Goal: Task Accomplishment & Management: Manage account settings

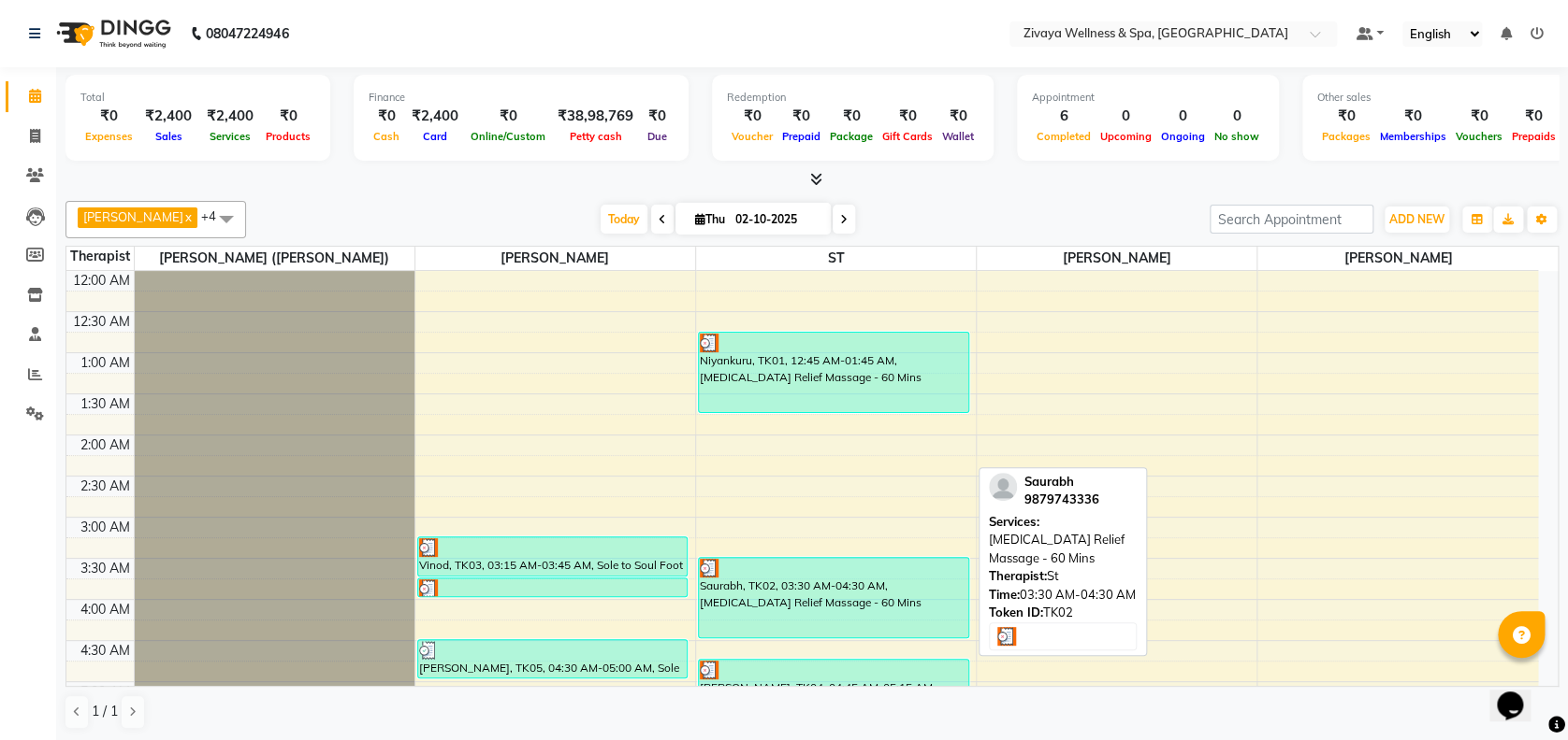
scroll to position [161, 0]
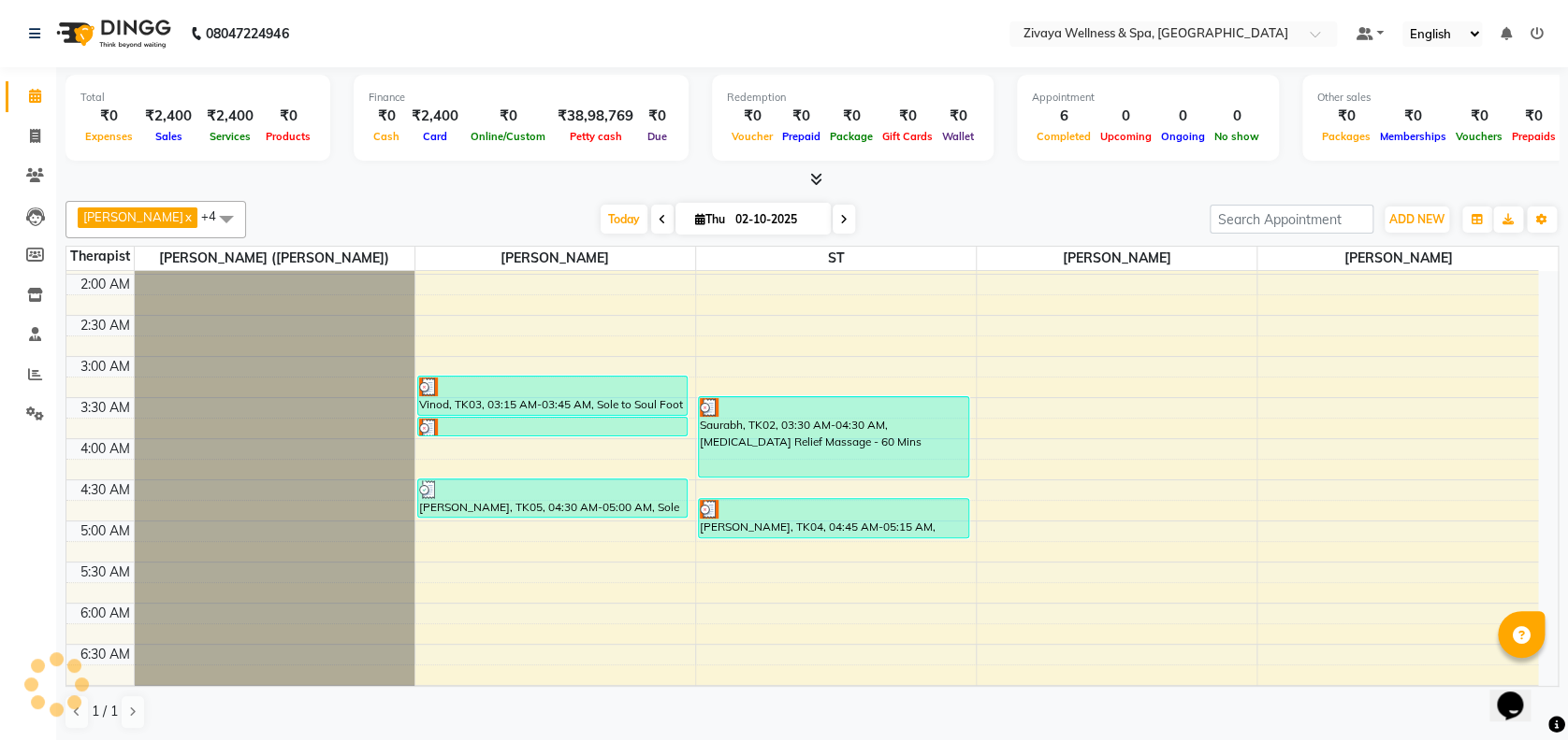
click at [221, 218] on span at bounding box center [226, 218] width 38 height 36
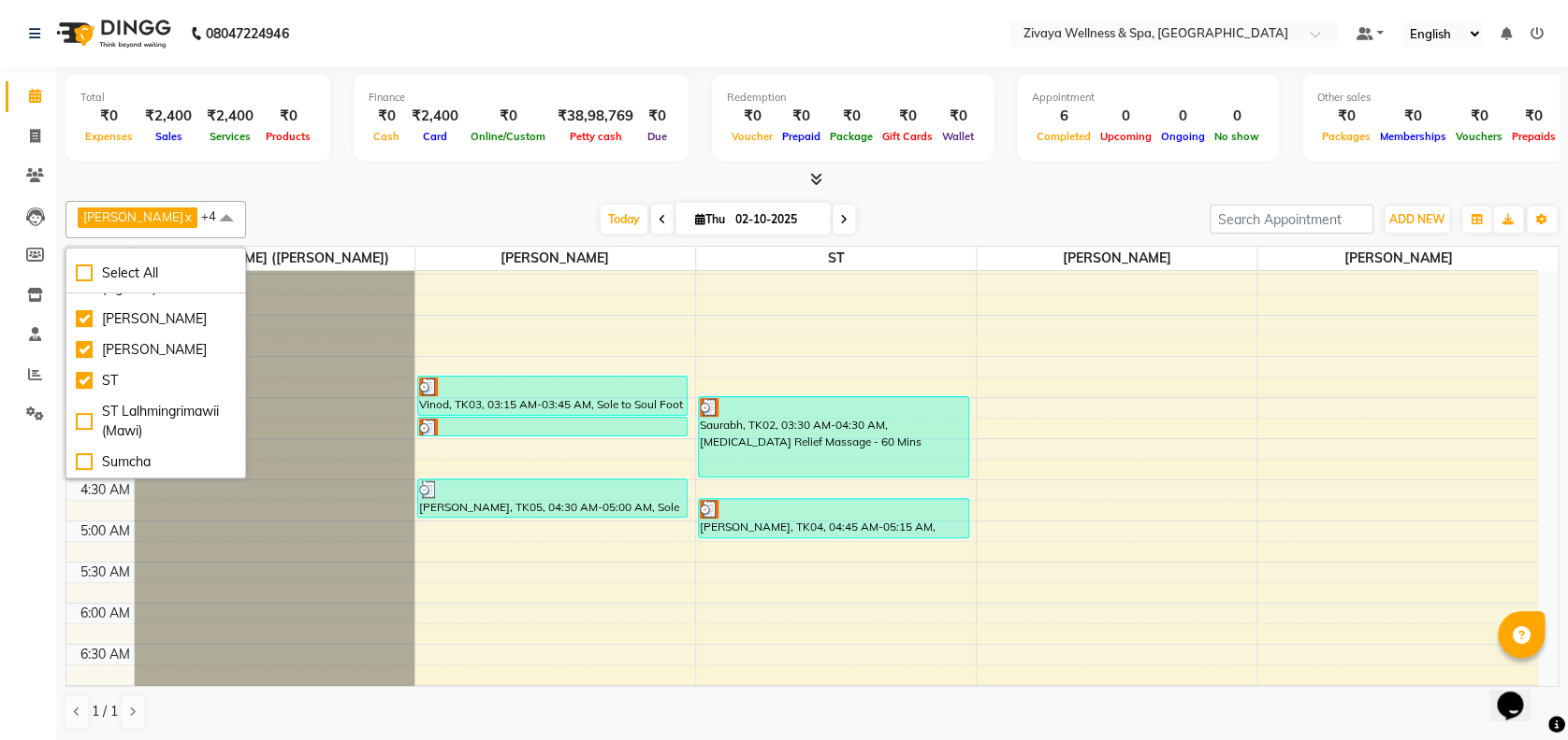
scroll to position [262, 0]
click at [183, 460] on div "Sumcha" at bounding box center [156, 462] width 160 height 20
checkbox input "true"
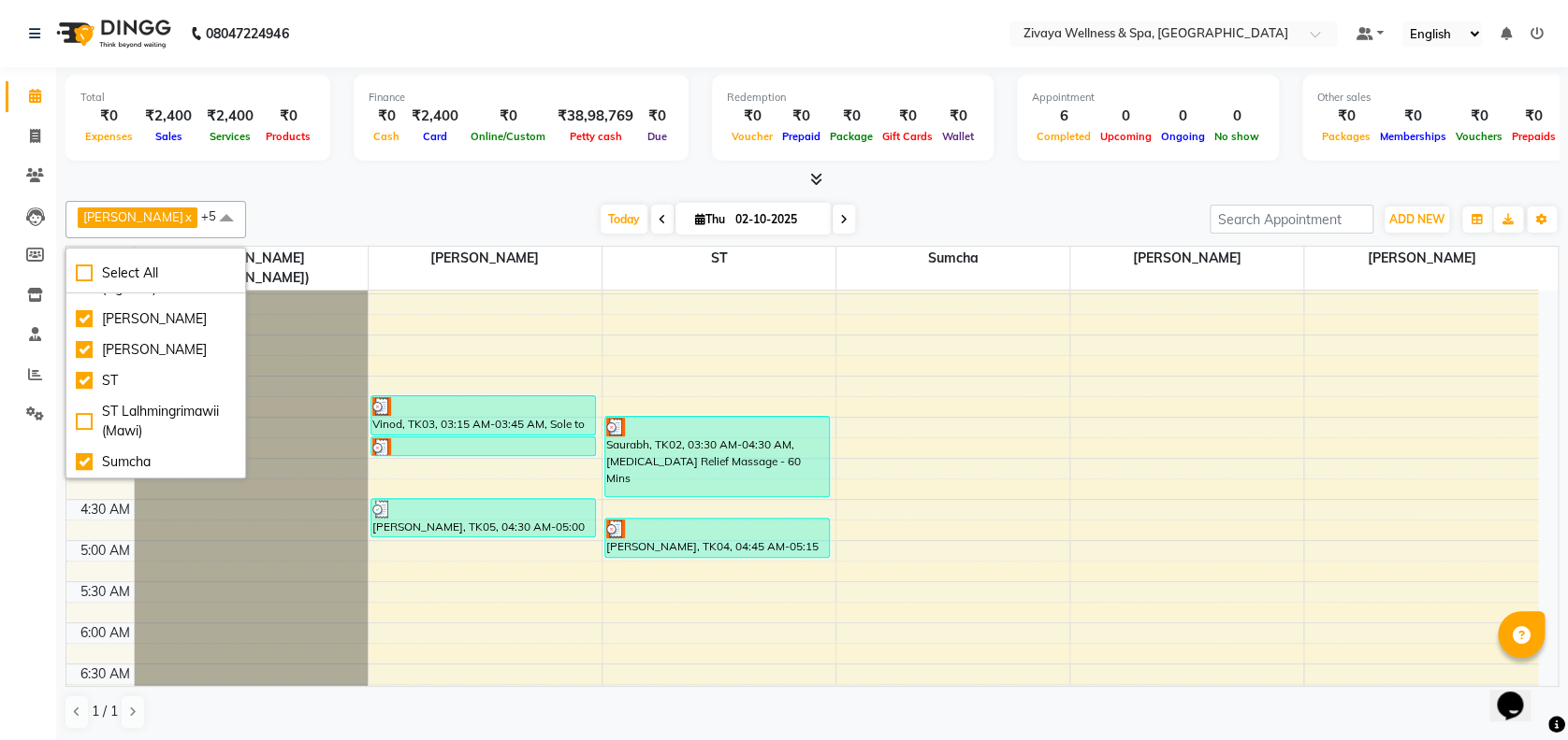
click at [234, 224] on span at bounding box center [226, 218] width 38 height 36
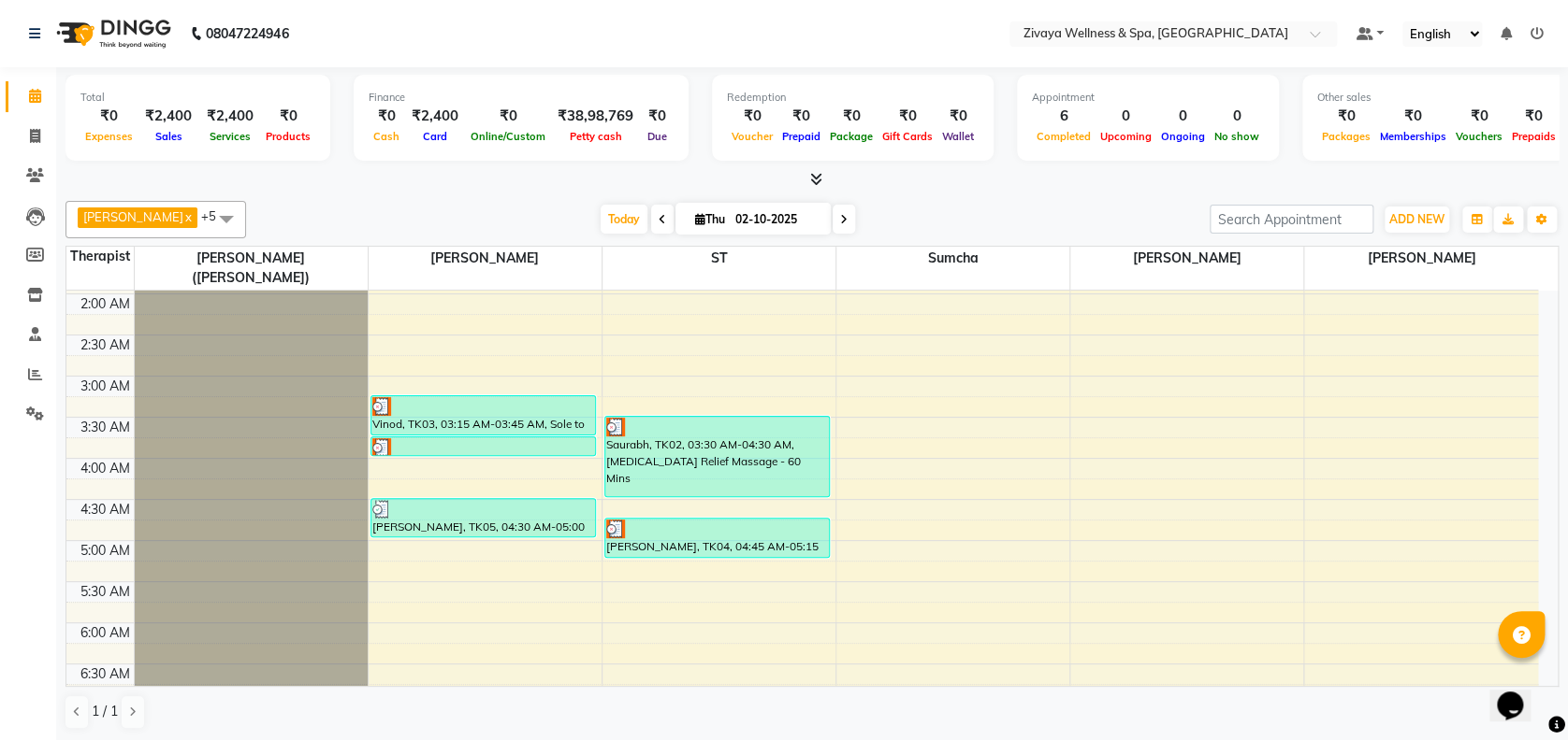
click at [242, 219] on span at bounding box center [226, 218] width 38 height 36
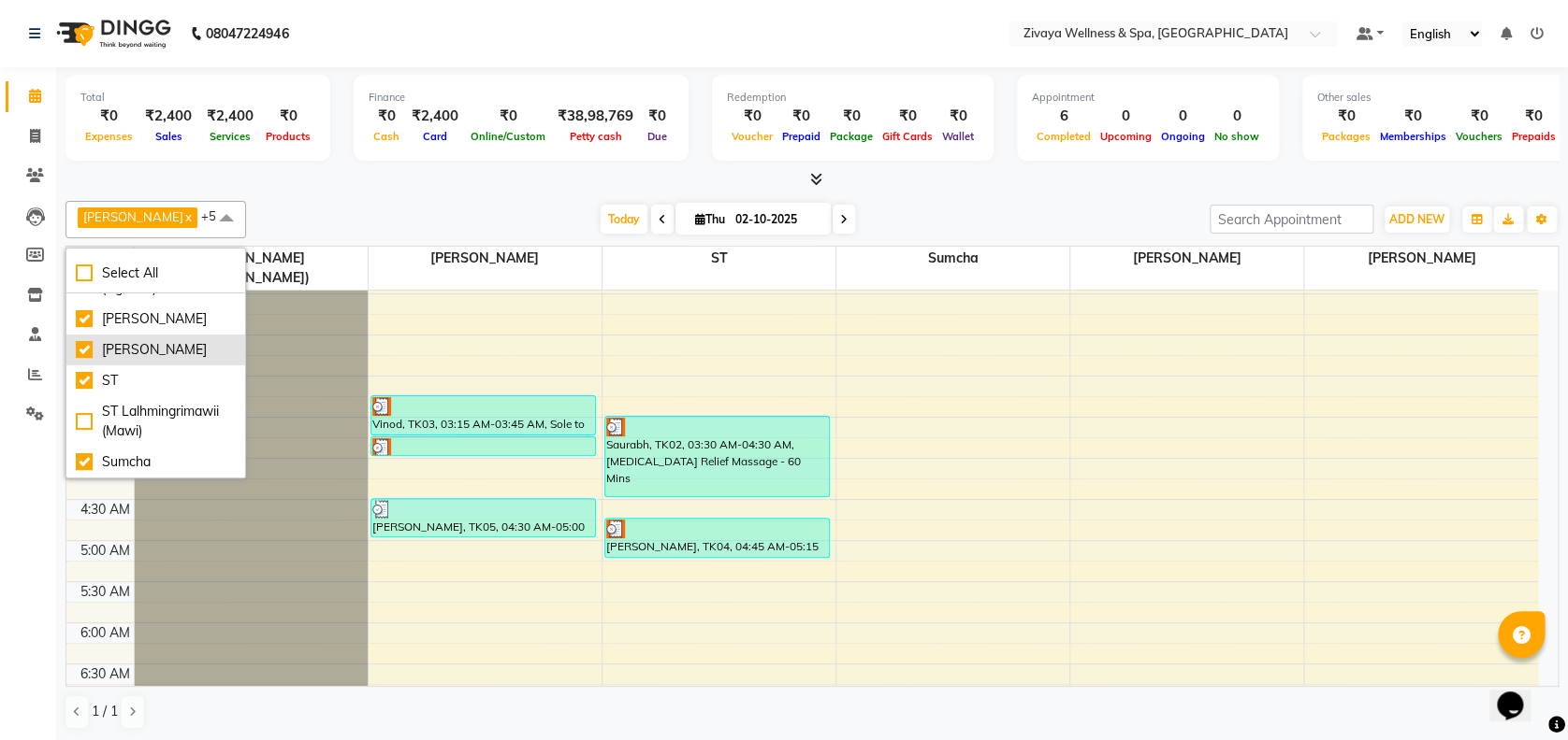
click at [202, 340] on div "[PERSON_NAME]" at bounding box center [156, 350] width 160 height 20
checkbox input "false"
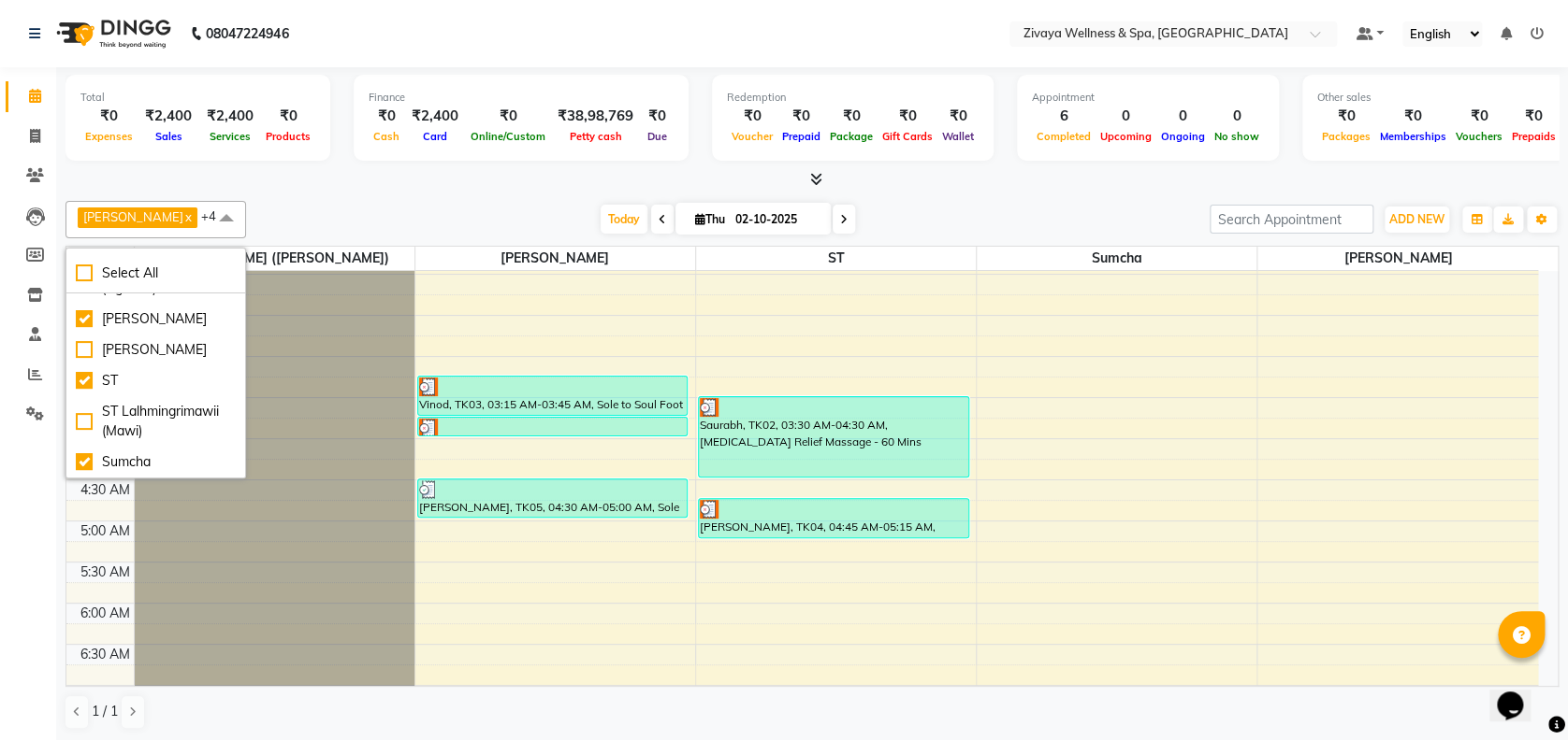
click at [239, 224] on span at bounding box center [226, 218] width 38 height 36
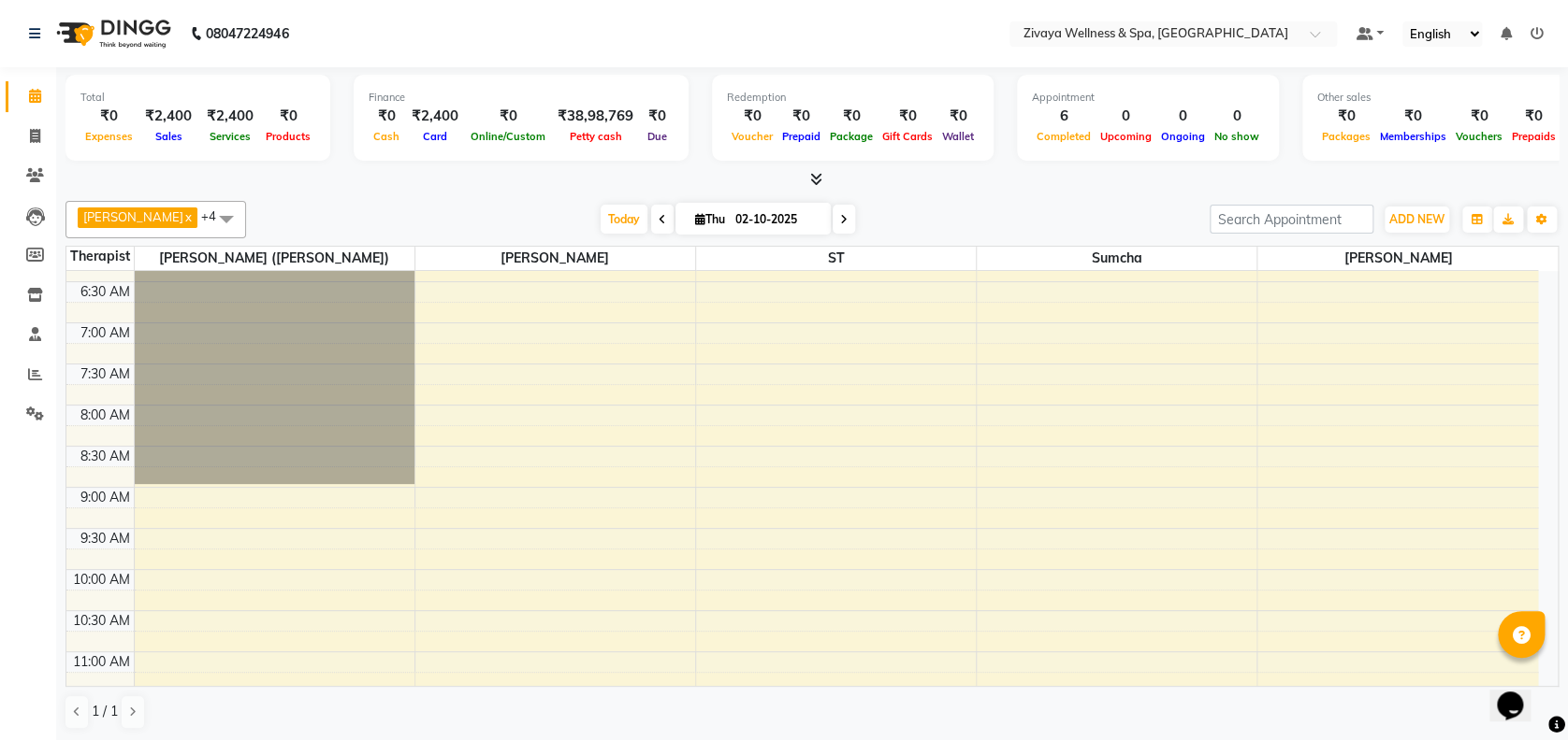
scroll to position [887, 0]
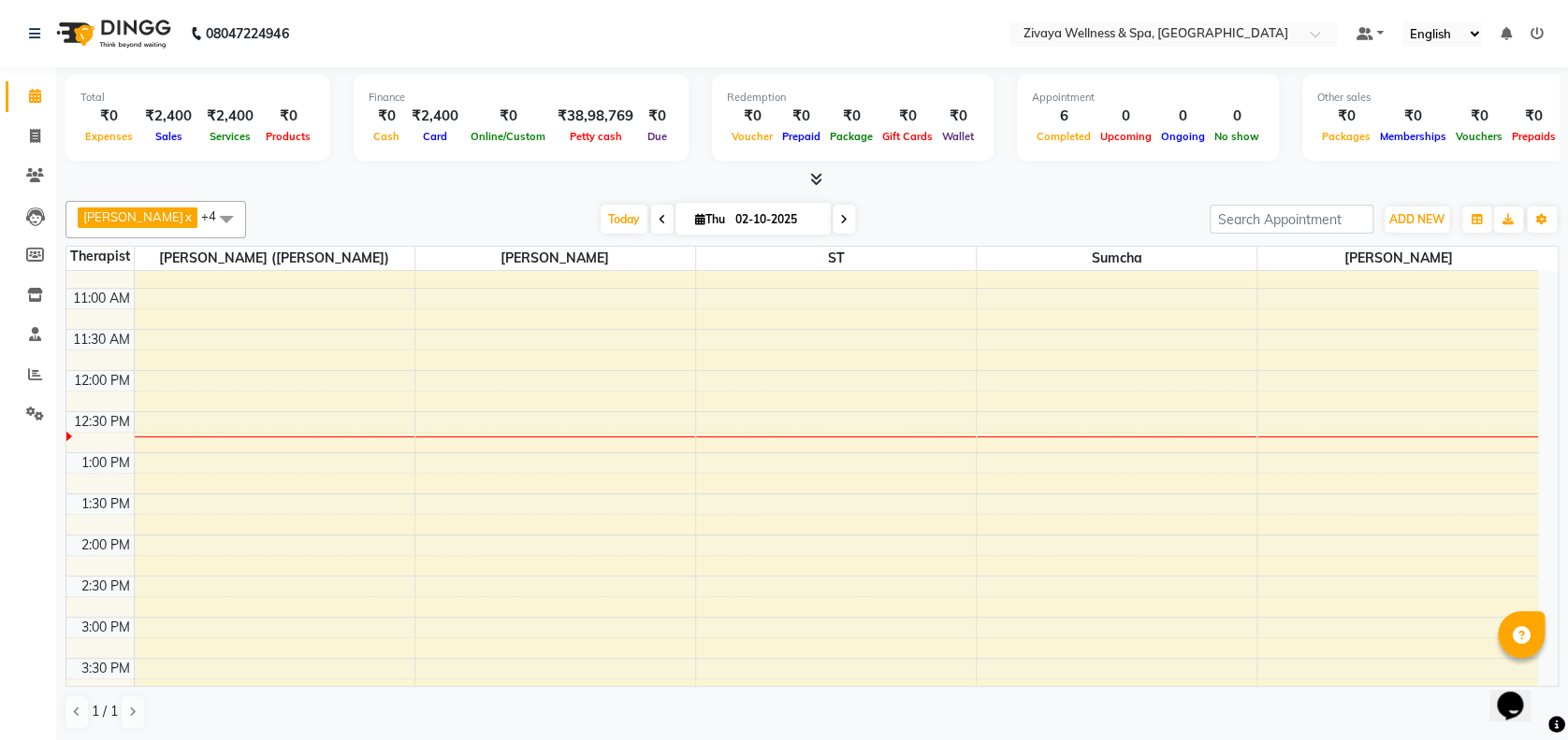
click at [1072, 382] on div "12:00 AM 12:30 AM 1:00 AM 1:30 AM 2:00 AM 2:30 AM 3:00 AM 3:30 AM 4:00 AM 4:30 …" at bounding box center [802, 370] width 1471 height 1973
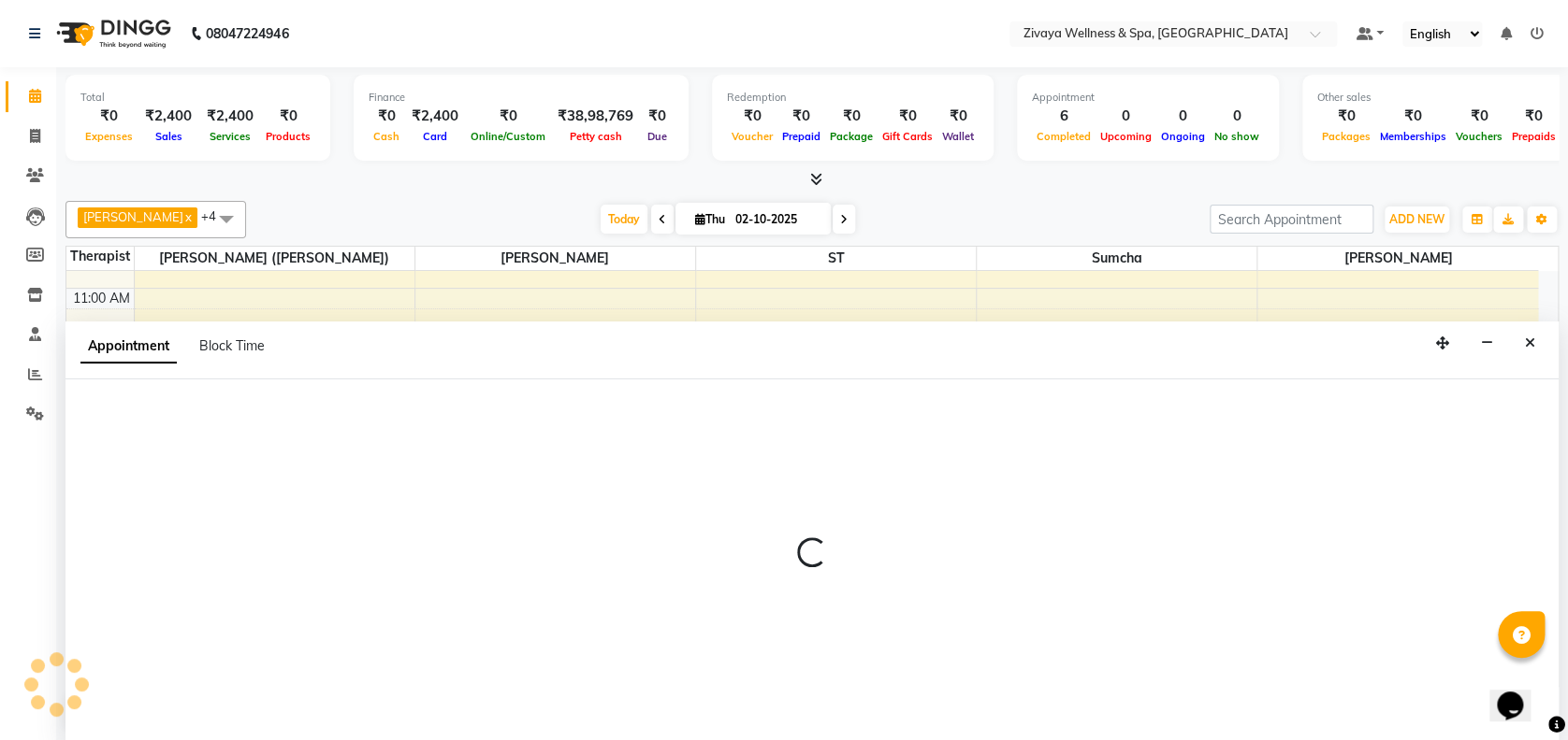
select select "63085"
select select "720"
select select "tentative"
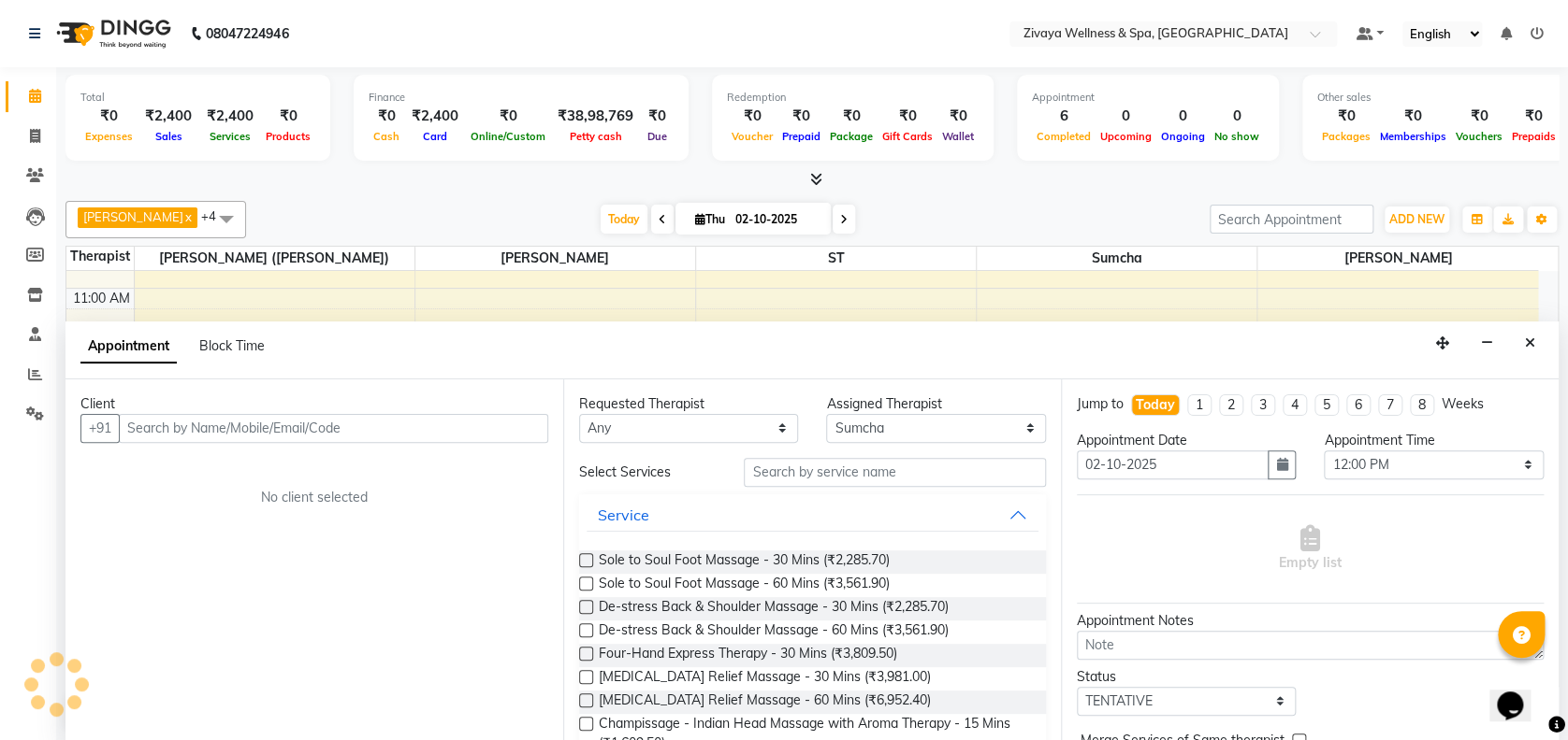
scroll to position [0, 0]
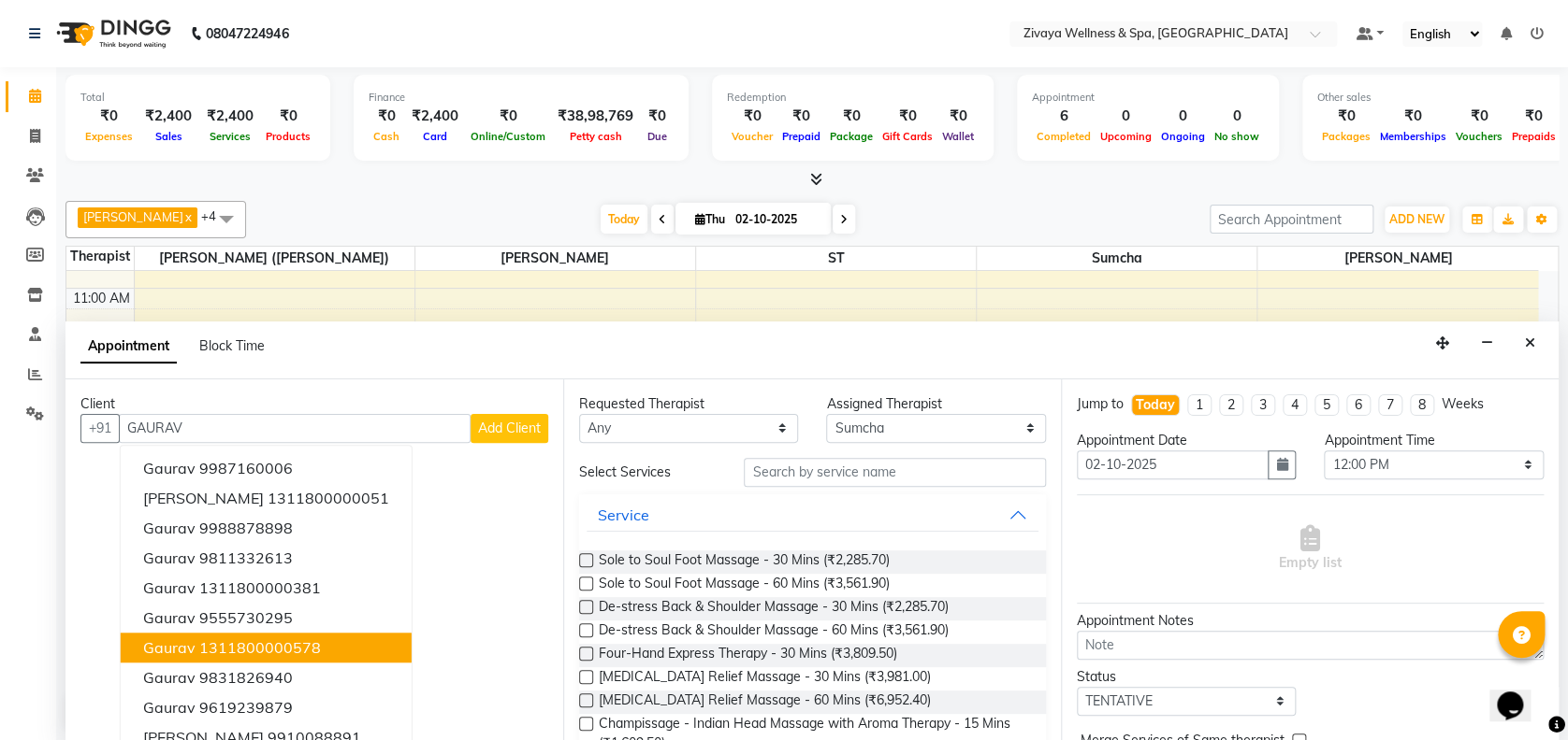
click at [288, 641] on ngb-highlight "1311800000578" at bounding box center [260, 647] width 122 height 19
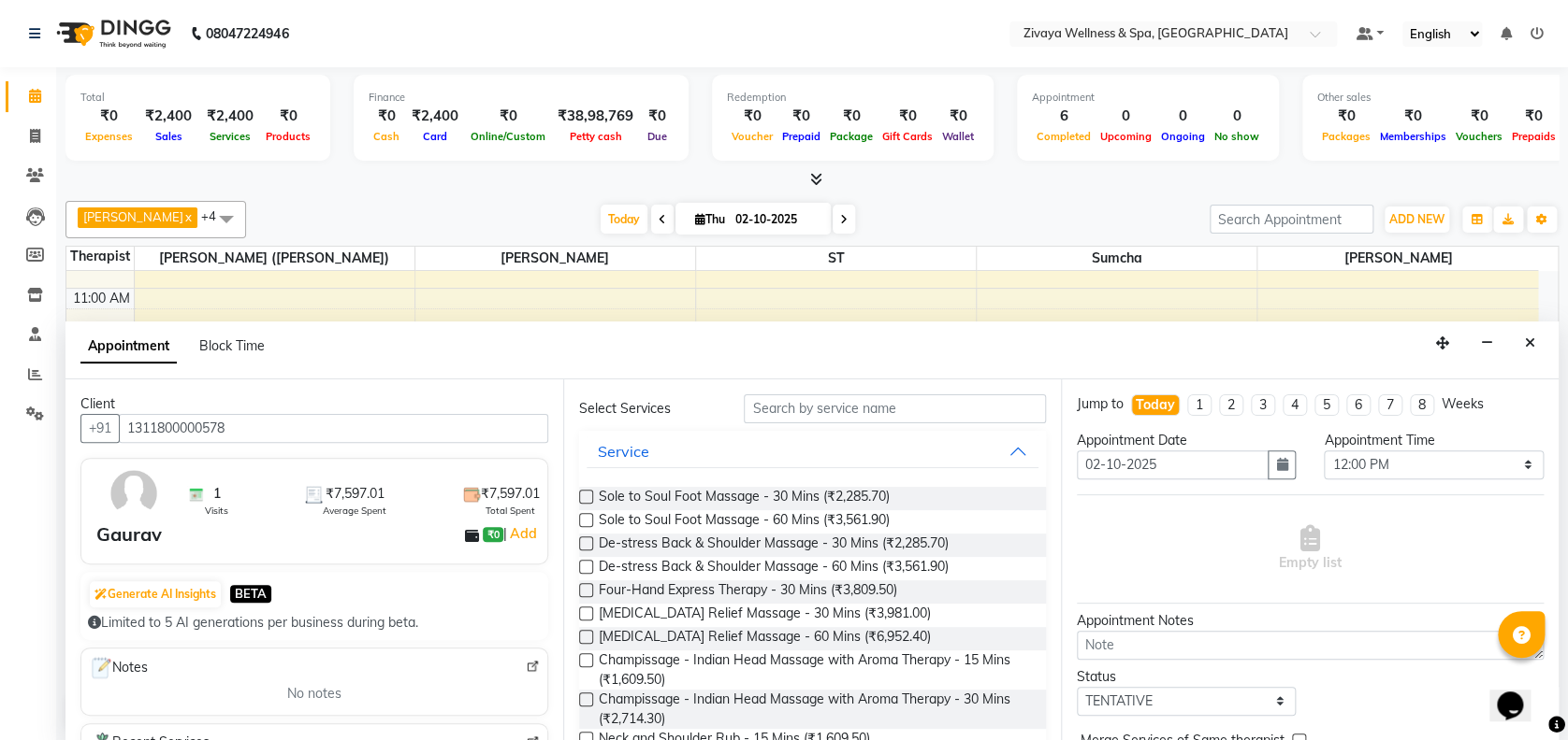
scroll to position [99, 0]
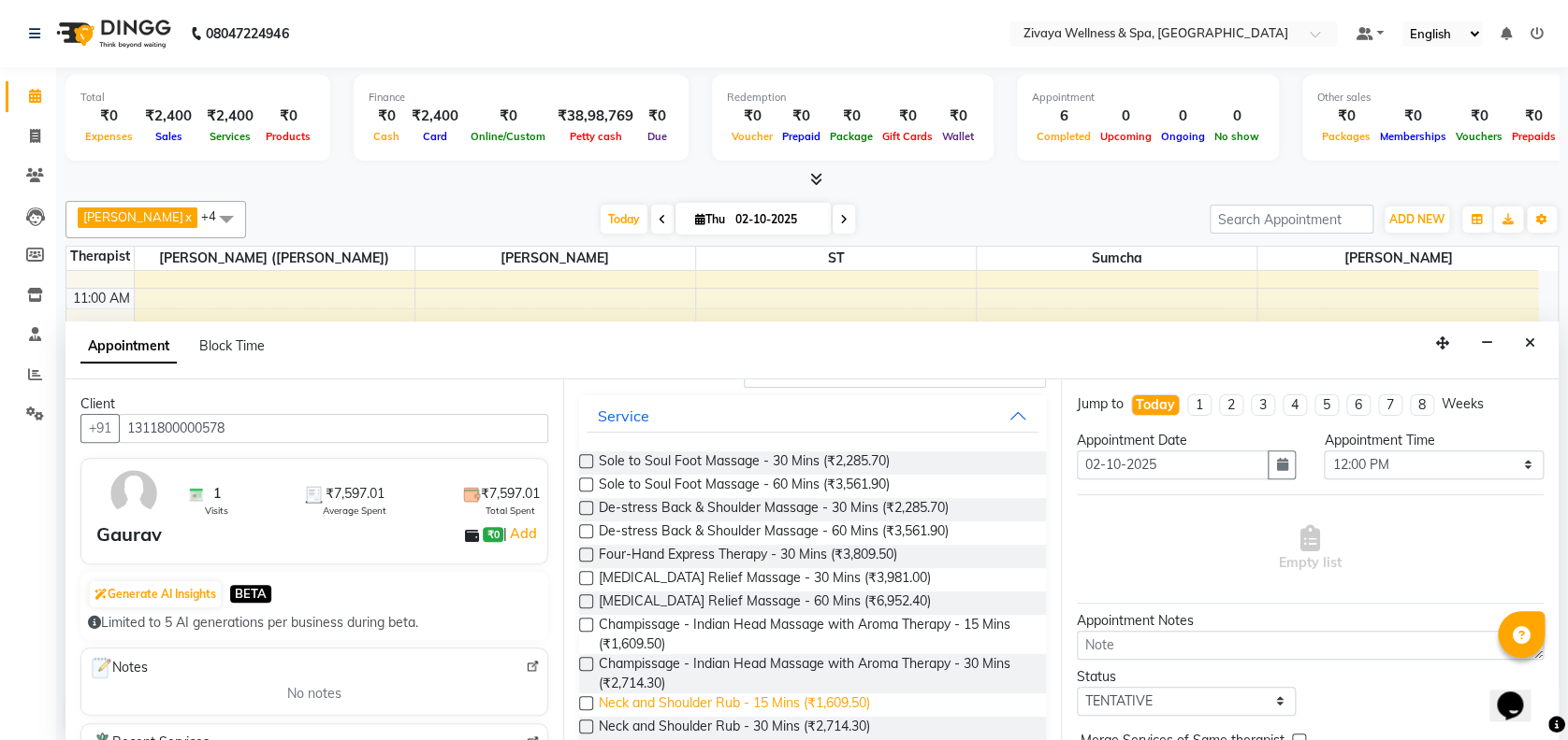
type input "1311800000578"
click at [664, 700] on span "Neck and Shoulder Rub - 15 Mins (₹1,609.50)" at bounding box center [735, 705] width 271 height 24
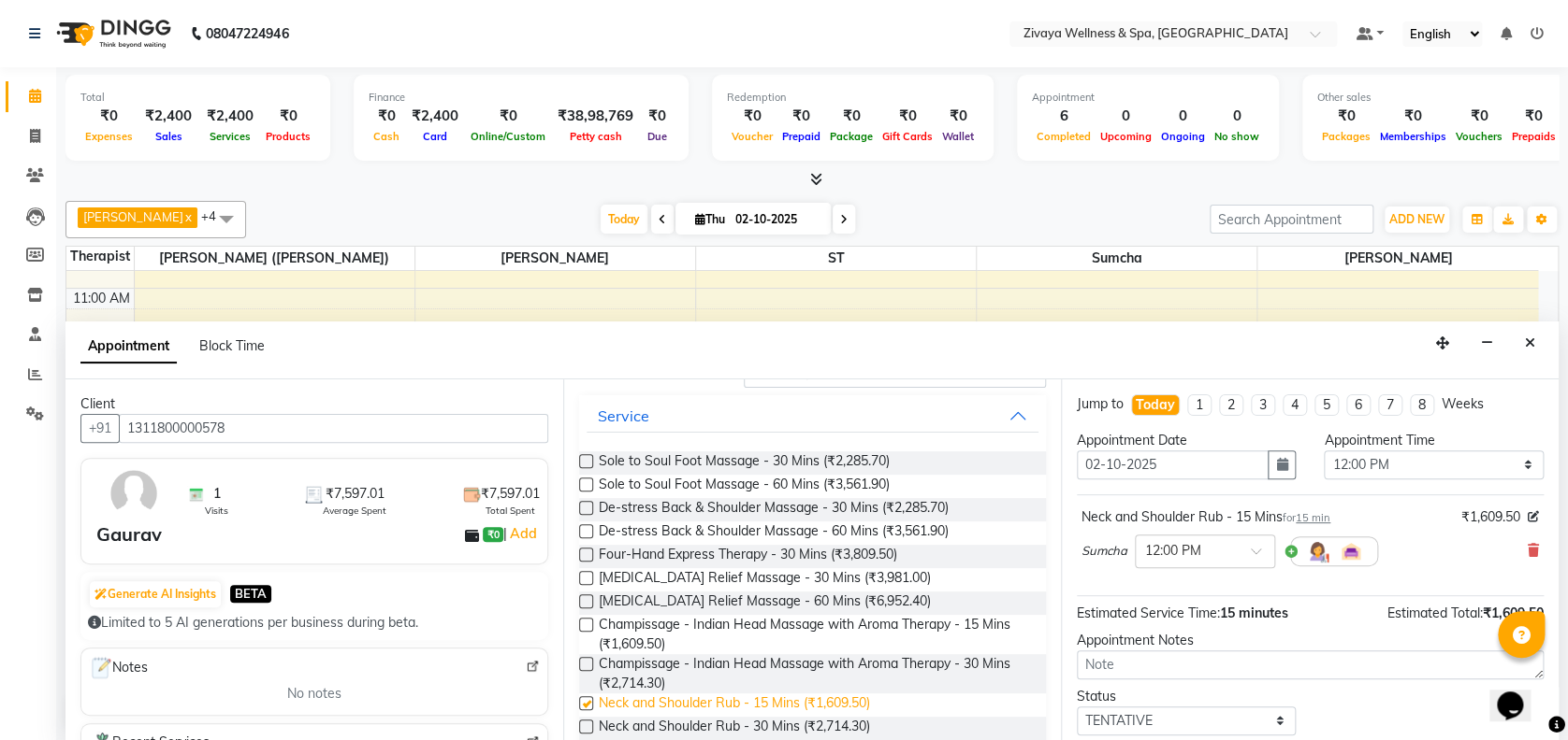
checkbox input "false"
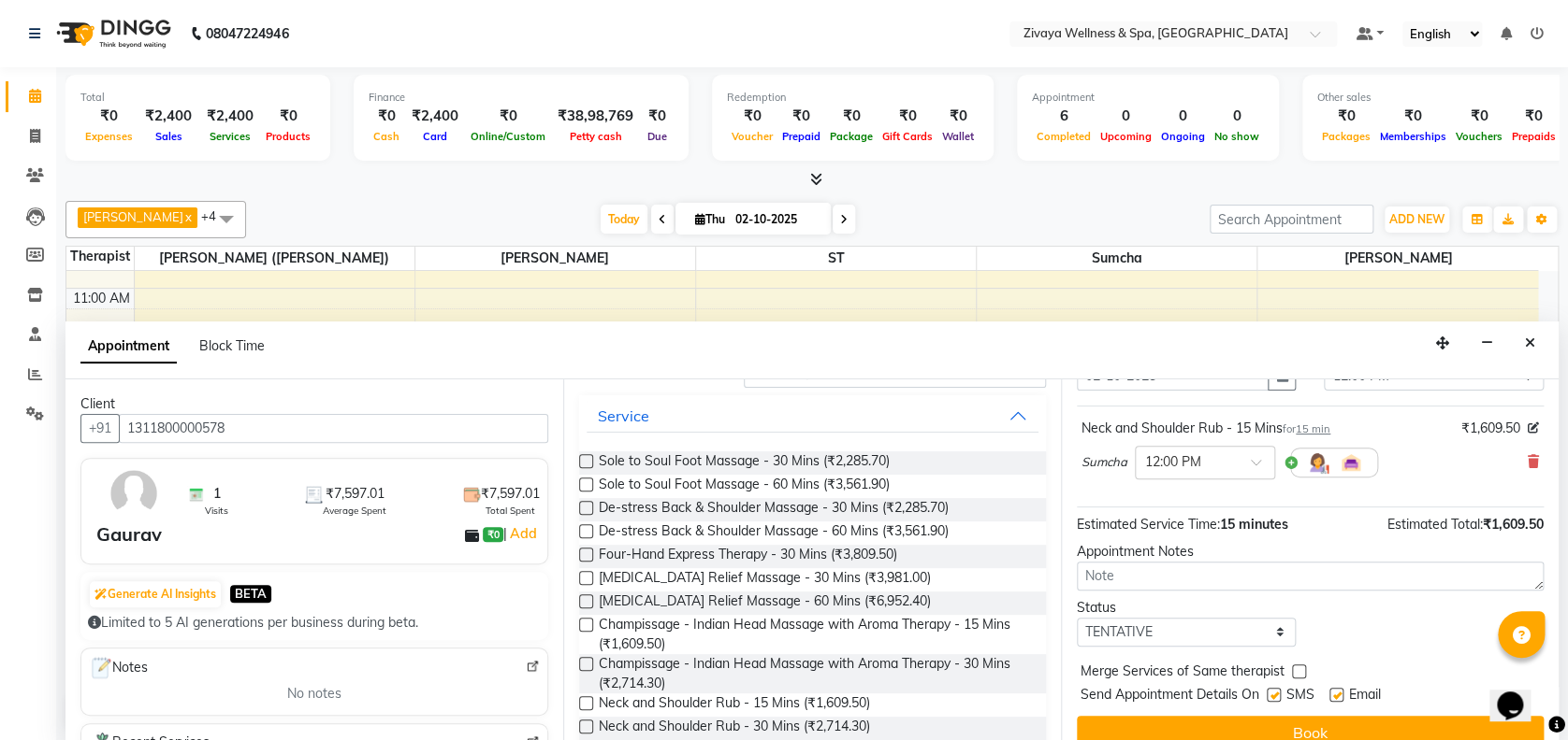
scroll to position [111, 0]
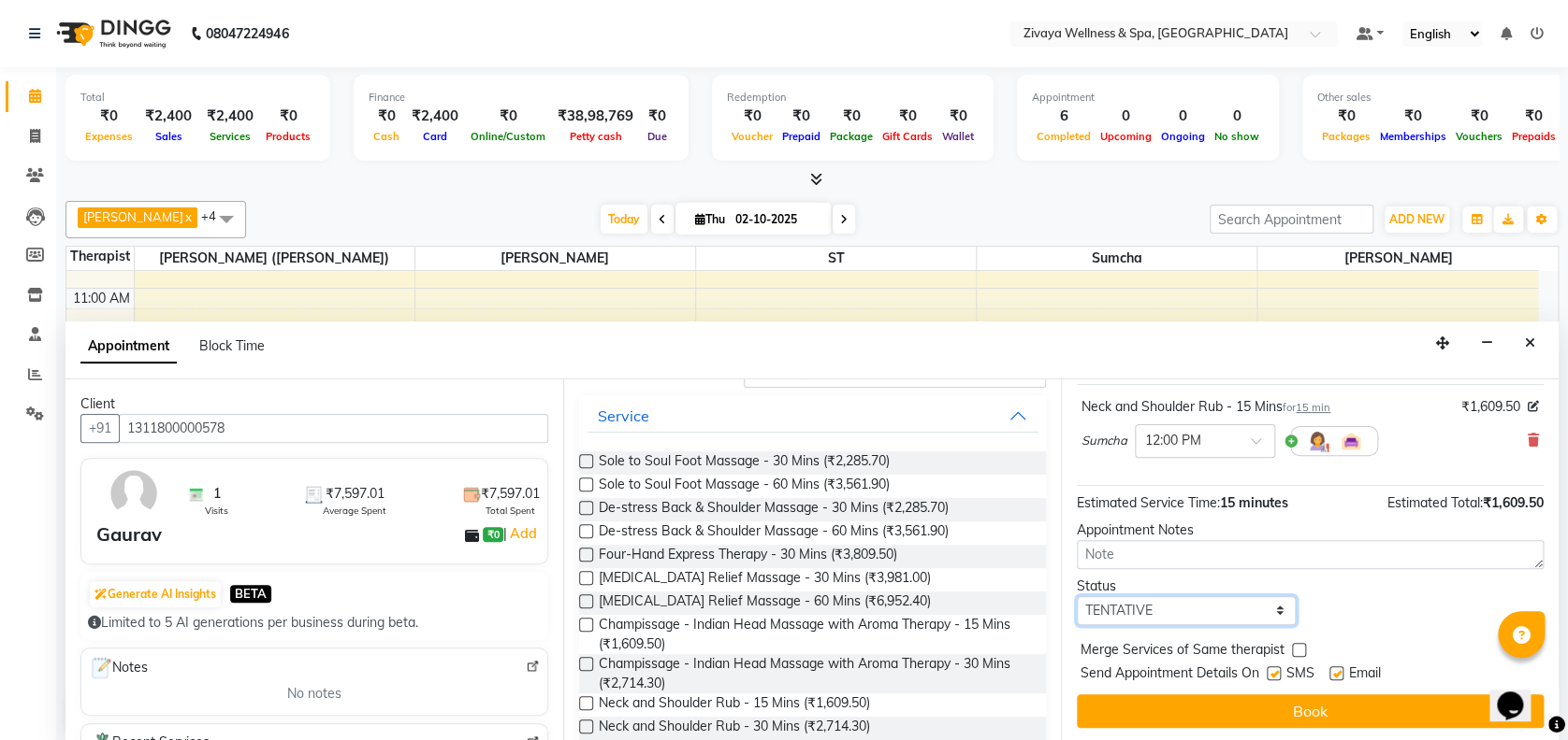
click at [1178, 597] on select "Select TENTATIVE CONFIRM CHECK-IN UPCOMING" at bounding box center [1185, 611] width 218 height 29
select select "confirm booking"
click at [1077, 597] on select "Select TENTATIVE CONFIRM CHECK-IN UPCOMING" at bounding box center [1185, 611] width 218 height 29
click at [1276, 669] on label at bounding box center [1273, 674] width 14 height 14
click at [1276, 669] on input "checkbox" at bounding box center [1272, 675] width 12 height 12
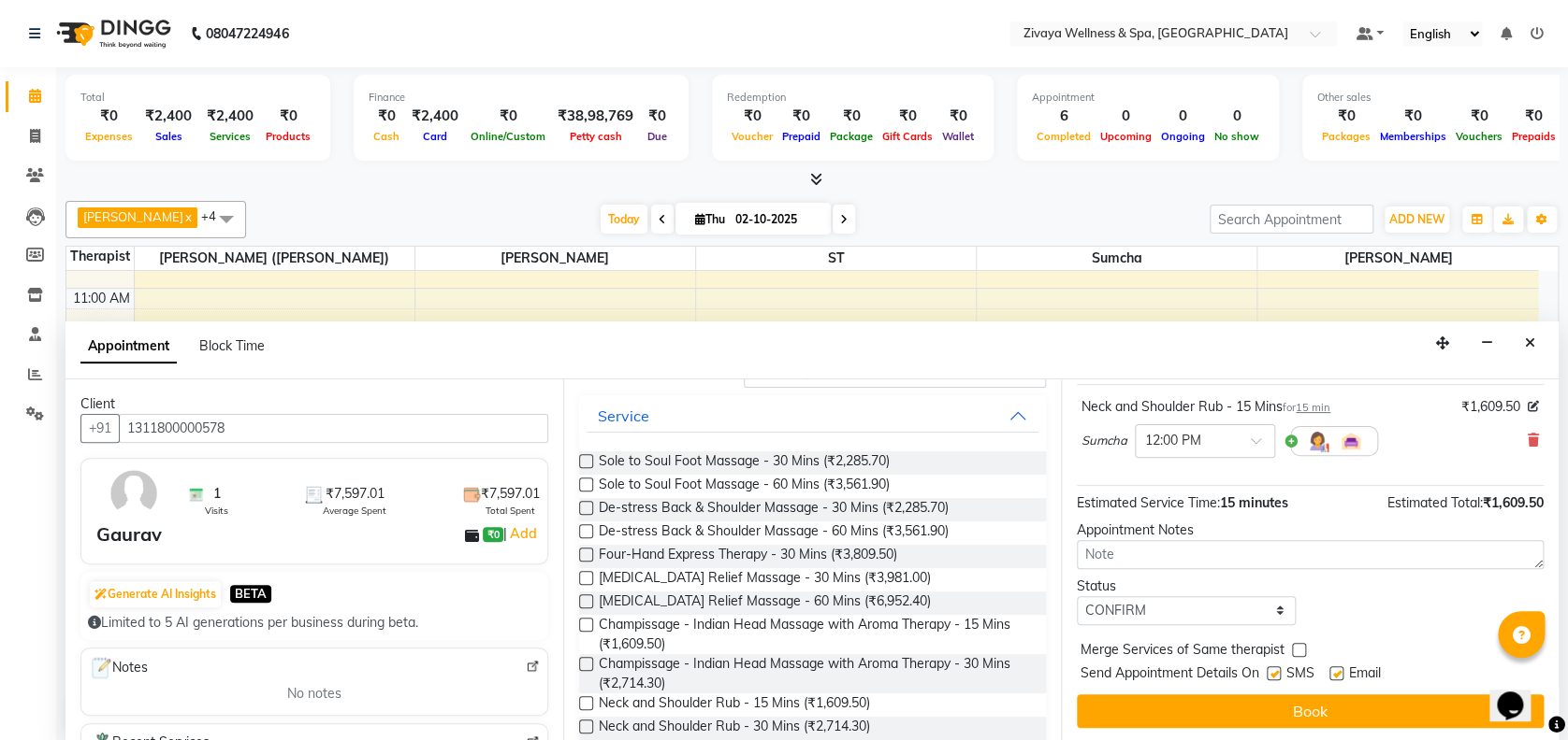
checkbox input "false"
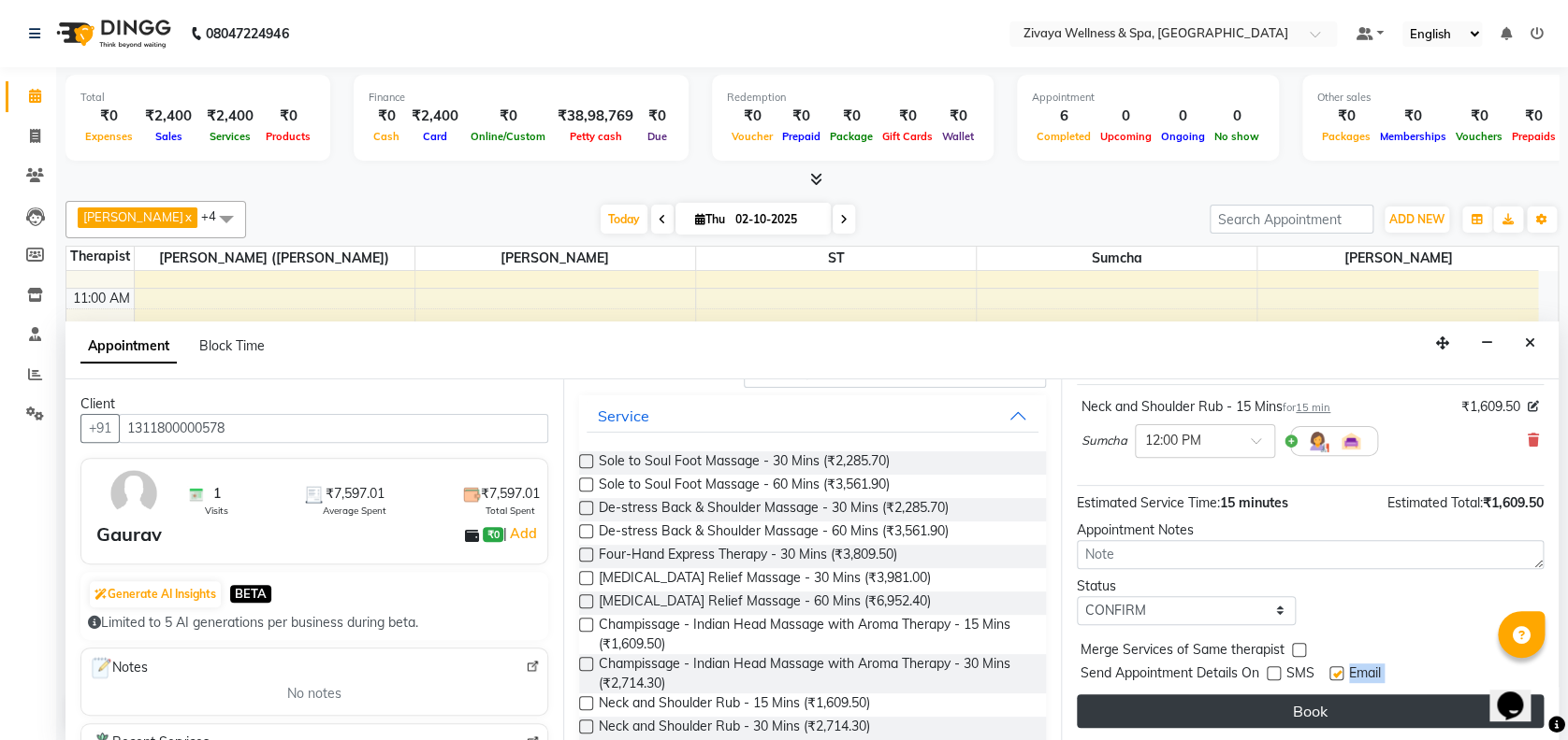
drag, startPoint x: 1336, startPoint y: 671, endPoint x: 1309, endPoint y: 709, distance: 46.6
click at [1309, 709] on div "Jump to [DATE] 1 2 3 4 5 6 7 8 Weeks Appointment Date [DATE] Appointment Time S…" at bounding box center [1309, 560] width 497 height 363
click at [1309, 709] on button "Book" at bounding box center [1310, 711] width 467 height 34
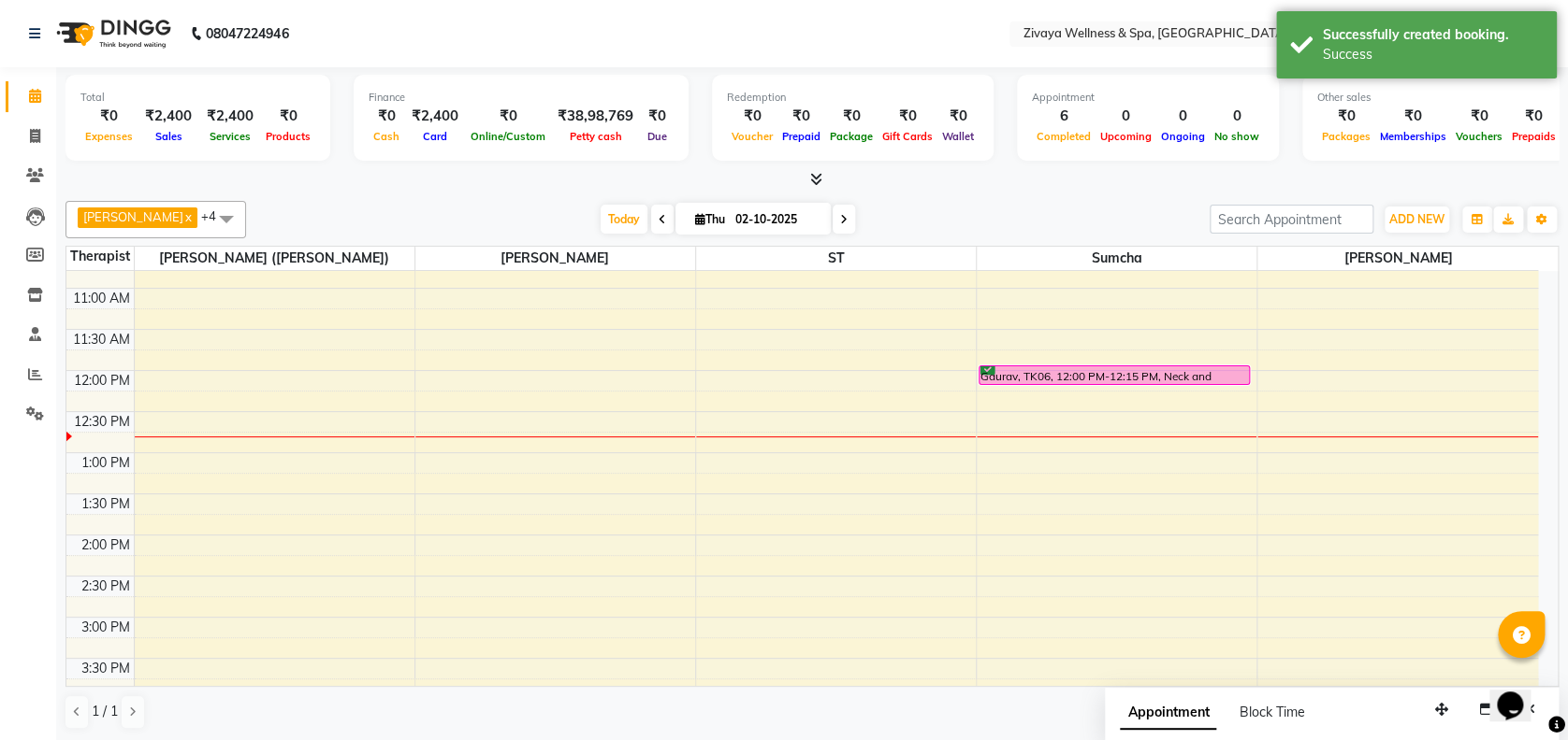
scroll to position [0, 0]
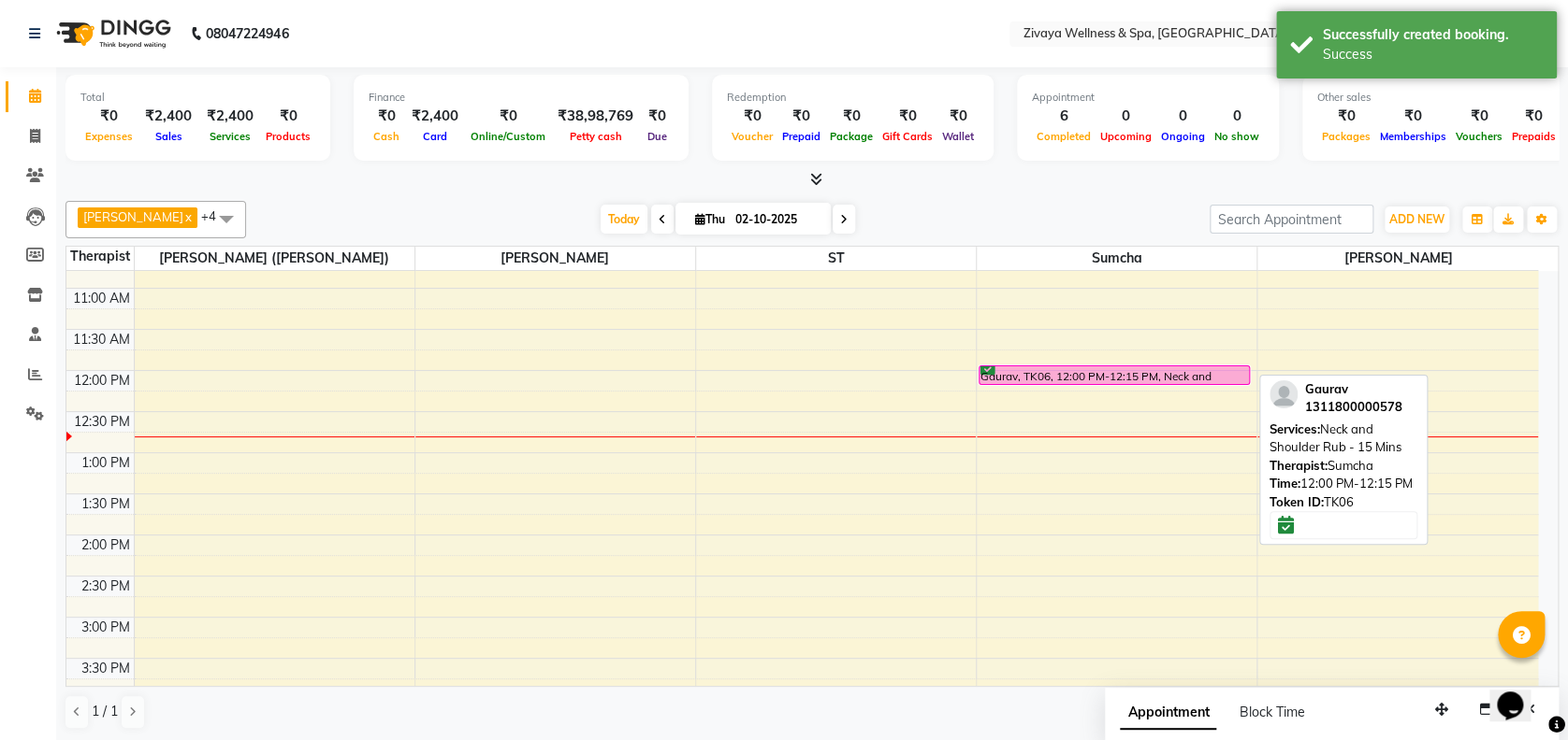
click at [1119, 376] on div "Gaurav, TK06, 12:00 PM-12:15 PM, Neck and Shoulder Rub - 15 Mins" at bounding box center [1114, 375] width 270 height 18
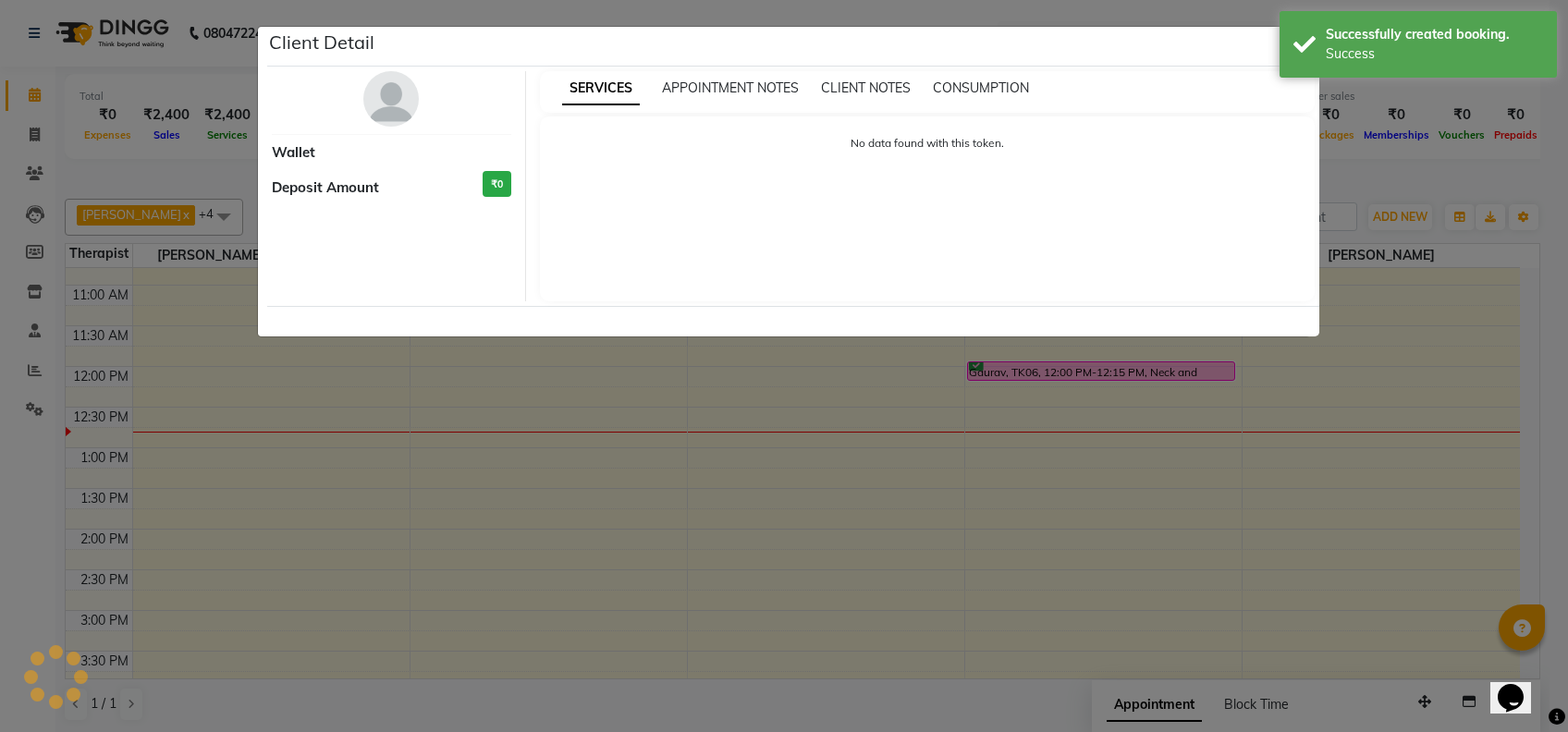
select select "6"
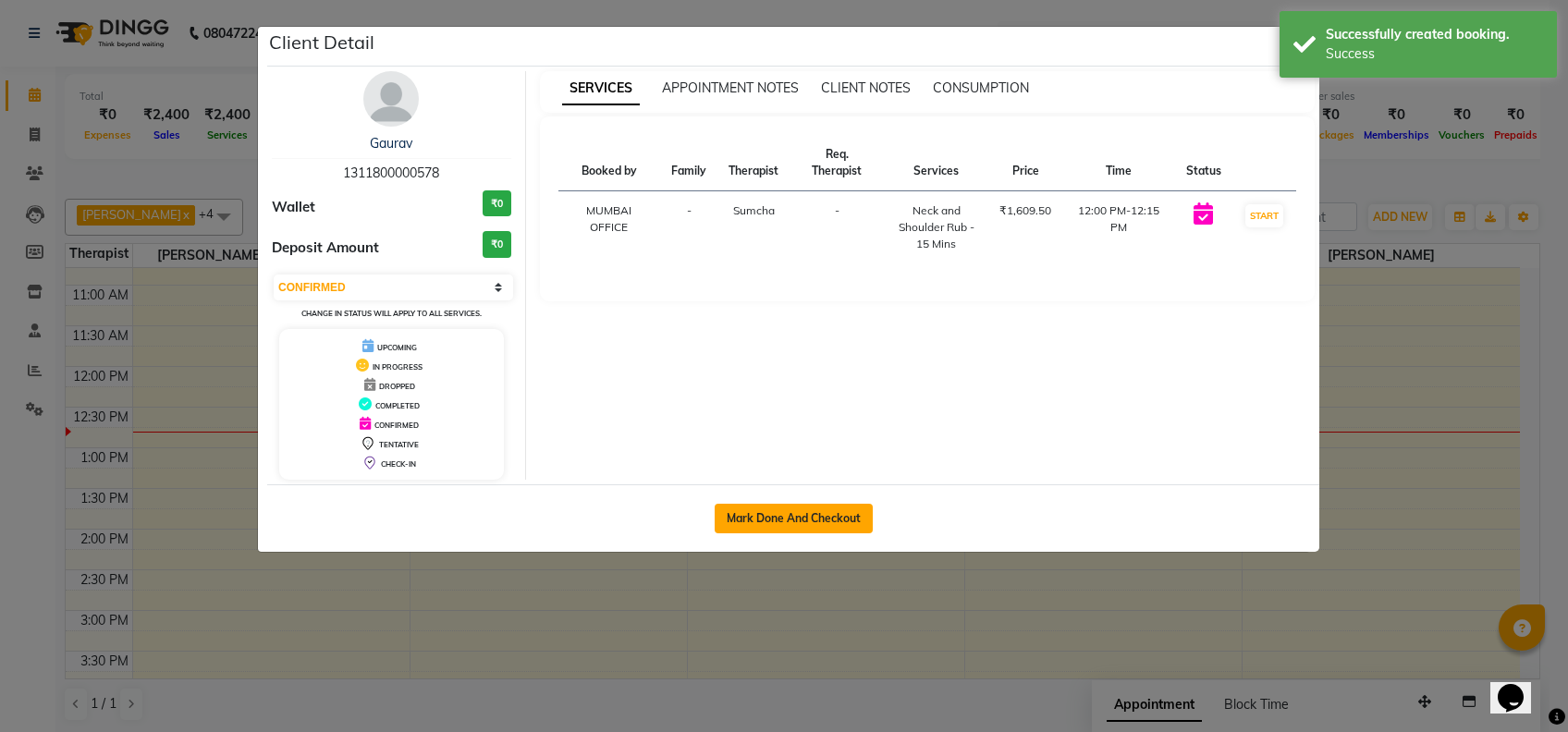
click at [868, 518] on button "Mark Done And Checkout" at bounding box center [793, 519] width 158 height 29
select select "service"
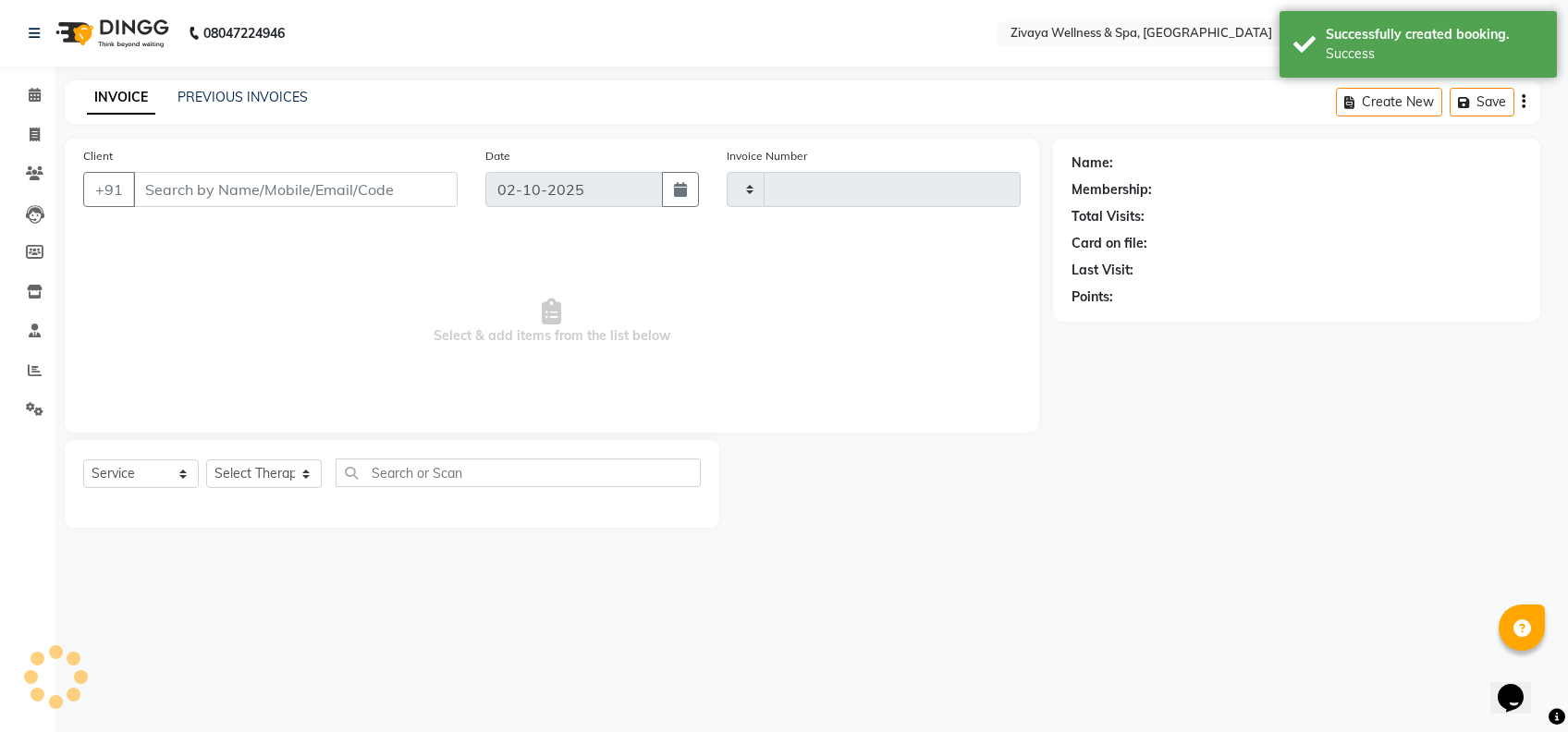
select select "3"
type input "2479"
select select "7072"
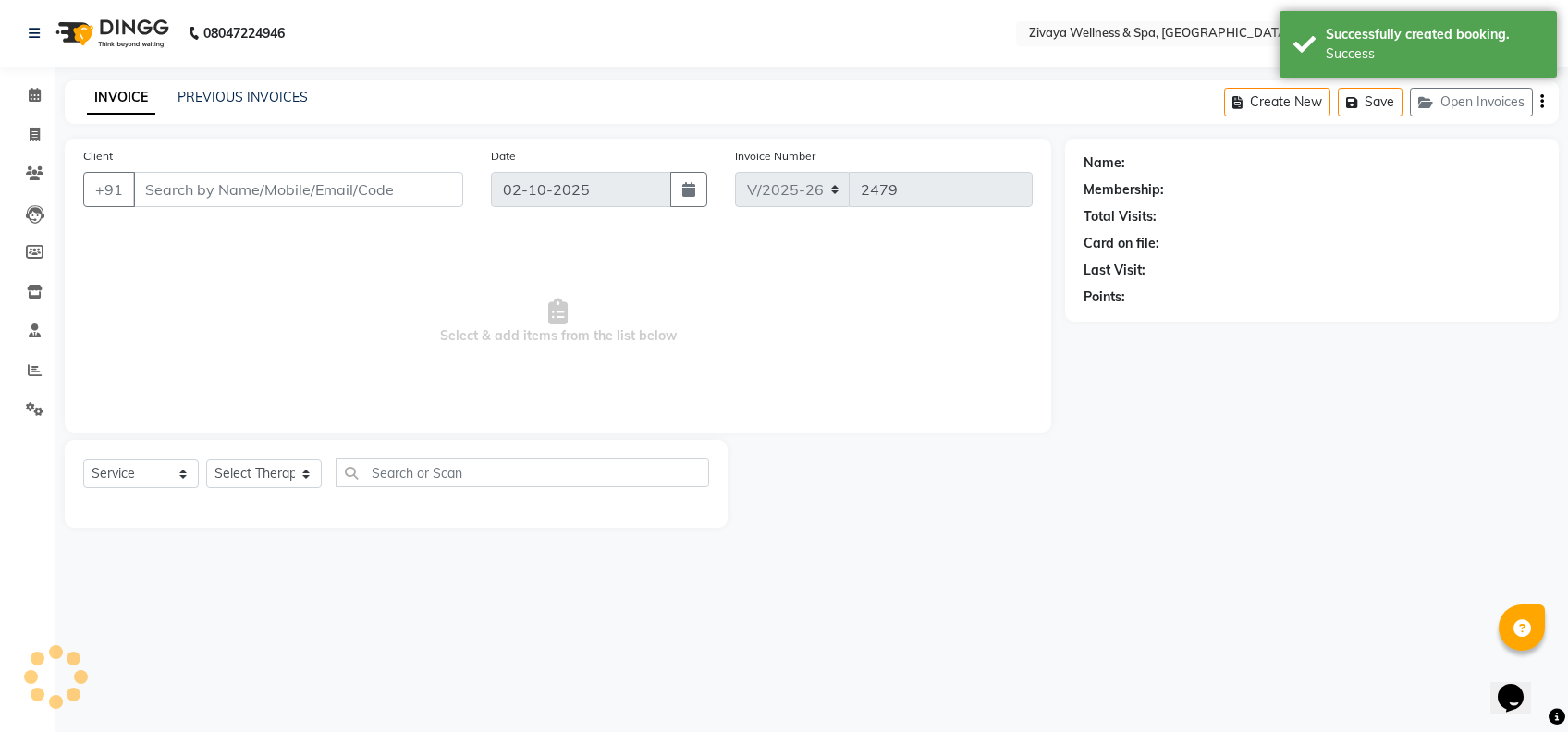
type input "1311800000578"
select select "63085"
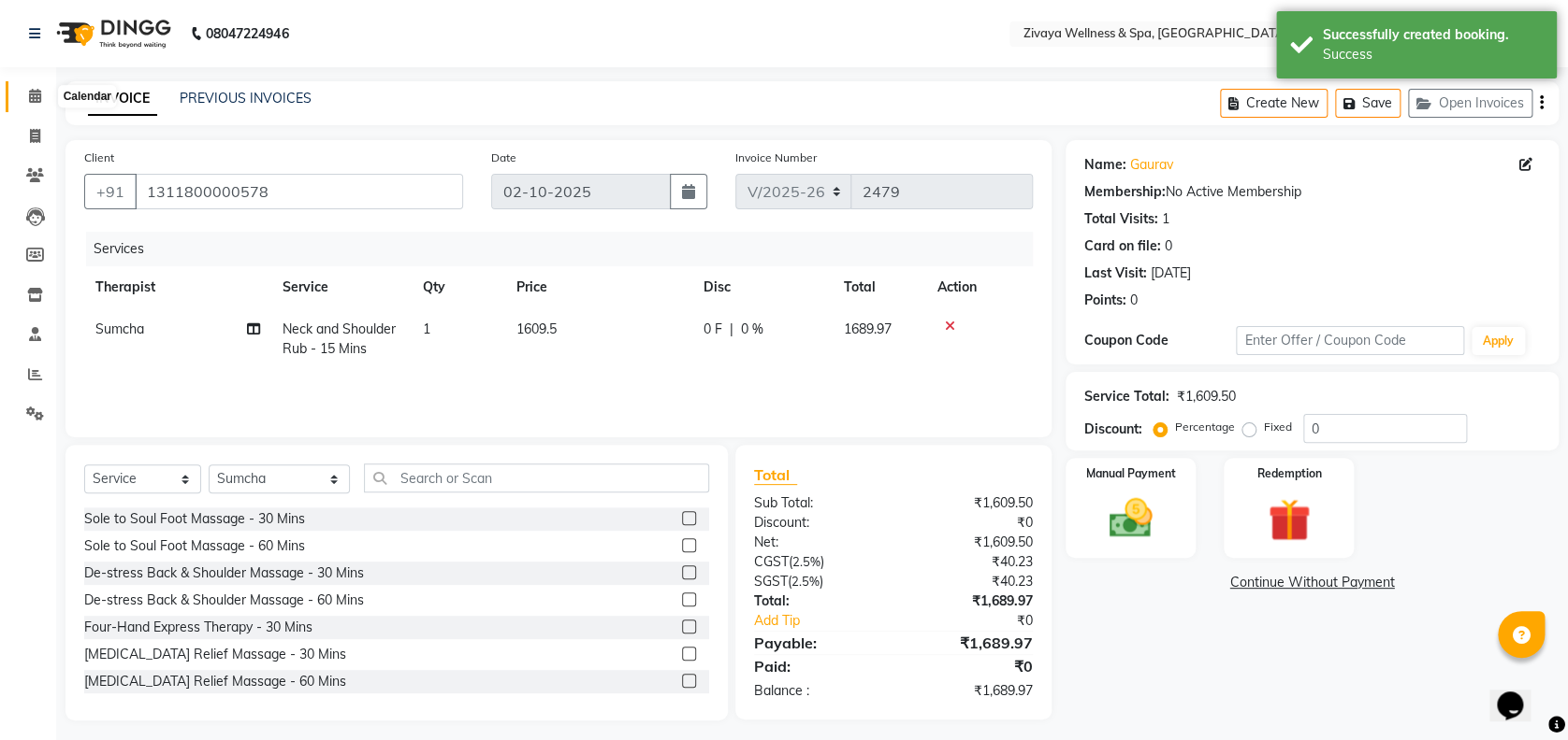
click at [41, 94] on icon at bounding box center [35, 96] width 12 height 14
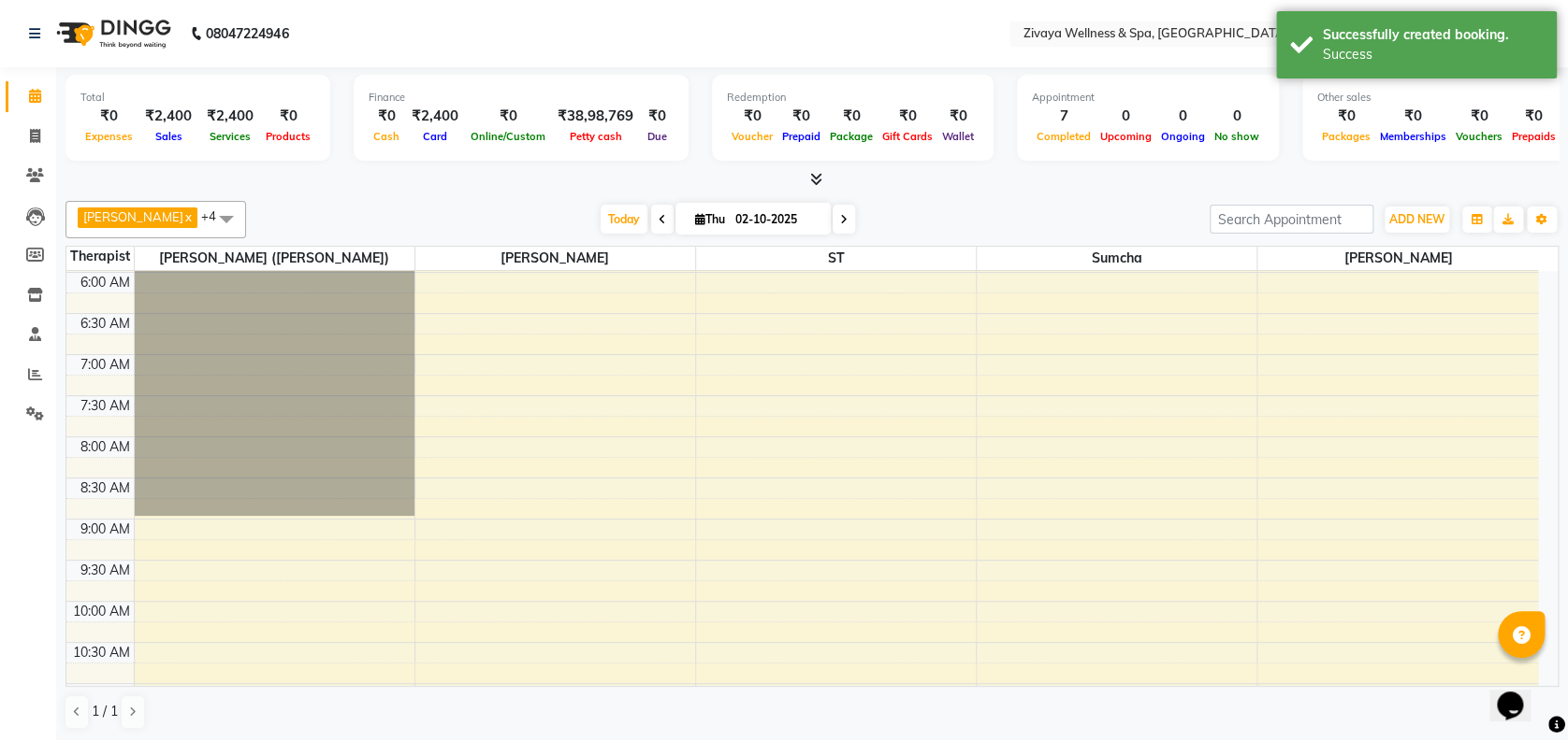
scroll to position [855, 0]
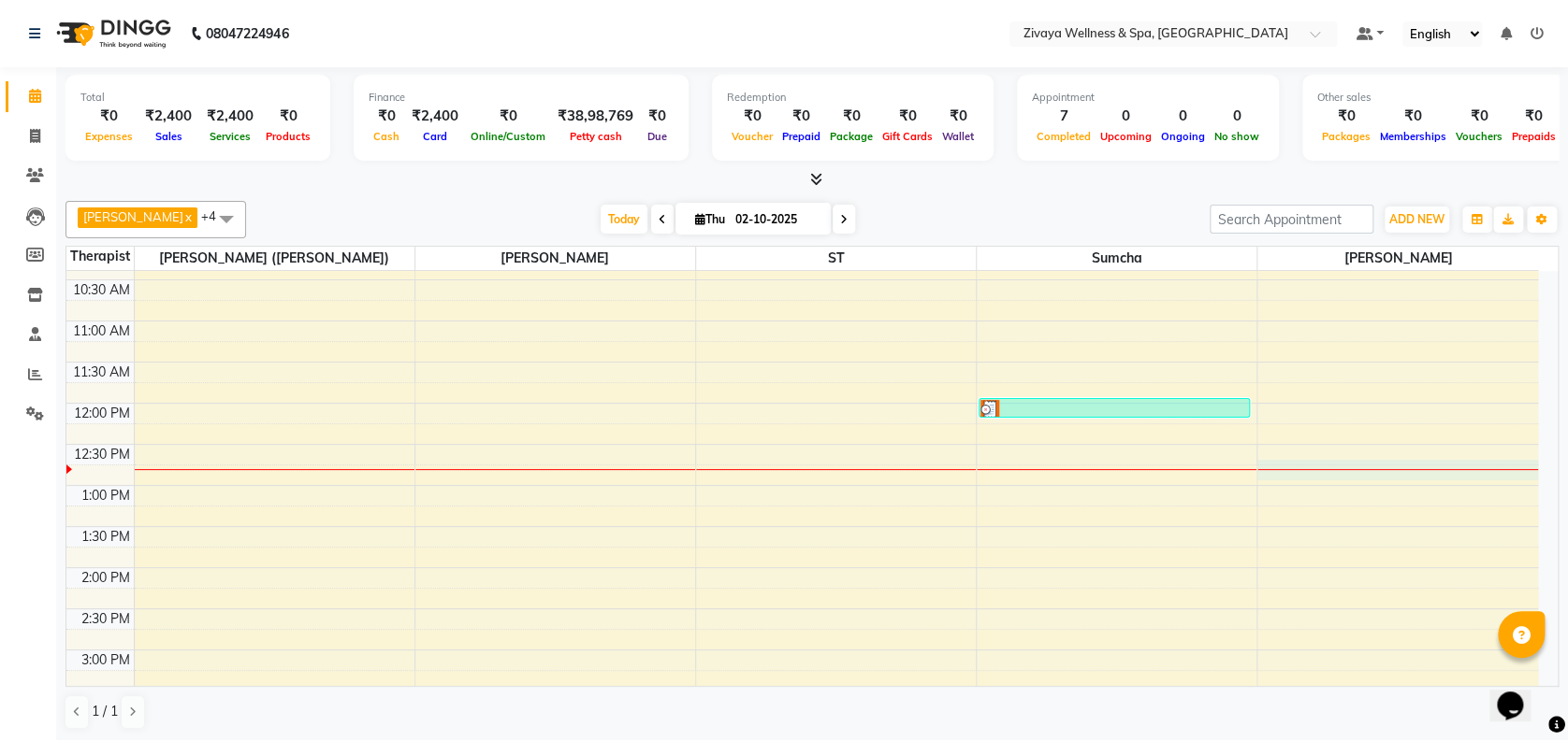
click at [1303, 460] on div "12:00 AM 12:30 AM 1:00 AM 1:30 AM 2:00 AM 2:30 AM 3:00 AM 3:30 AM 4:00 AM 4:30 …" at bounding box center [802, 403] width 1471 height 1973
select select "93363"
select select "765"
select select "tentative"
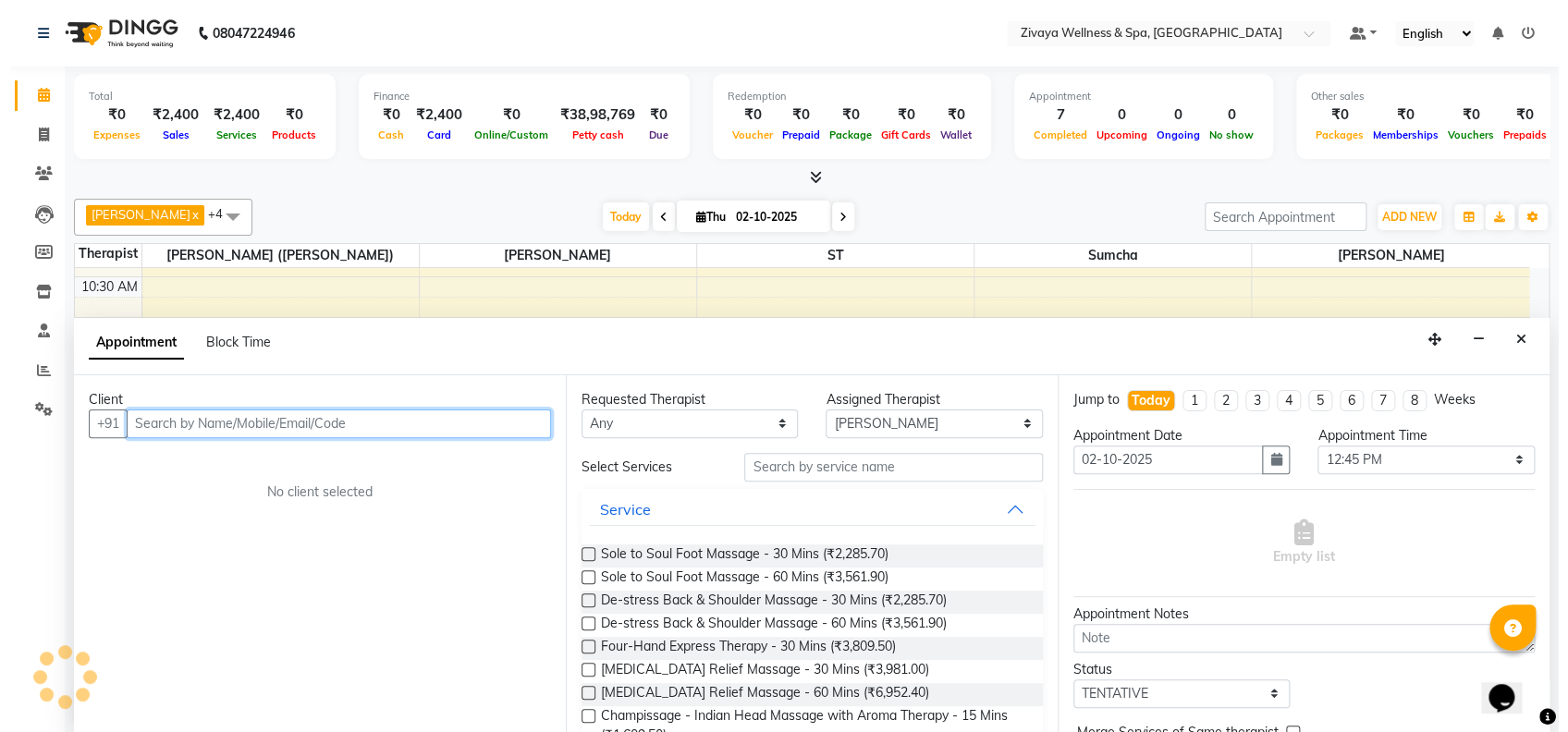
scroll to position [0, 0]
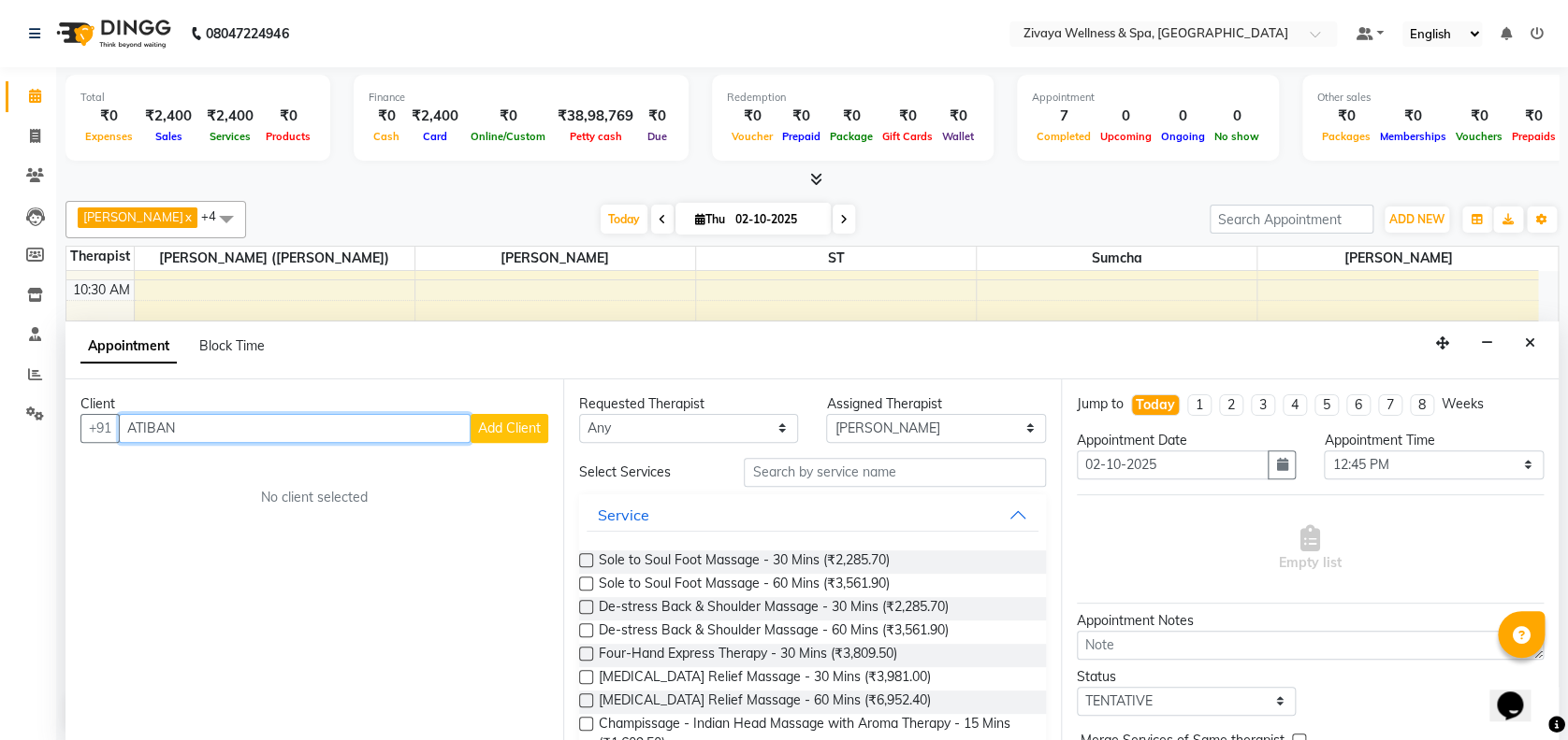
type input "ATIBAN"
click at [521, 434] on span "Add Client" at bounding box center [509, 428] width 62 height 17
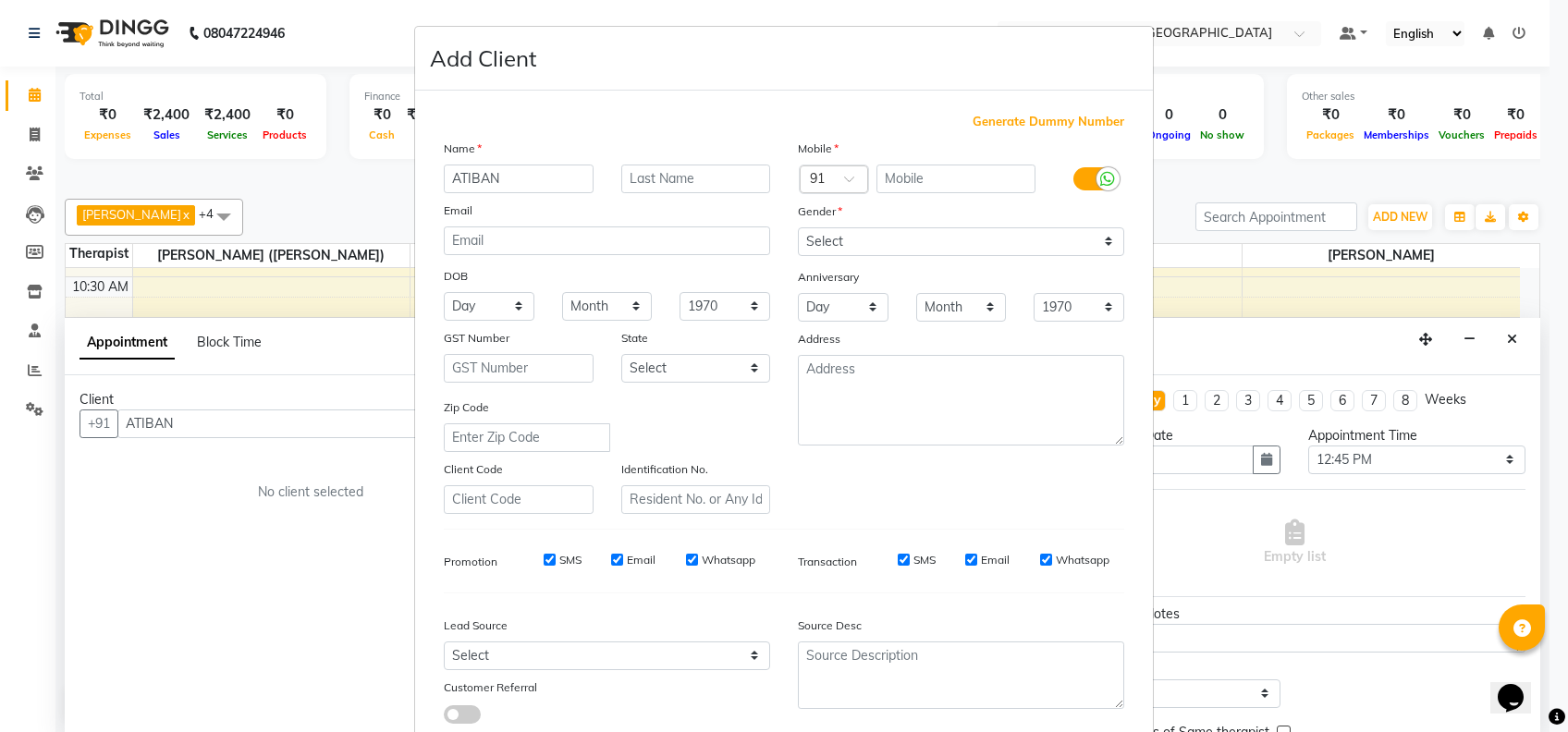
click at [1027, 119] on span "Generate Dummy Number" at bounding box center [1047, 121] width 151 height 19
type input "1311800001860"
checkbox input "false"
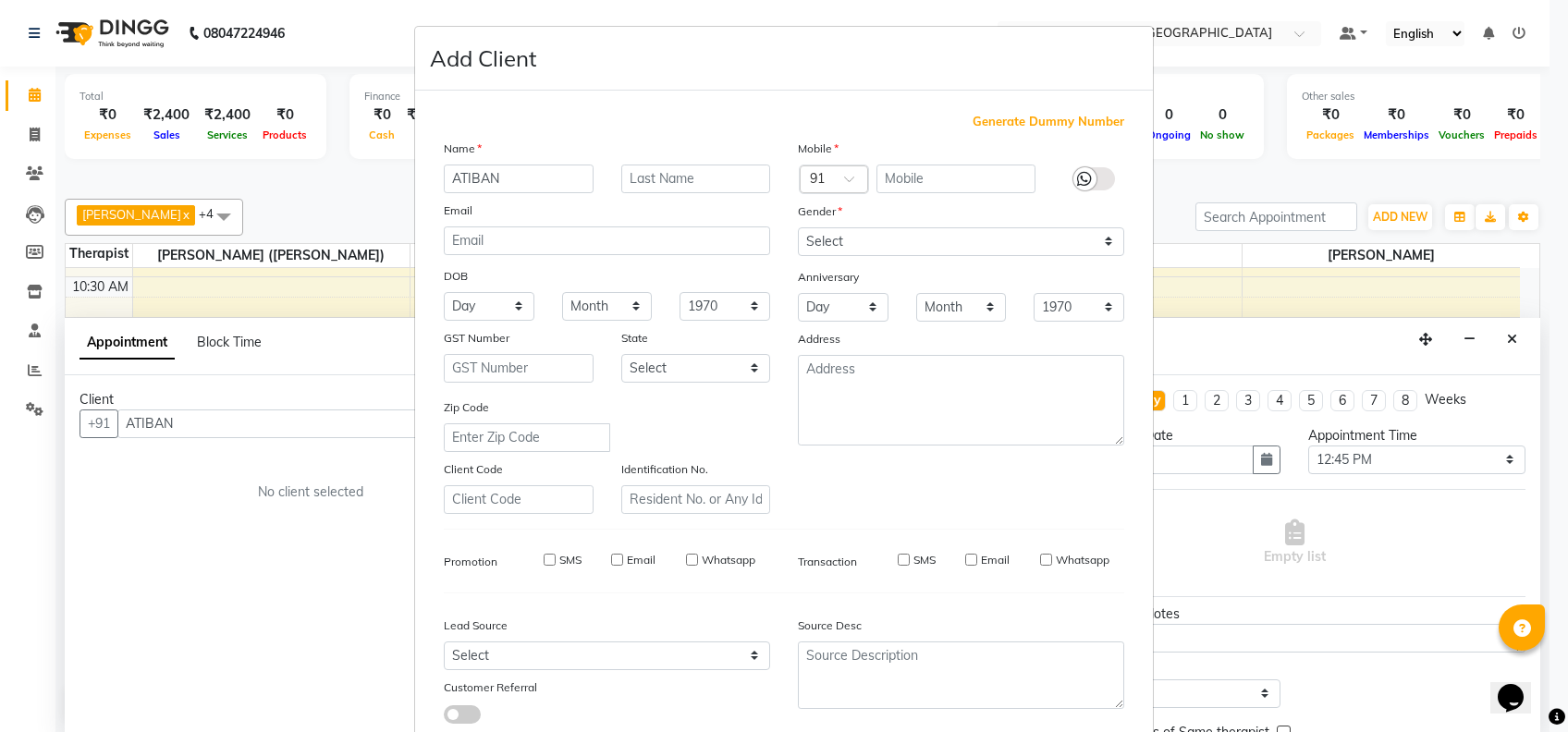
checkbox input "false"
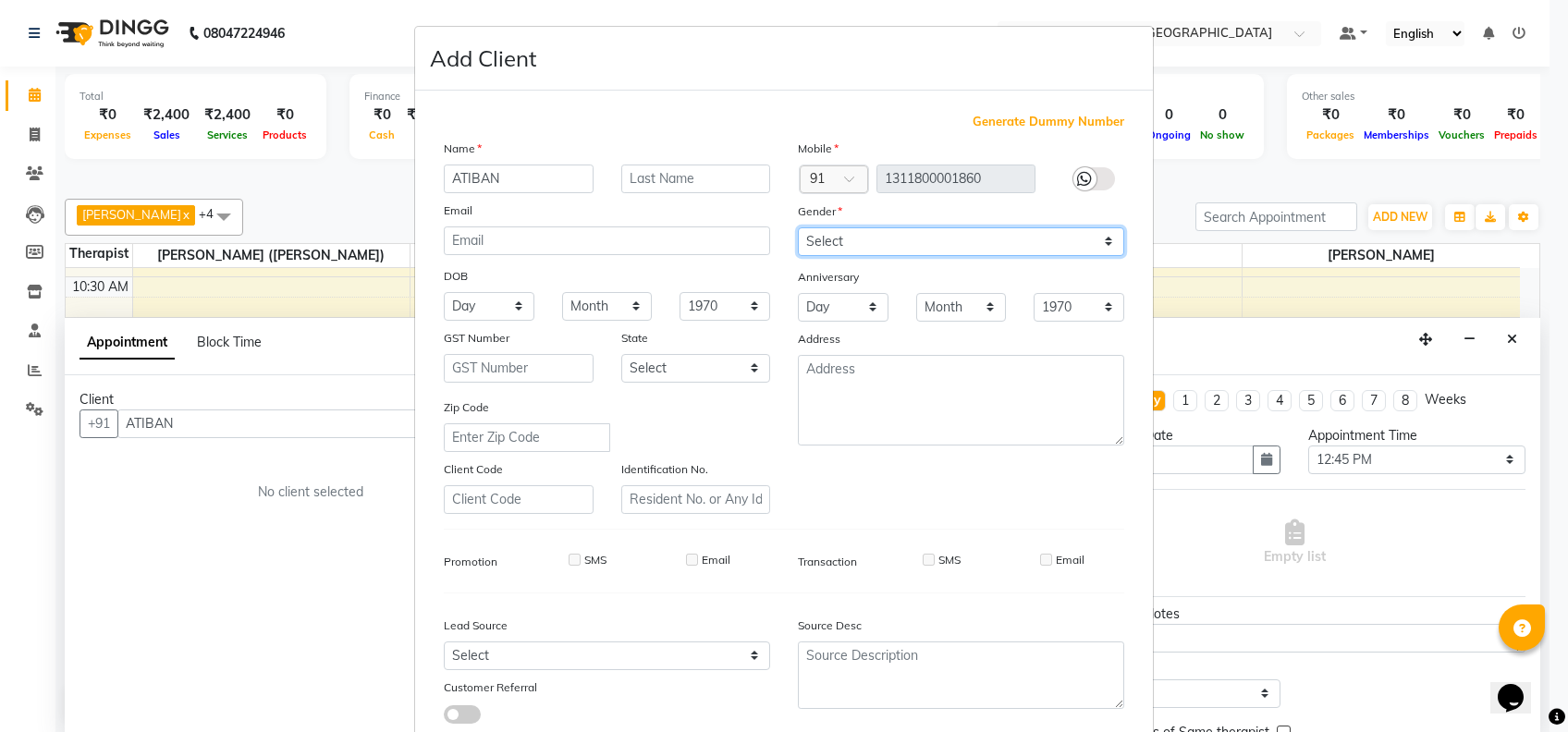
click at [974, 231] on select "Select [DEMOGRAPHIC_DATA] [DEMOGRAPHIC_DATA] Other Prefer Not To Say" at bounding box center [961, 241] width 326 height 28
select select "[DEMOGRAPHIC_DATA]"
click at [798, 228] on select "Select [DEMOGRAPHIC_DATA] [DEMOGRAPHIC_DATA] Other Prefer Not To Say" at bounding box center [961, 241] width 326 height 28
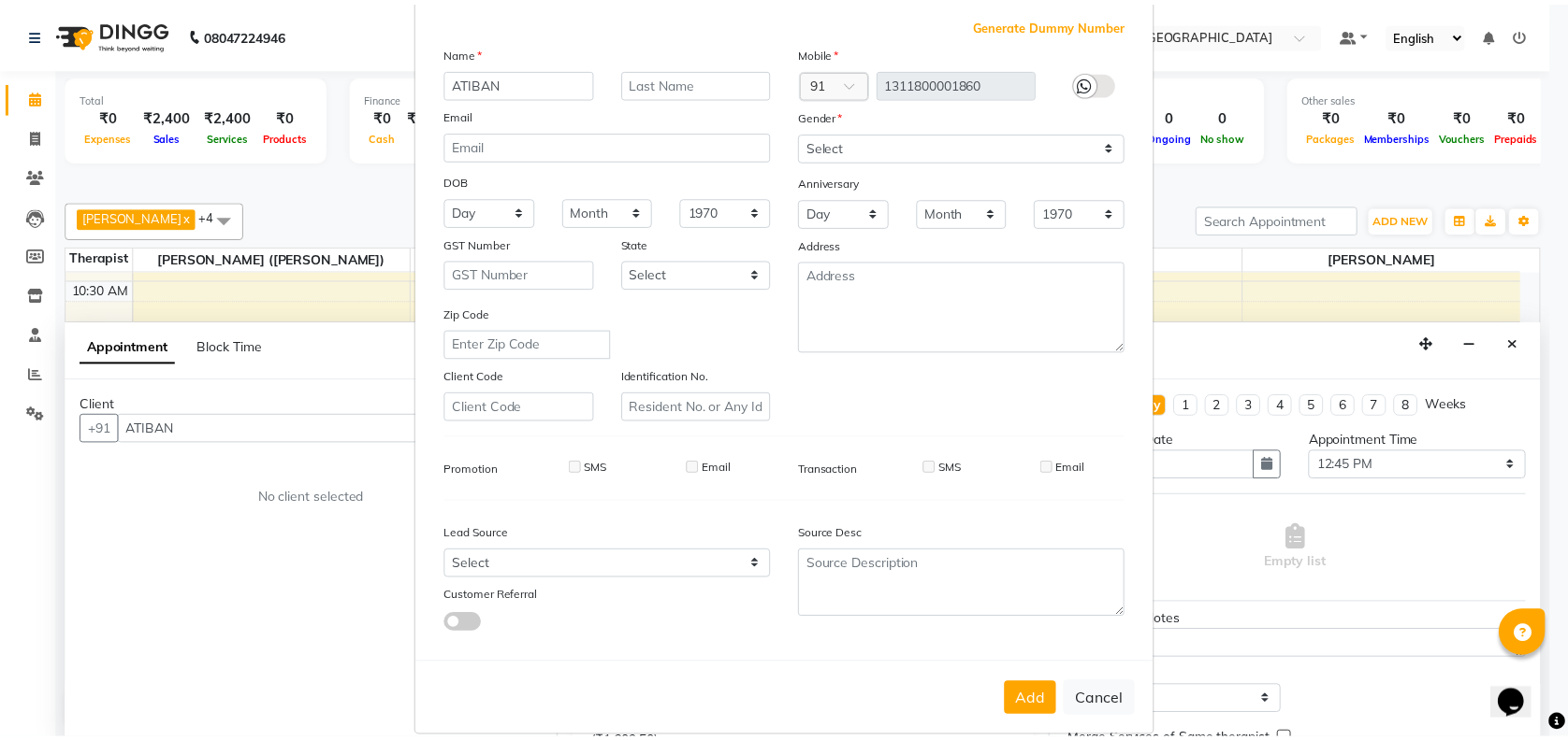
scroll to position [119, 0]
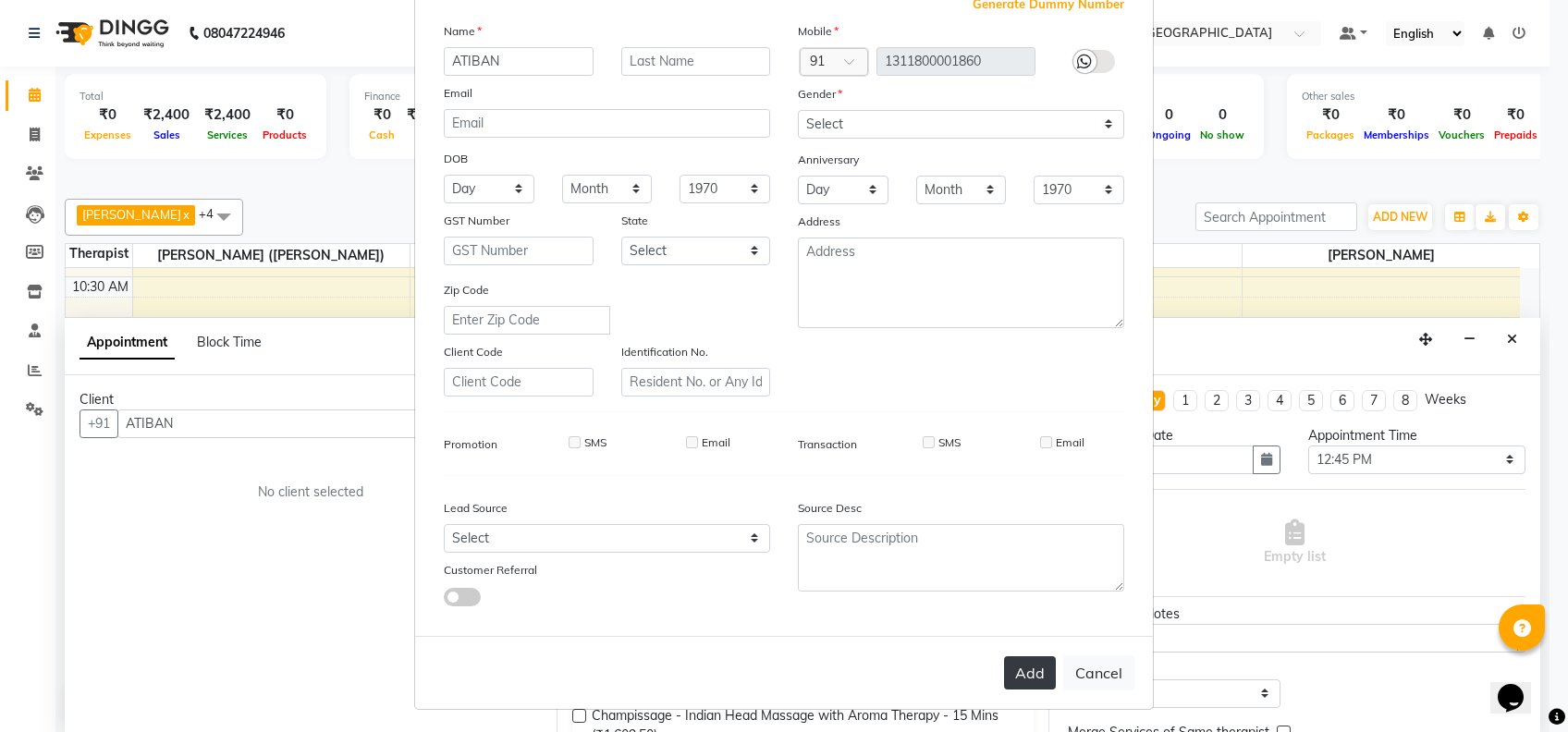
click at [1029, 669] on button "Add" at bounding box center [1030, 673] width 52 height 33
type input "1311800001860"
select select
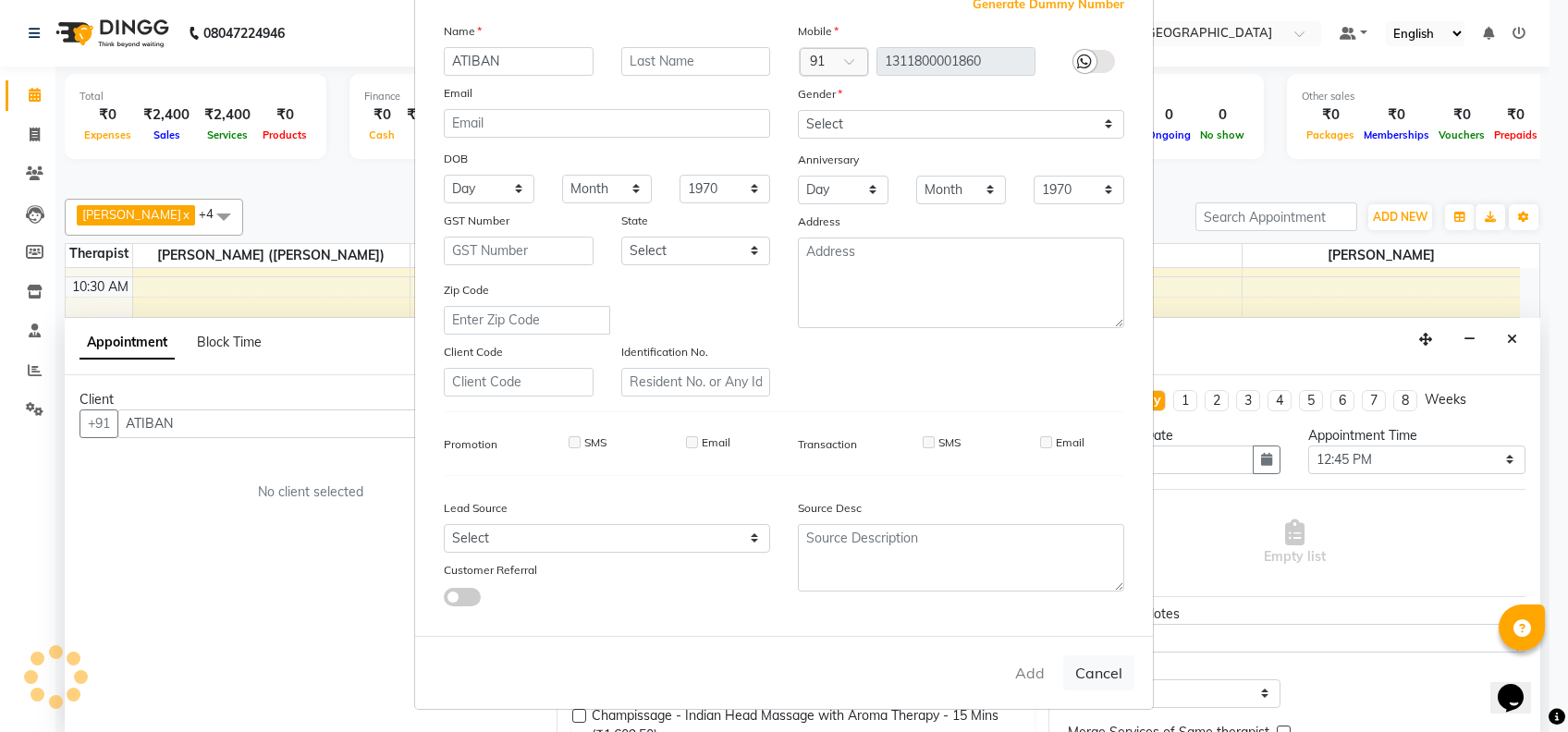
select select
checkbox input "false"
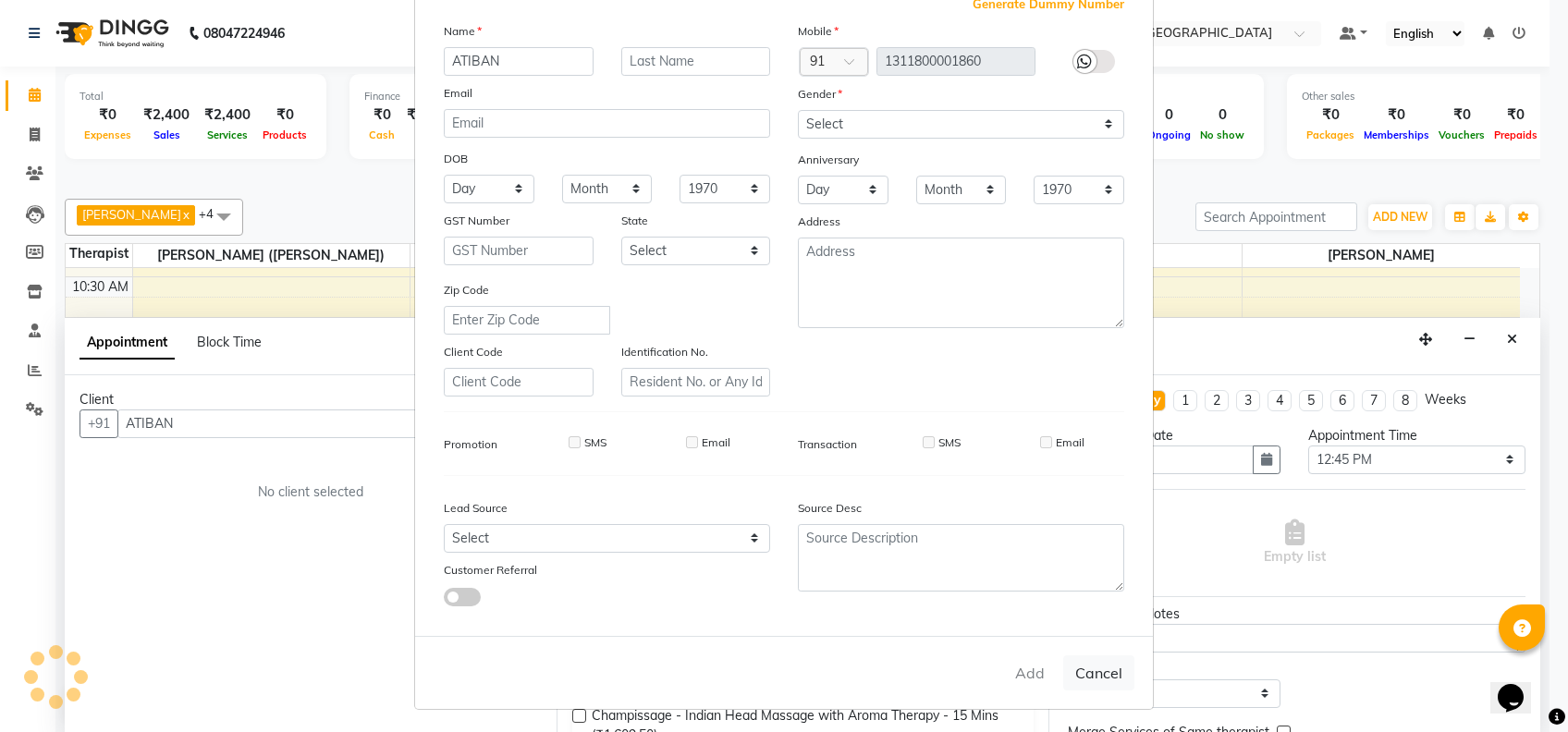
checkbox input "false"
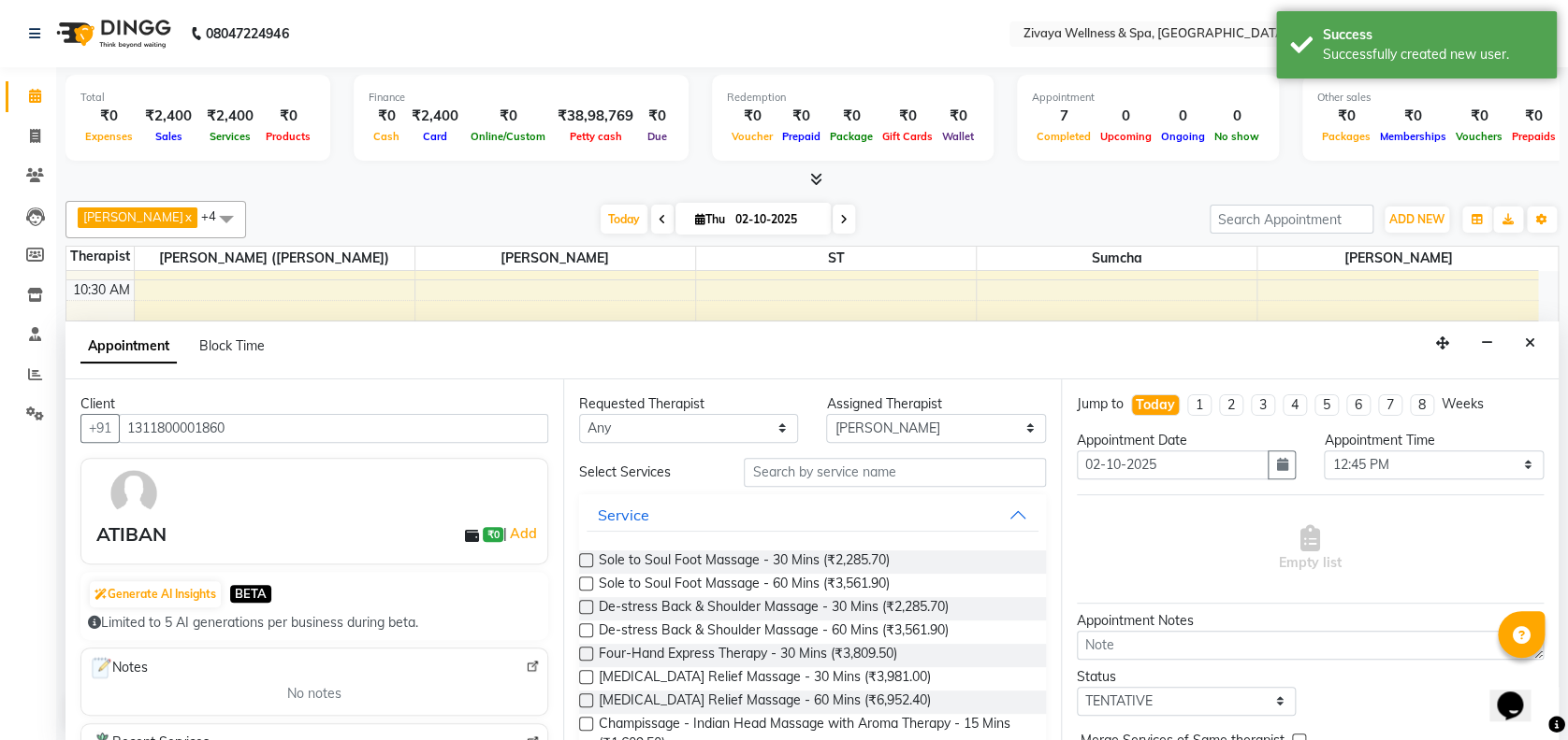
scroll to position [316, 0]
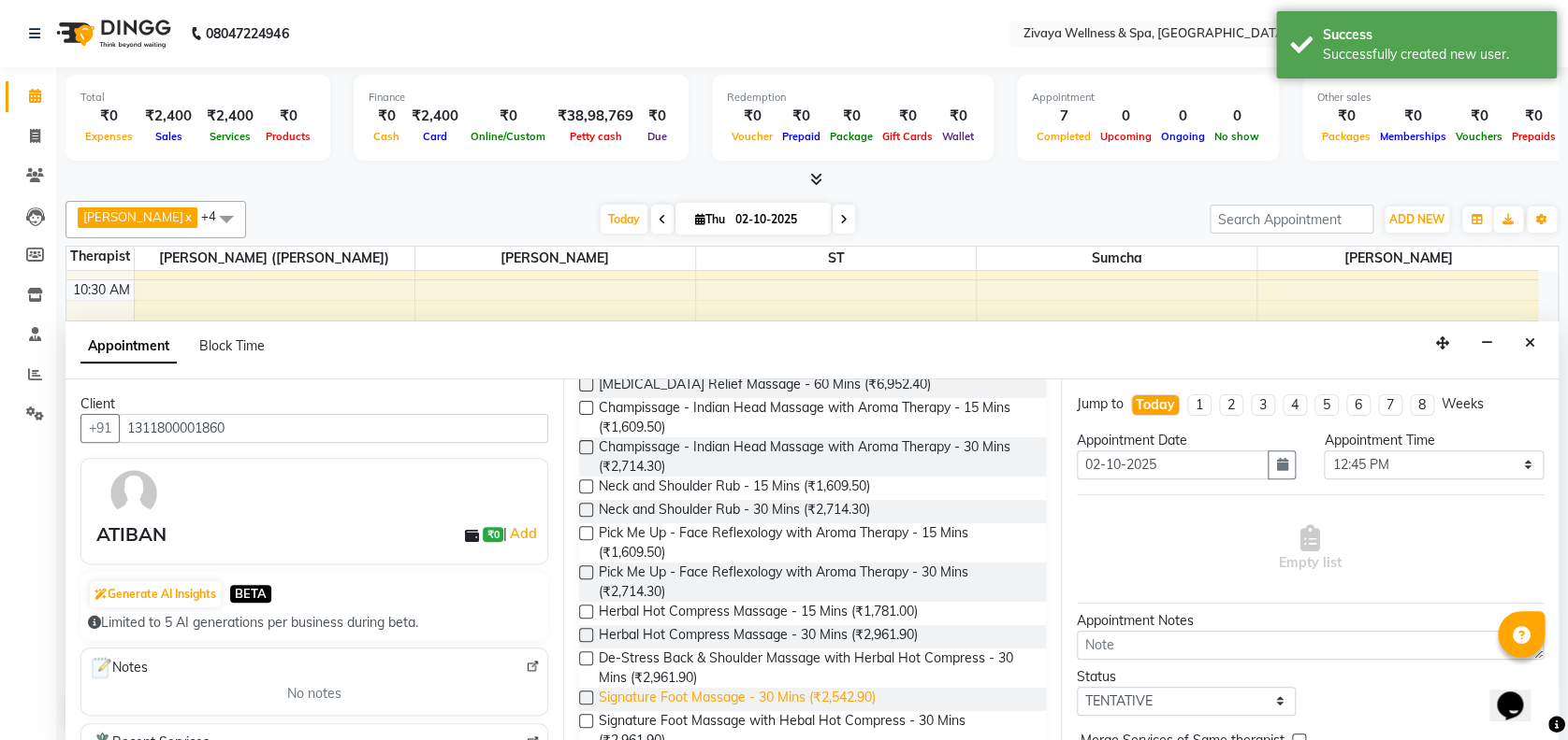
click at [708, 696] on span "Signature Foot Massage - 30 Mins (₹2,542.90)" at bounding box center [738, 699] width 277 height 24
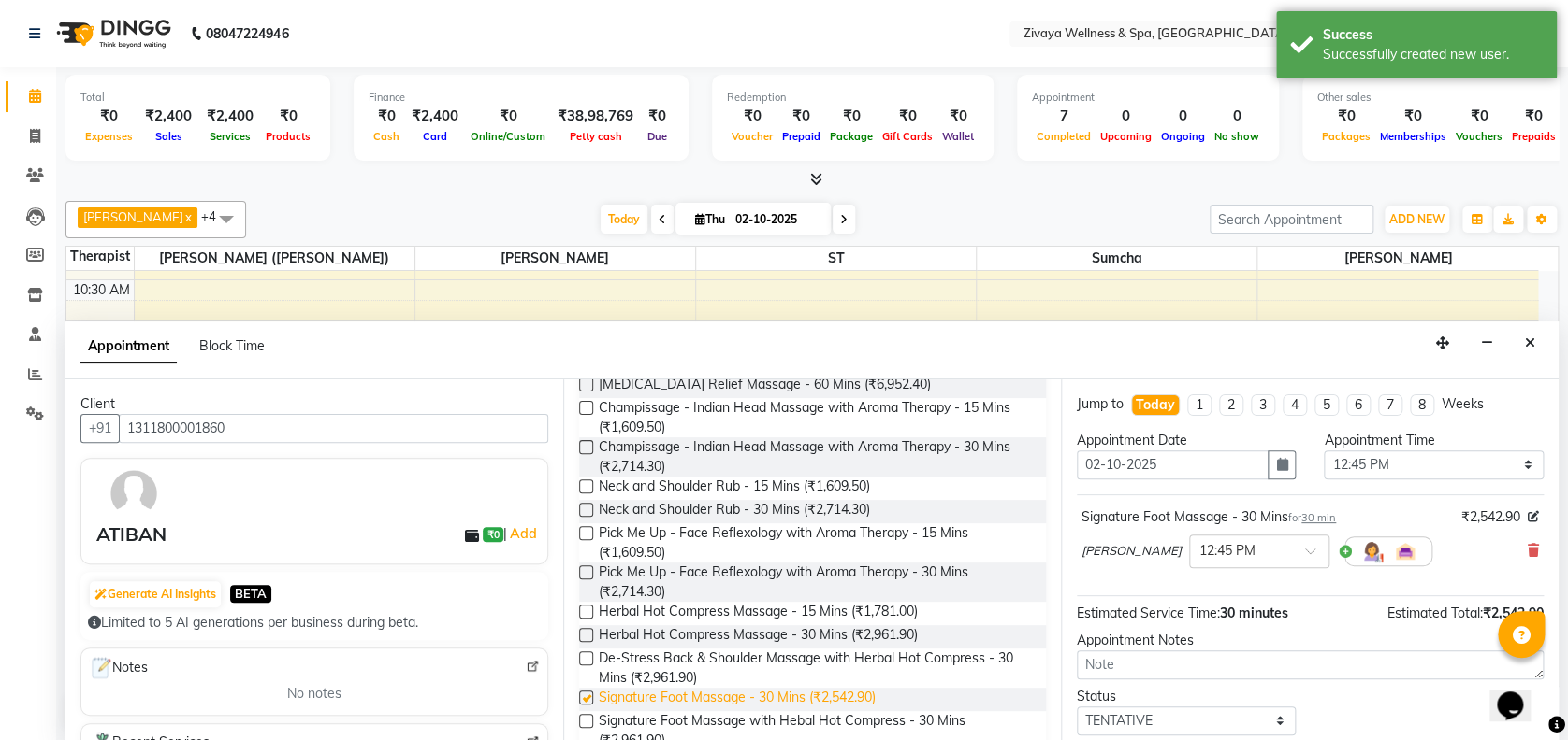
checkbox input "false"
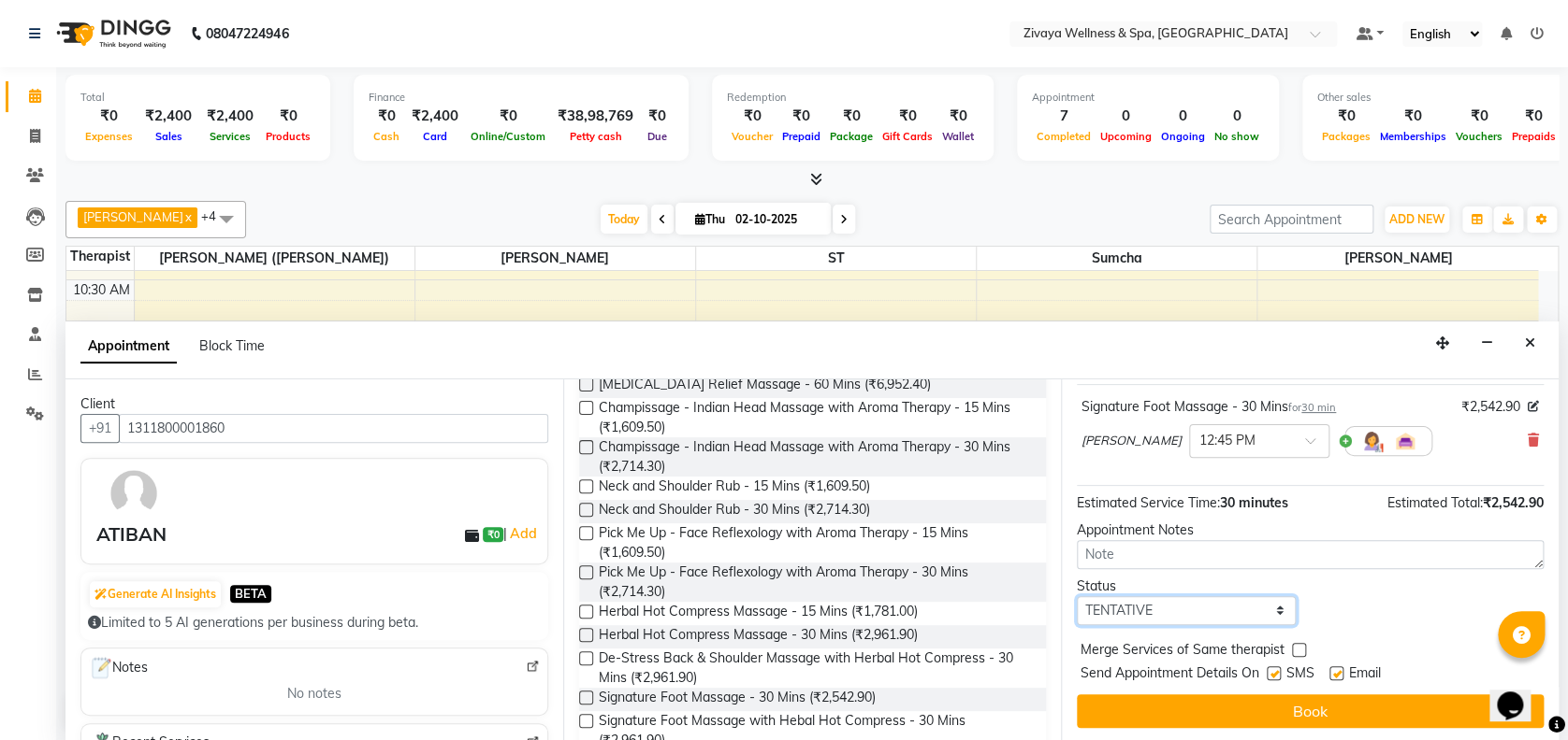
click at [1212, 617] on select "Select TENTATIVE CONFIRM CHECK-IN UPCOMING" at bounding box center [1185, 611] width 218 height 29
select select "confirm booking"
click at [1077, 597] on select "Select TENTATIVE CONFIRM CHECK-IN UPCOMING" at bounding box center [1185, 611] width 218 height 29
click at [1272, 669] on label at bounding box center [1273, 674] width 14 height 14
click at [1272, 669] on input "checkbox" at bounding box center [1272, 675] width 12 height 12
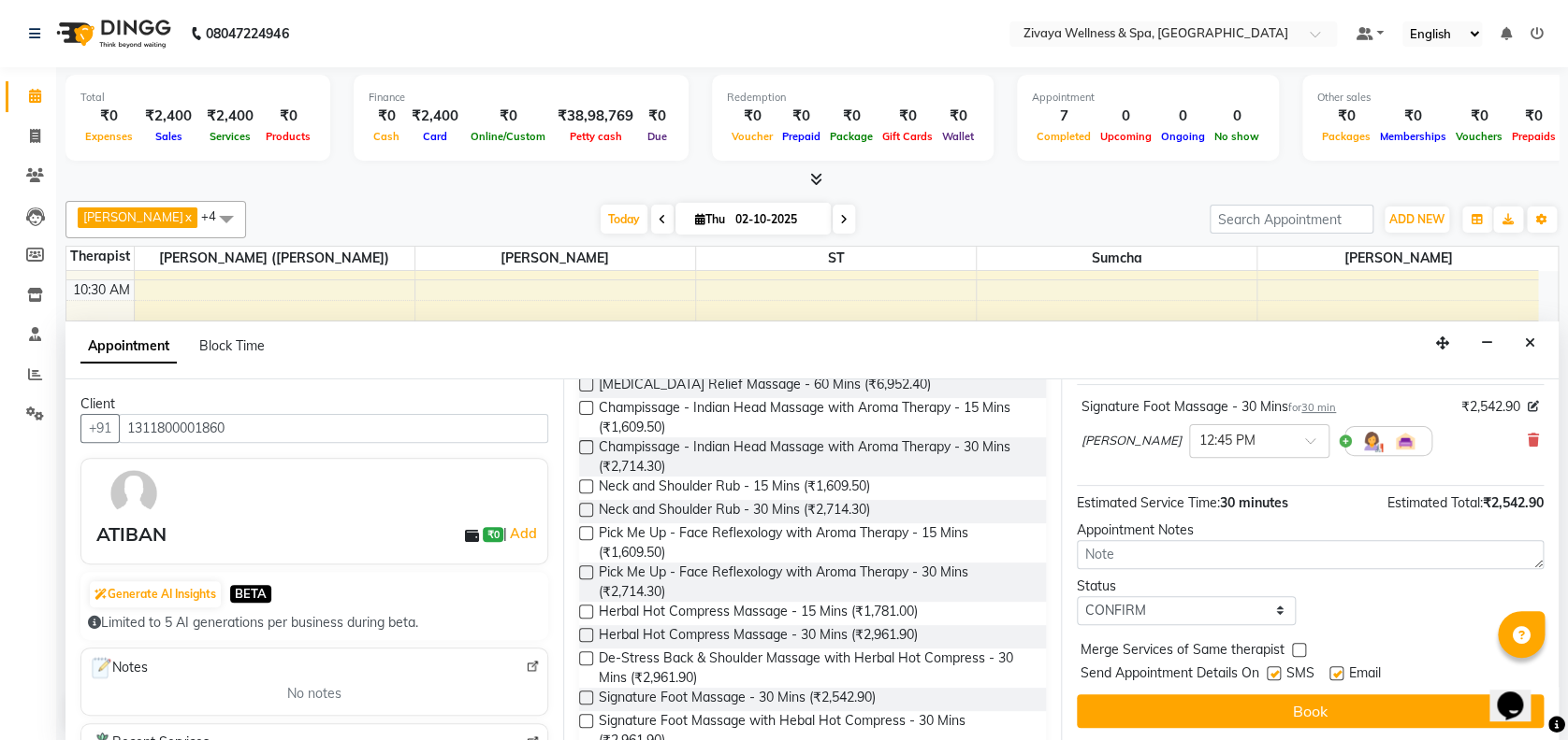
checkbox input "false"
click at [1336, 675] on label at bounding box center [1337, 674] width 14 height 14
click at [1336, 675] on input "checkbox" at bounding box center [1336, 675] width 12 height 12
checkbox input "false"
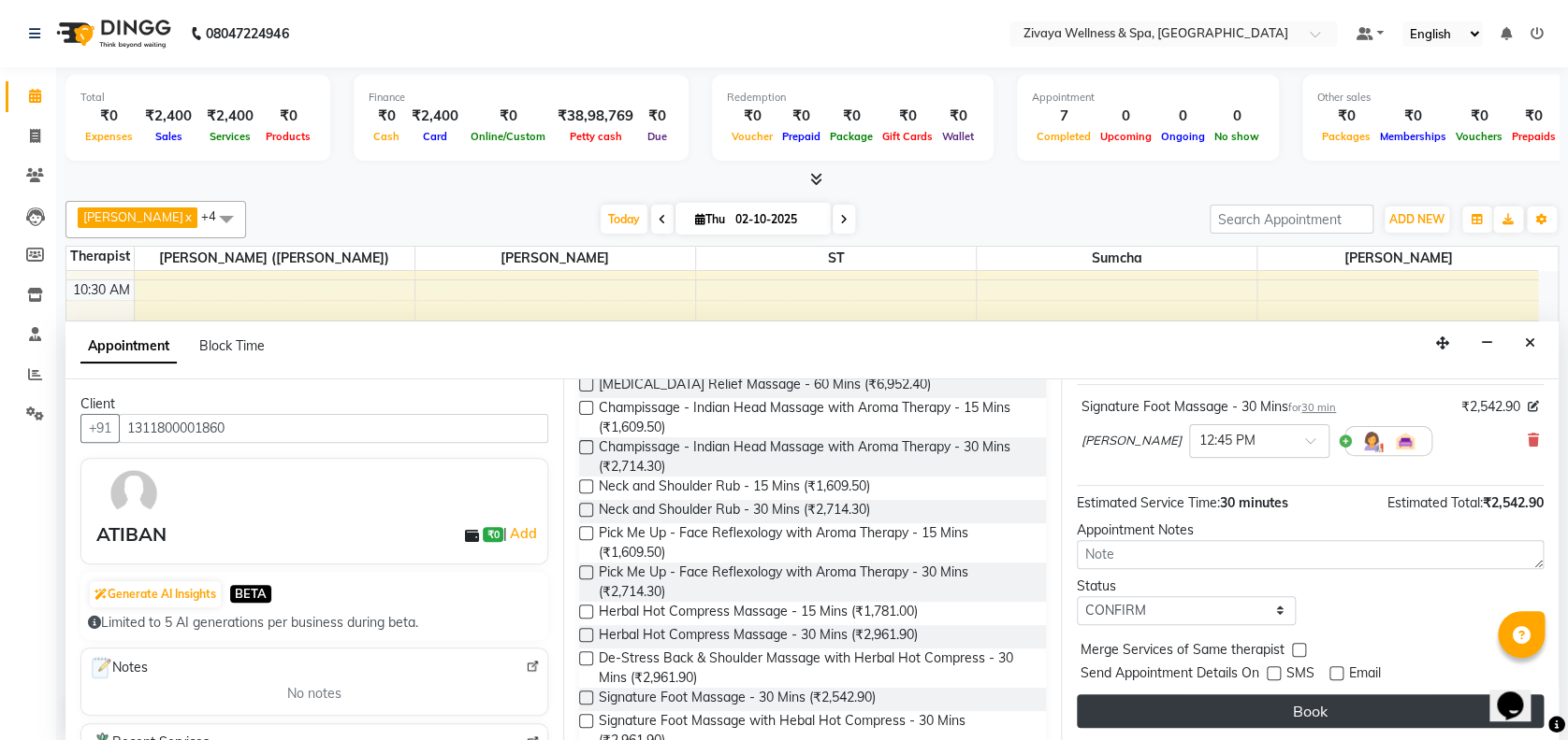
click at [1312, 703] on button "Book" at bounding box center [1310, 711] width 467 height 34
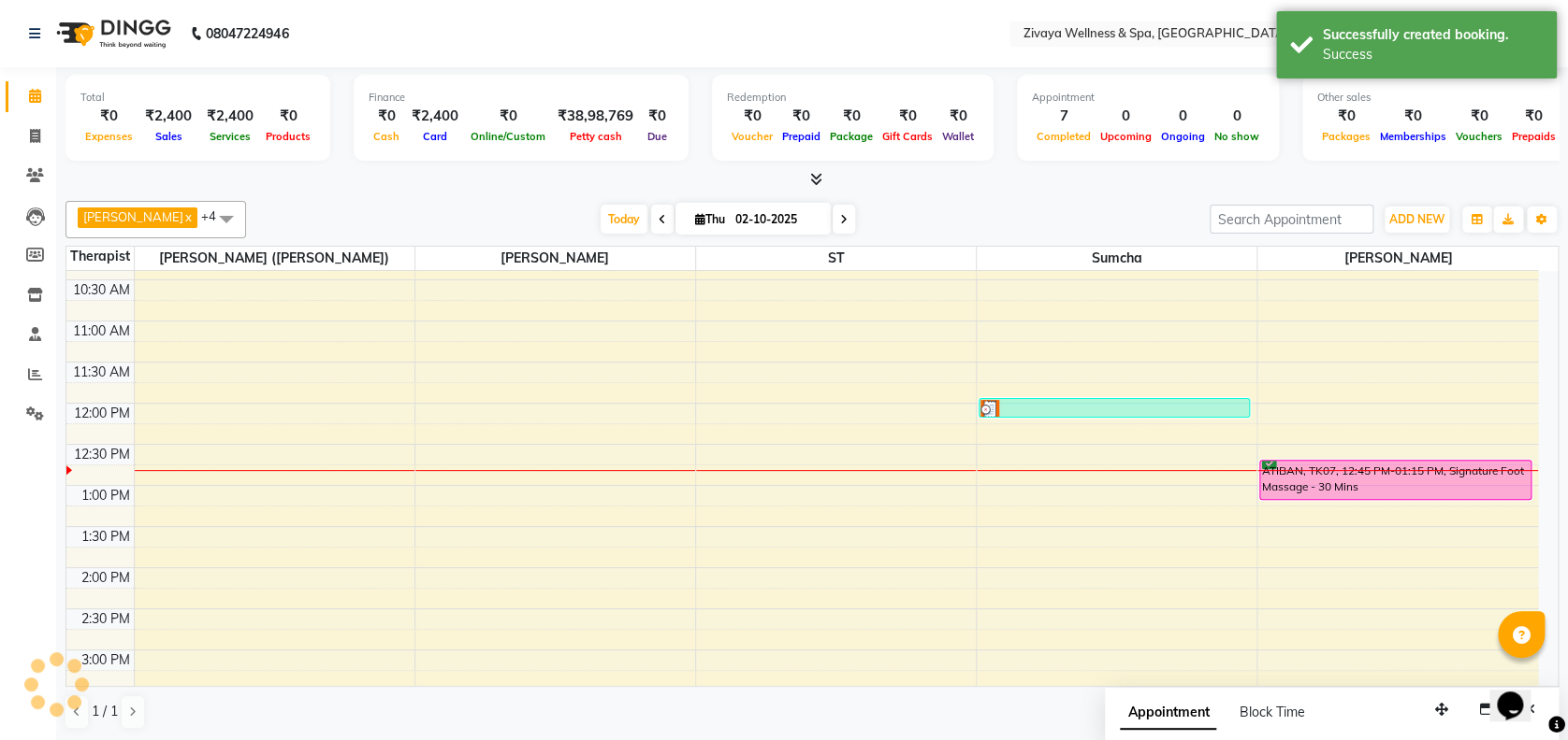
scroll to position [0, 0]
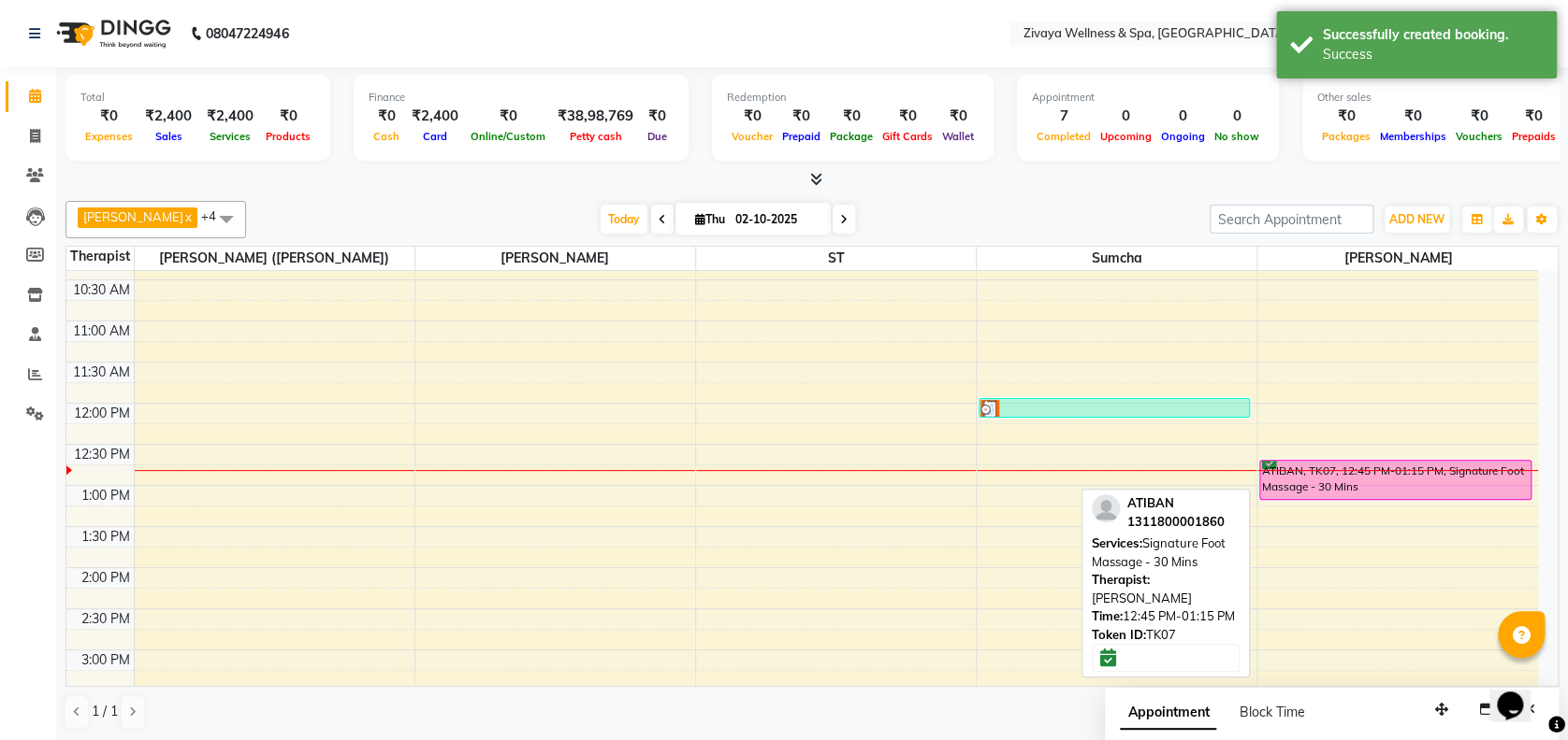
click at [1308, 483] on div "ATIBAN, TK07, 12:45 PM-01:15 PM, Signature Foot Massage - 30 Mins" at bounding box center [1395, 479] width 270 height 39
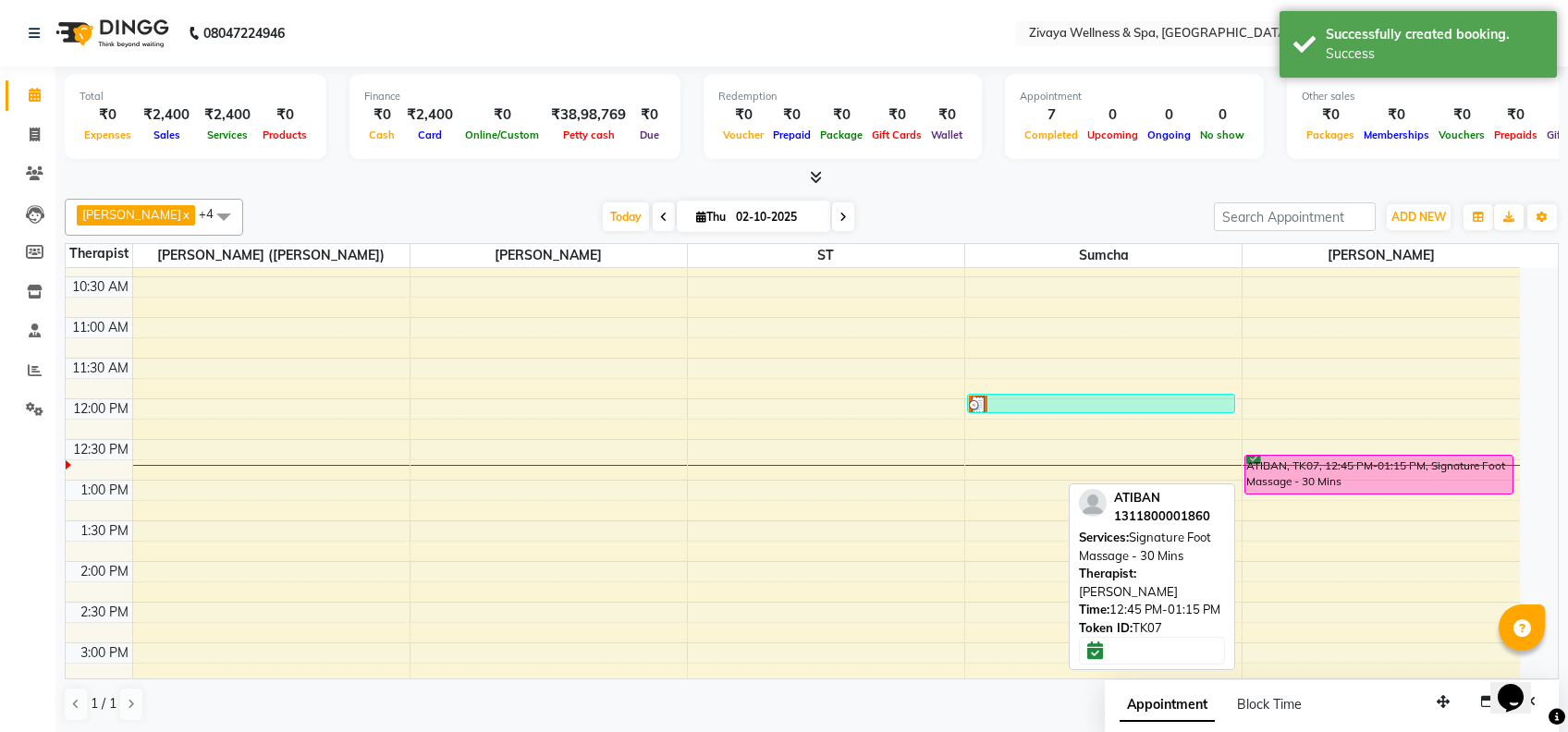
select select "6"
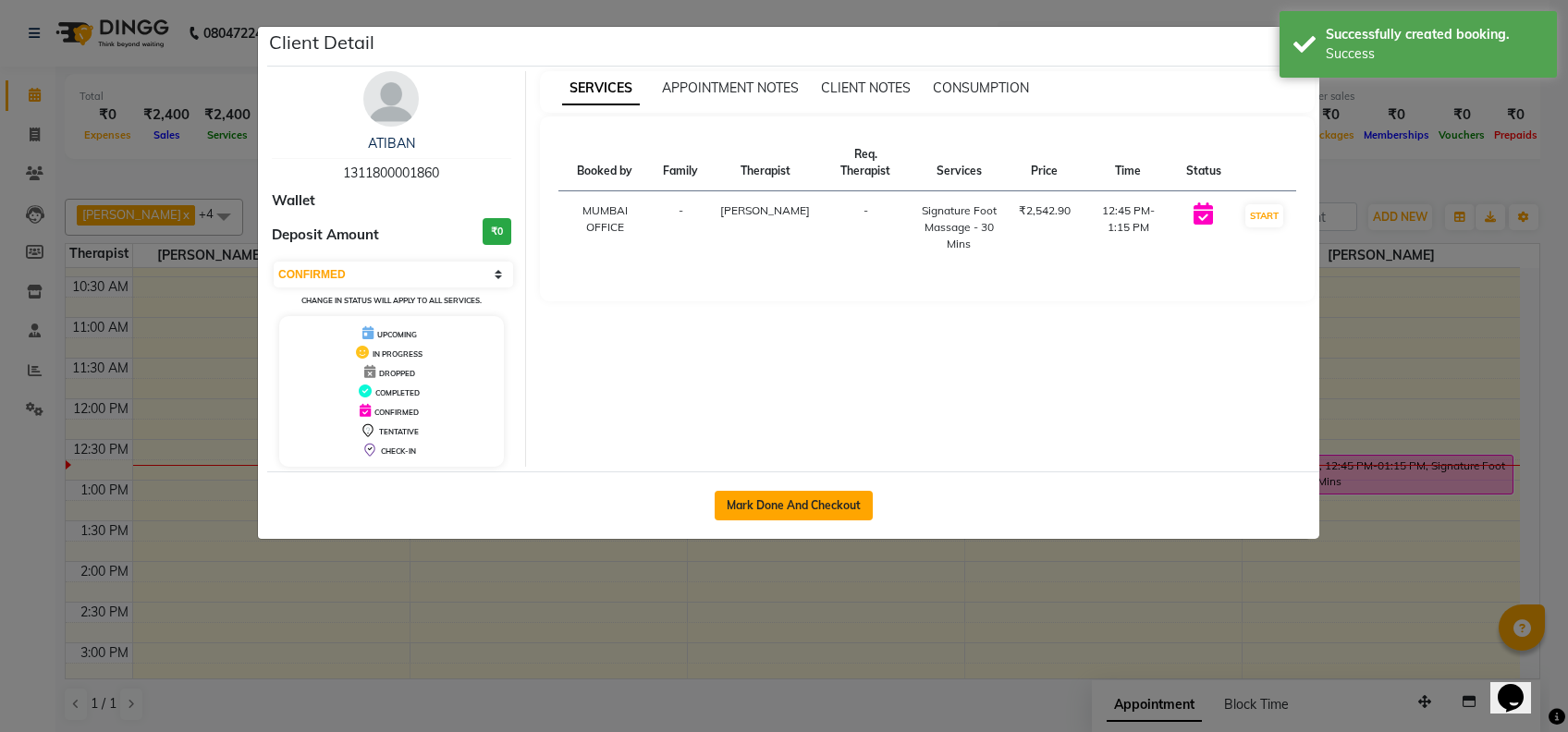
click at [851, 496] on button "Mark Done And Checkout" at bounding box center [793, 505] width 158 height 29
select select "service"
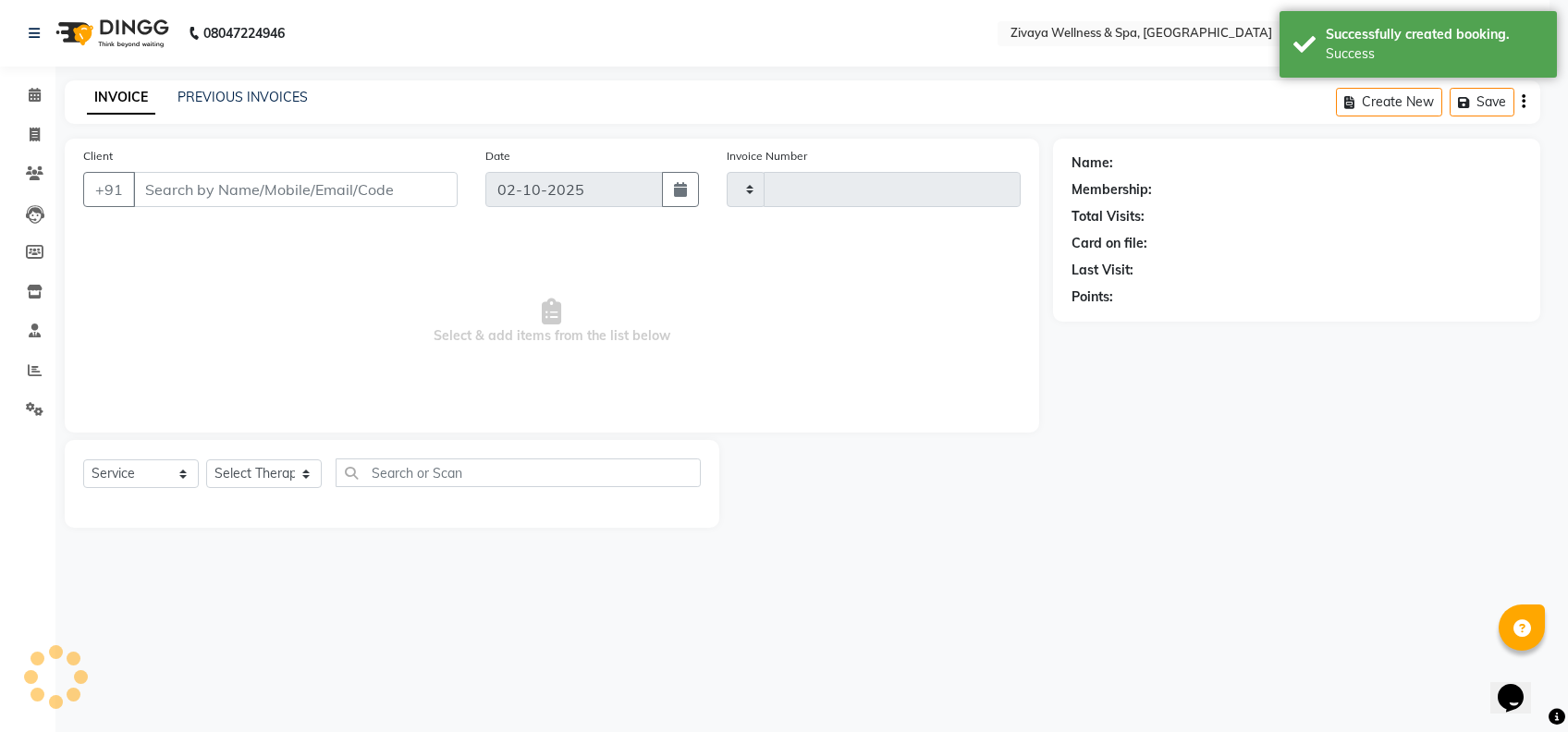
type input "2479"
select select "3"
select select "7072"
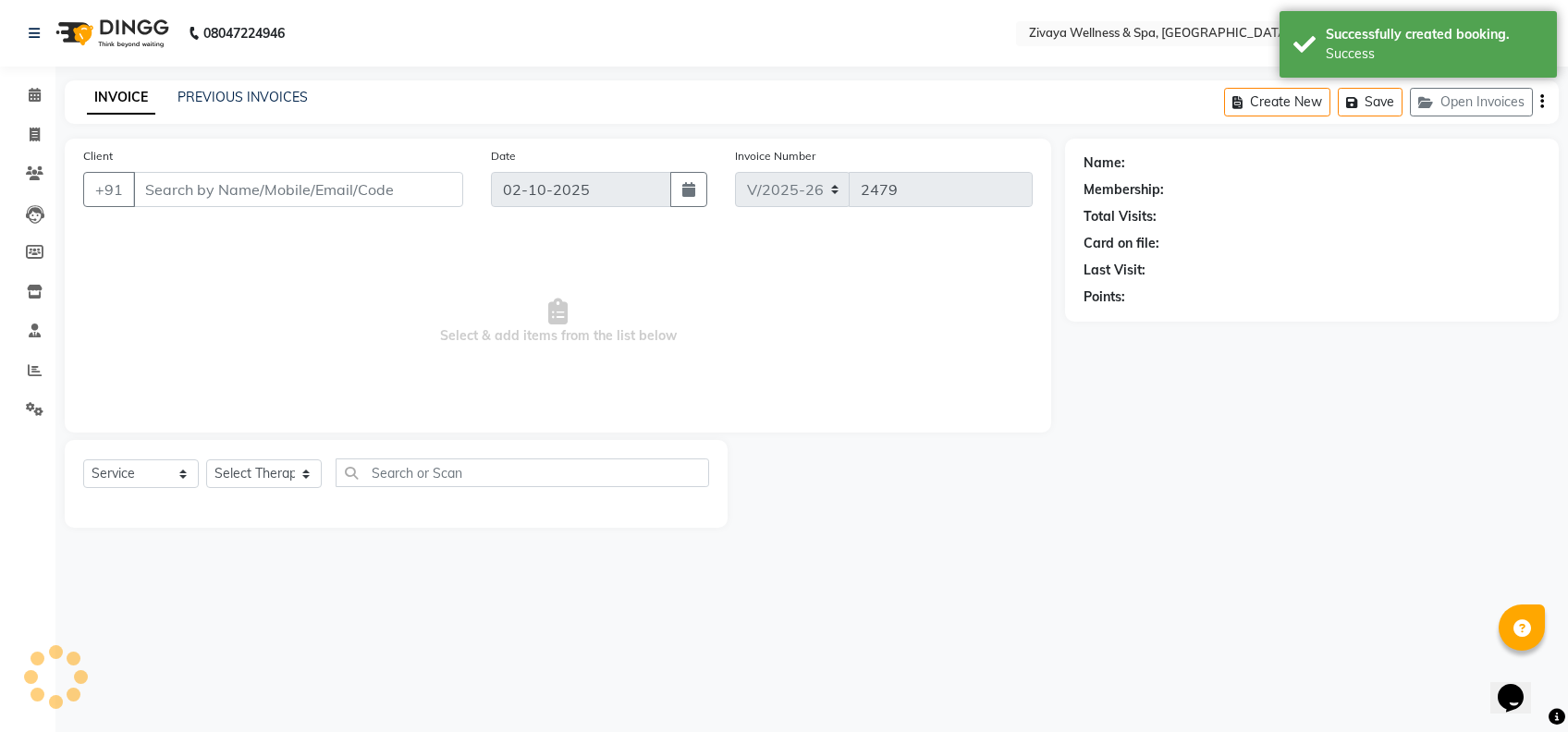
type input "1311800001860"
select select "93363"
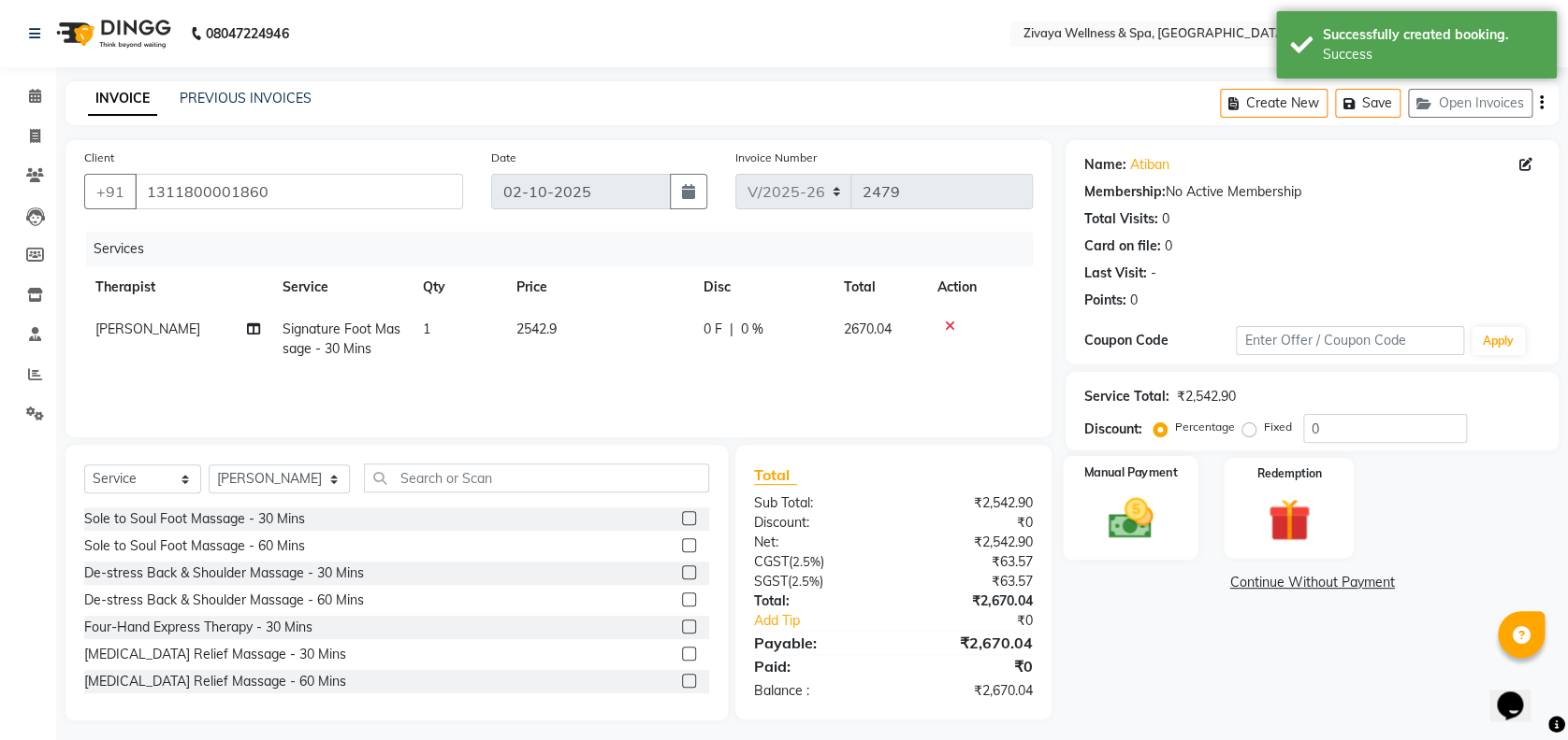
click at [1170, 520] on div "Manual Payment" at bounding box center [1130, 508] width 135 height 104
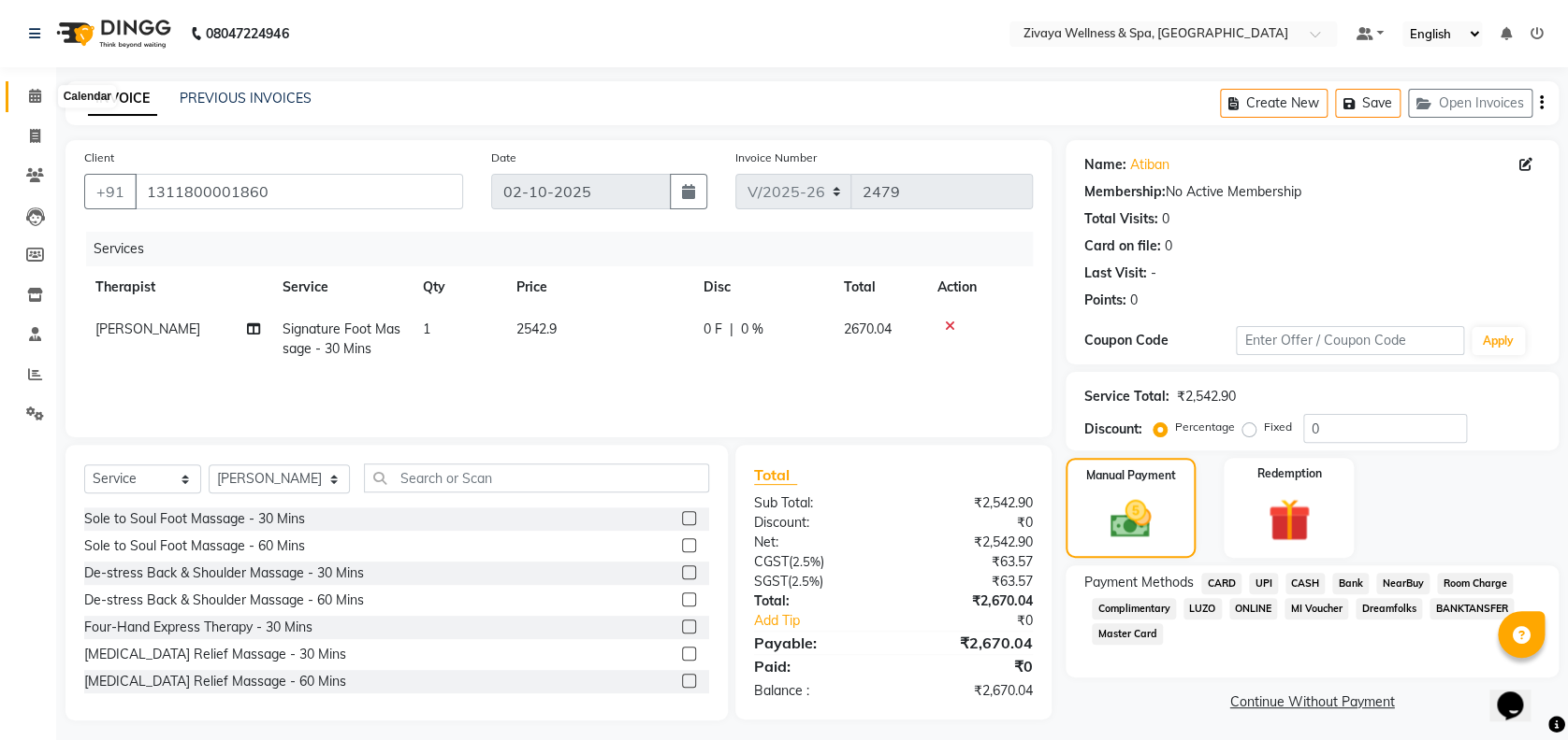
click at [36, 94] on icon at bounding box center [35, 96] width 12 height 14
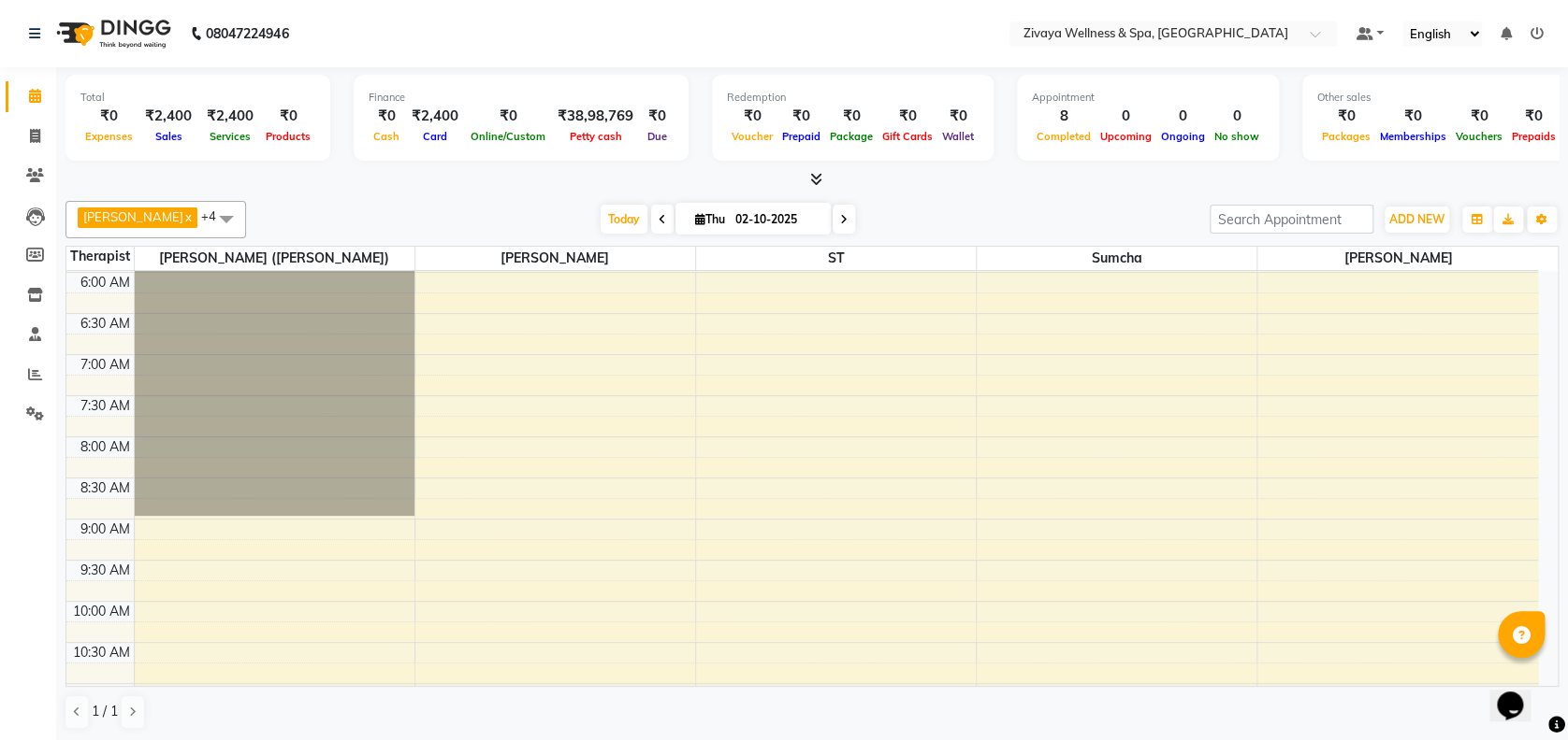
scroll to position [855, 0]
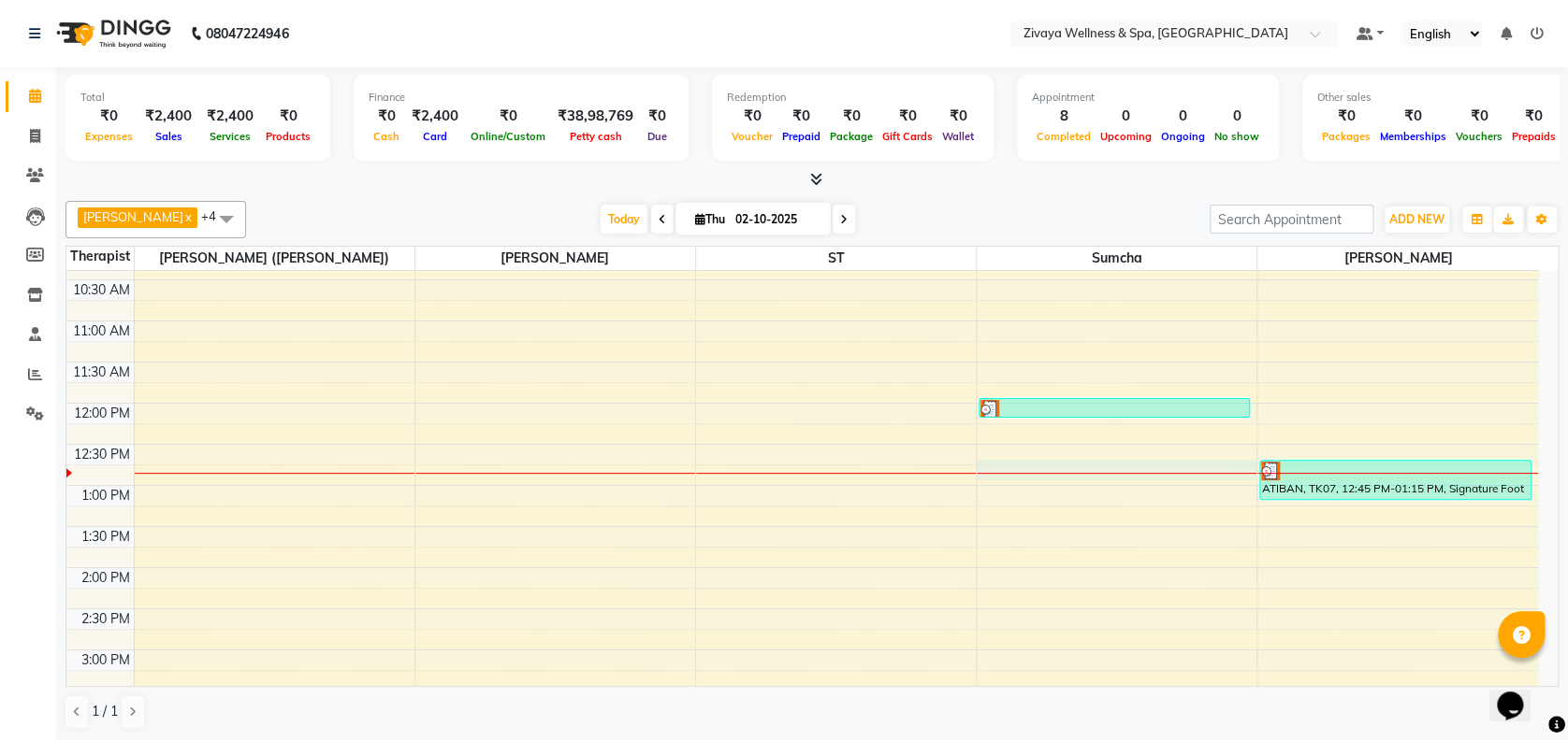
click at [1057, 473] on div "12:00 AM 12:30 AM 1:00 AM 1:30 AM 2:00 AM 2:30 AM 3:00 AM 3:30 AM 4:00 AM 4:30 …" at bounding box center [802, 403] width 1471 height 1973
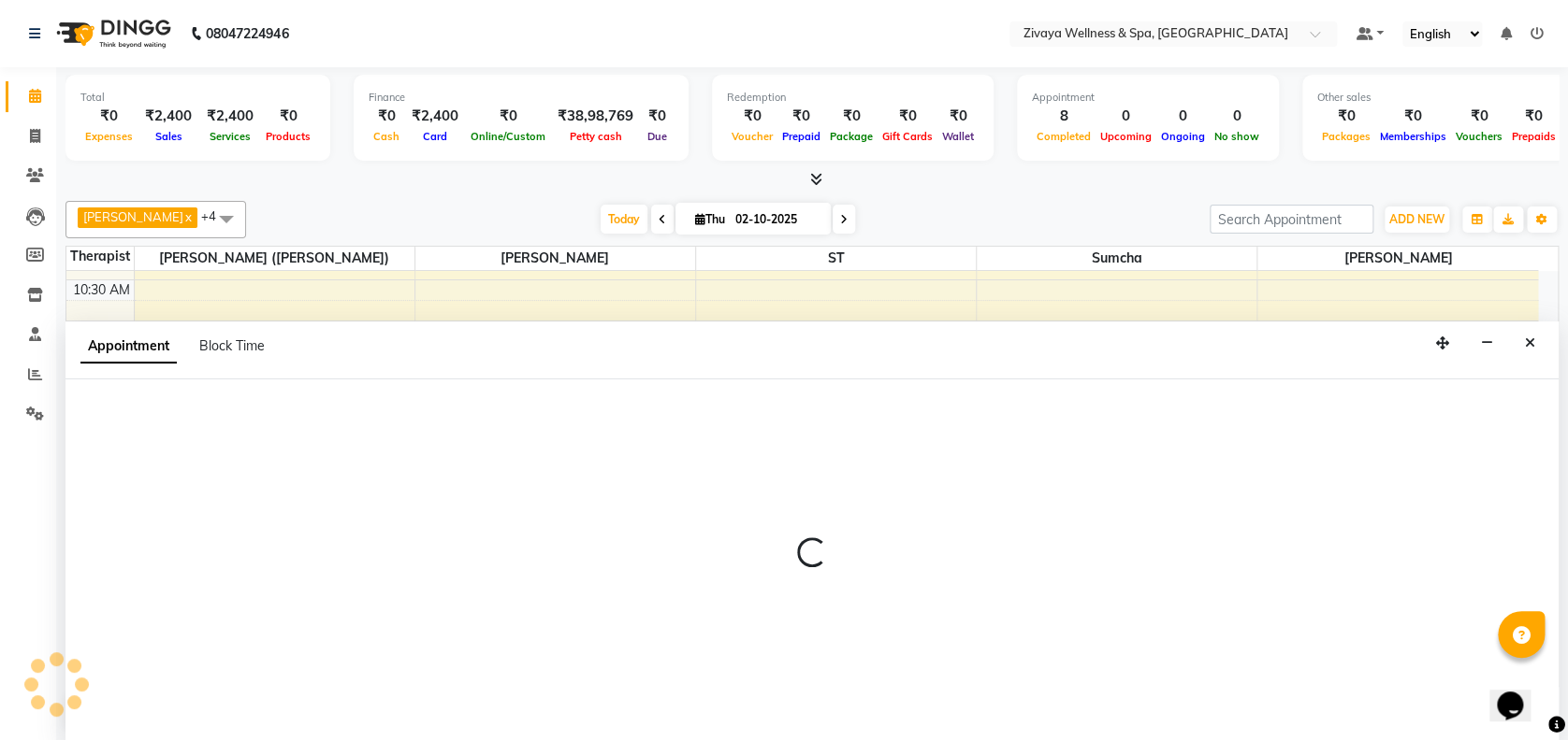
select select "63085"
select select "765"
select select "tentative"
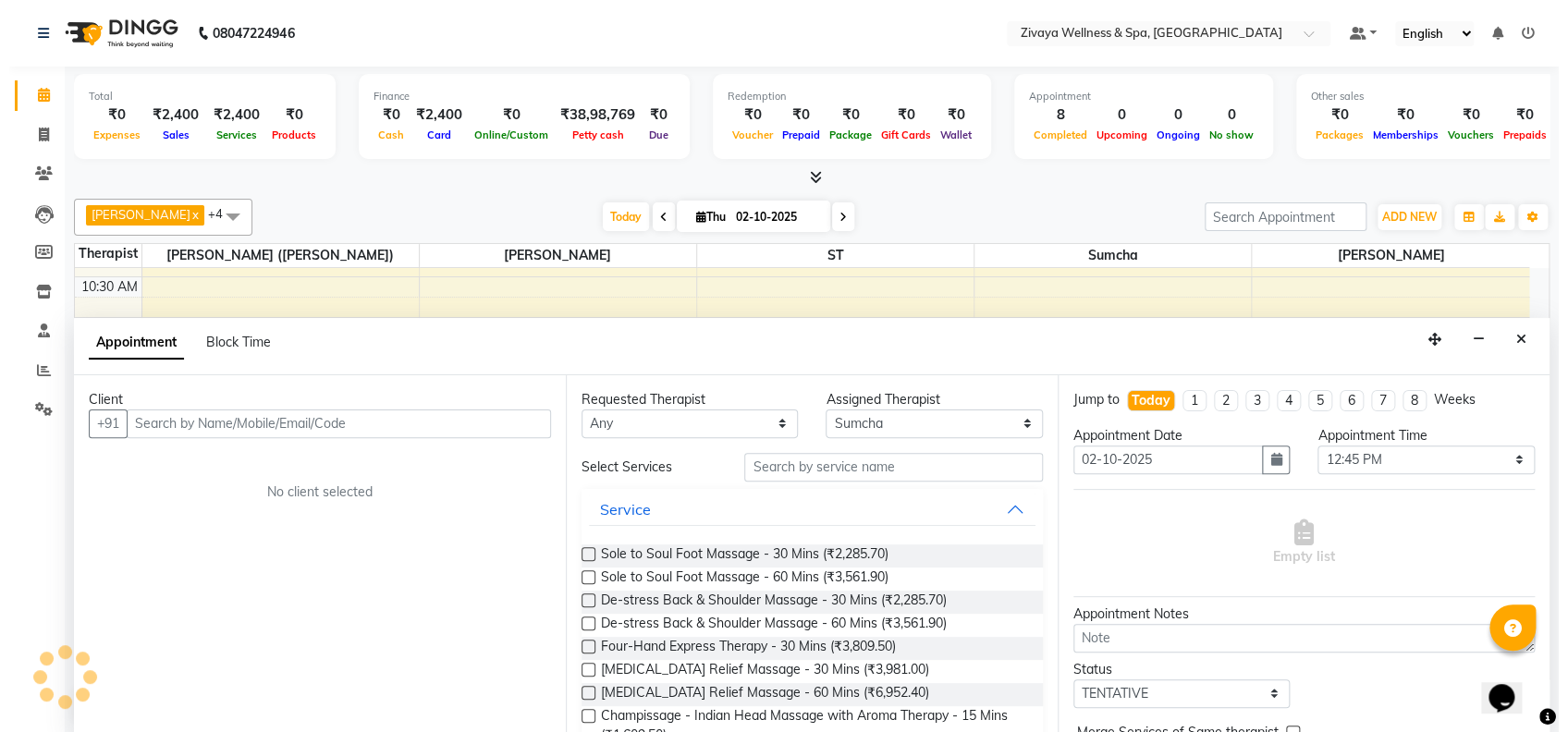
scroll to position [0, 0]
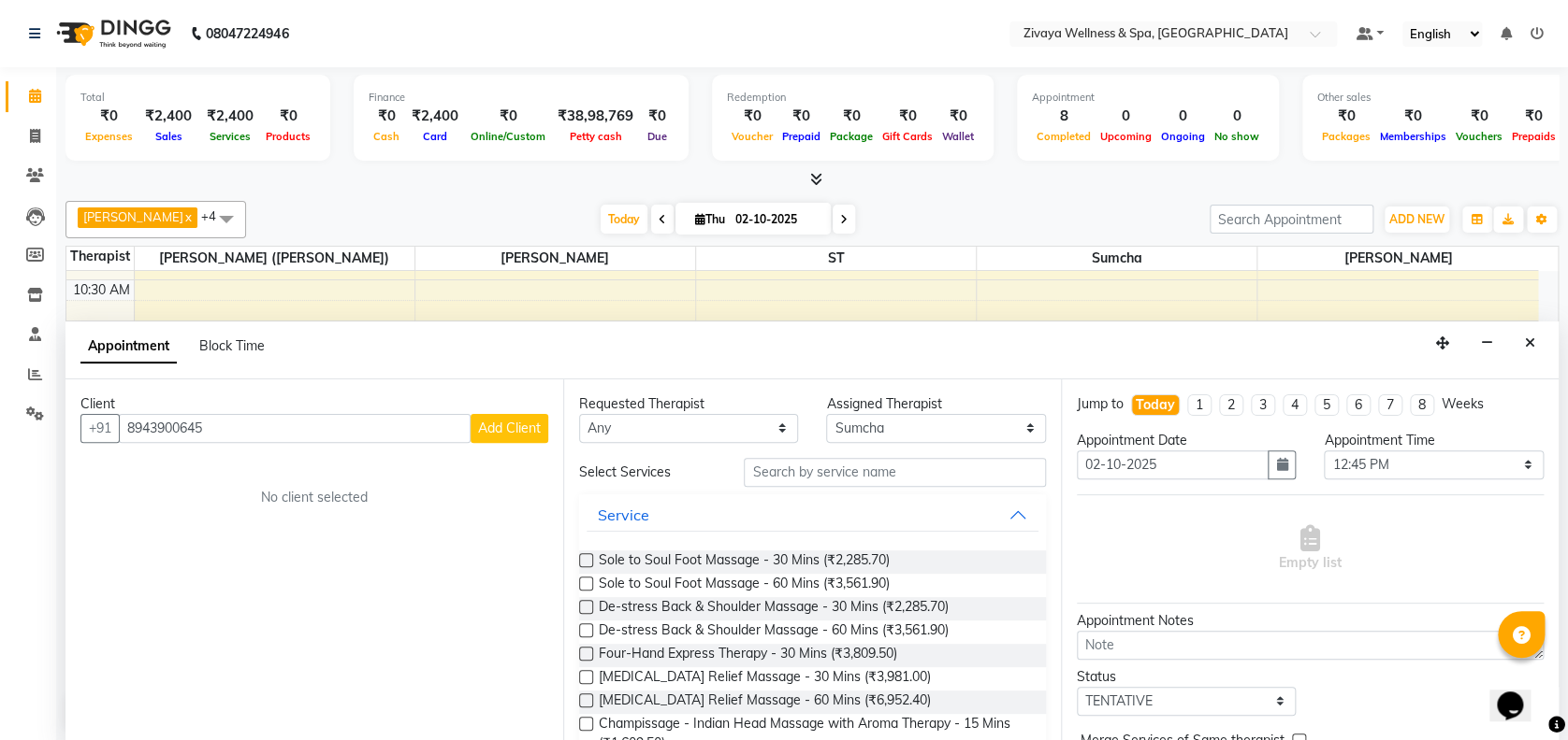
type input "8943900645"
click at [514, 425] on span "Add Client" at bounding box center [509, 428] width 62 height 17
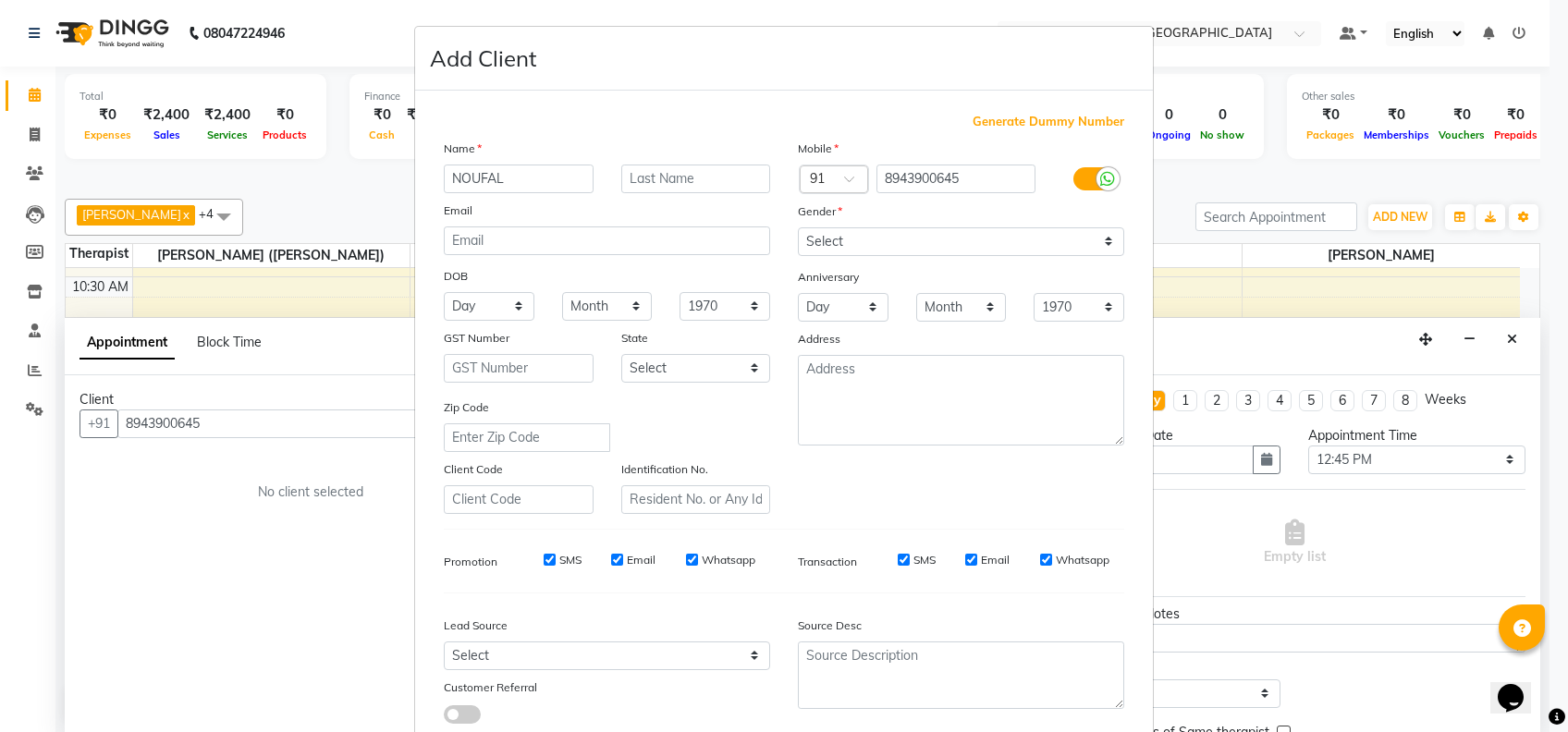
type input "NOUFAL"
click at [924, 234] on select "Select [DEMOGRAPHIC_DATA] [DEMOGRAPHIC_DATA] Other Prefer Not To Say" at bounding box center [961, 241] width 326 height 28
select select "[DEMOGRAPHIC_DATA]"
click at [798, 228] on select "Select [DEMOGRAPHIC_DATA] [DEMOGRAPHIC_DATA] Other Prefer Not To Say" at bounding box center [961, 241] width 326 height 28
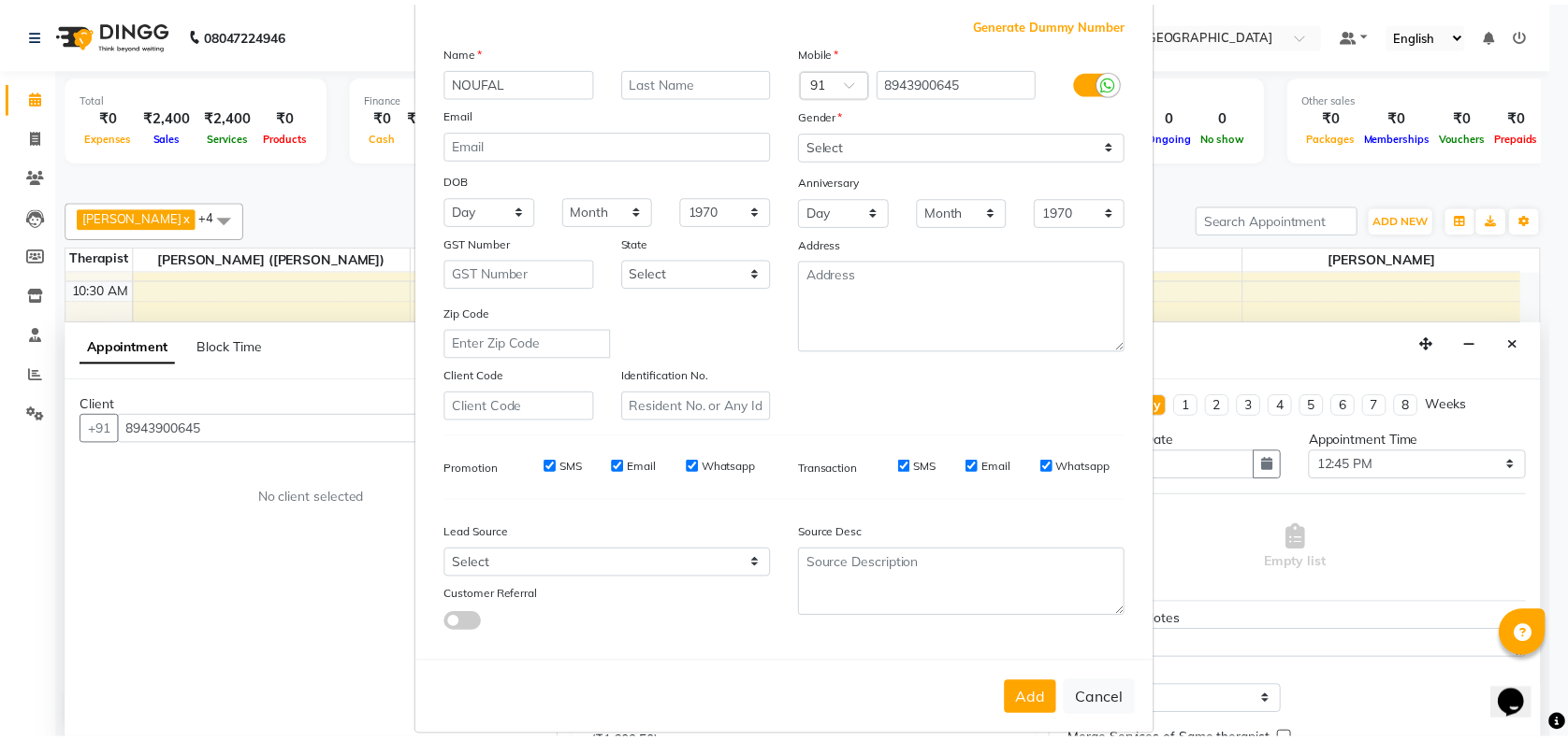
scroll to position [119, 0]
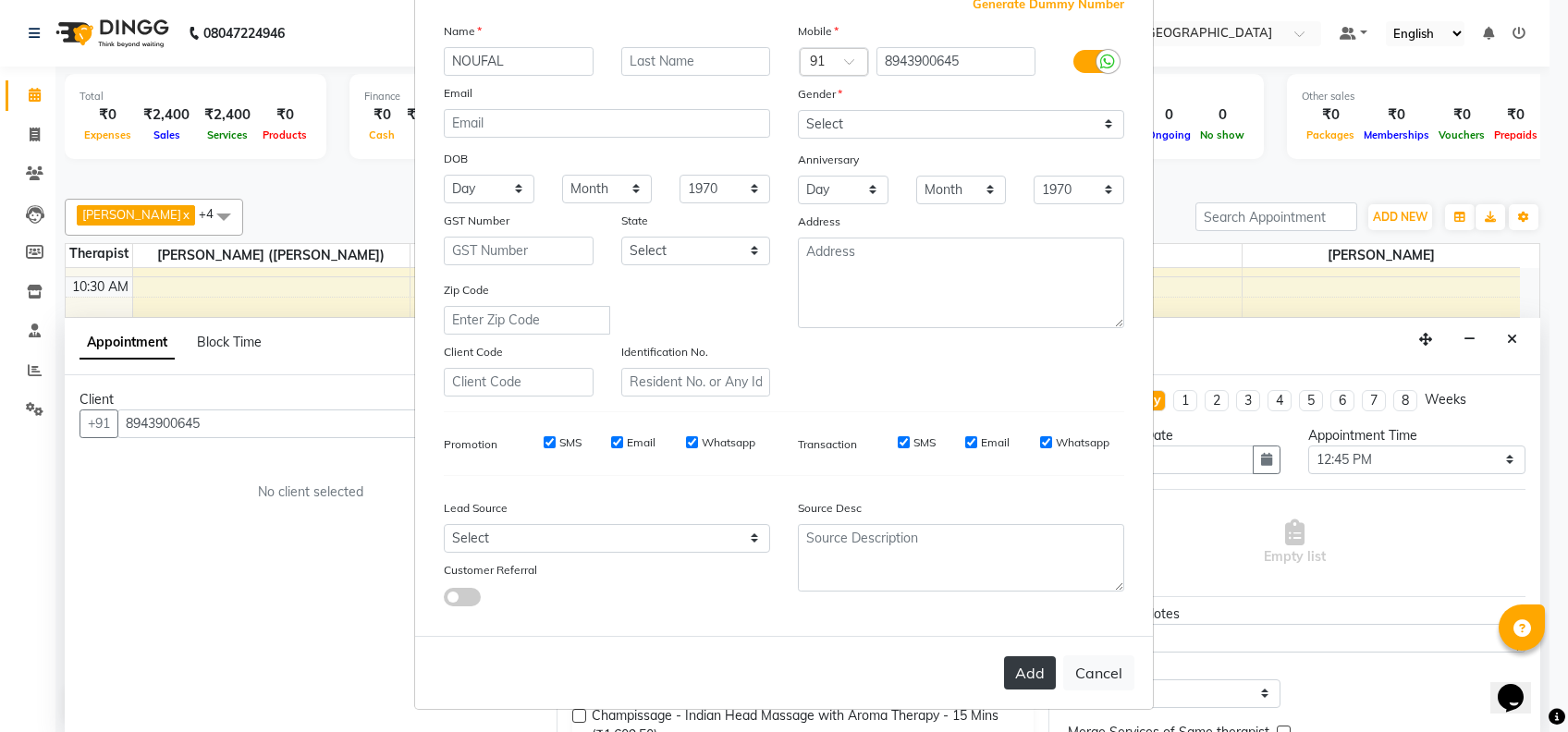
click at [1012, 660] on button "Add" at bounding box center [1030, 673] width 52 height 33
select select
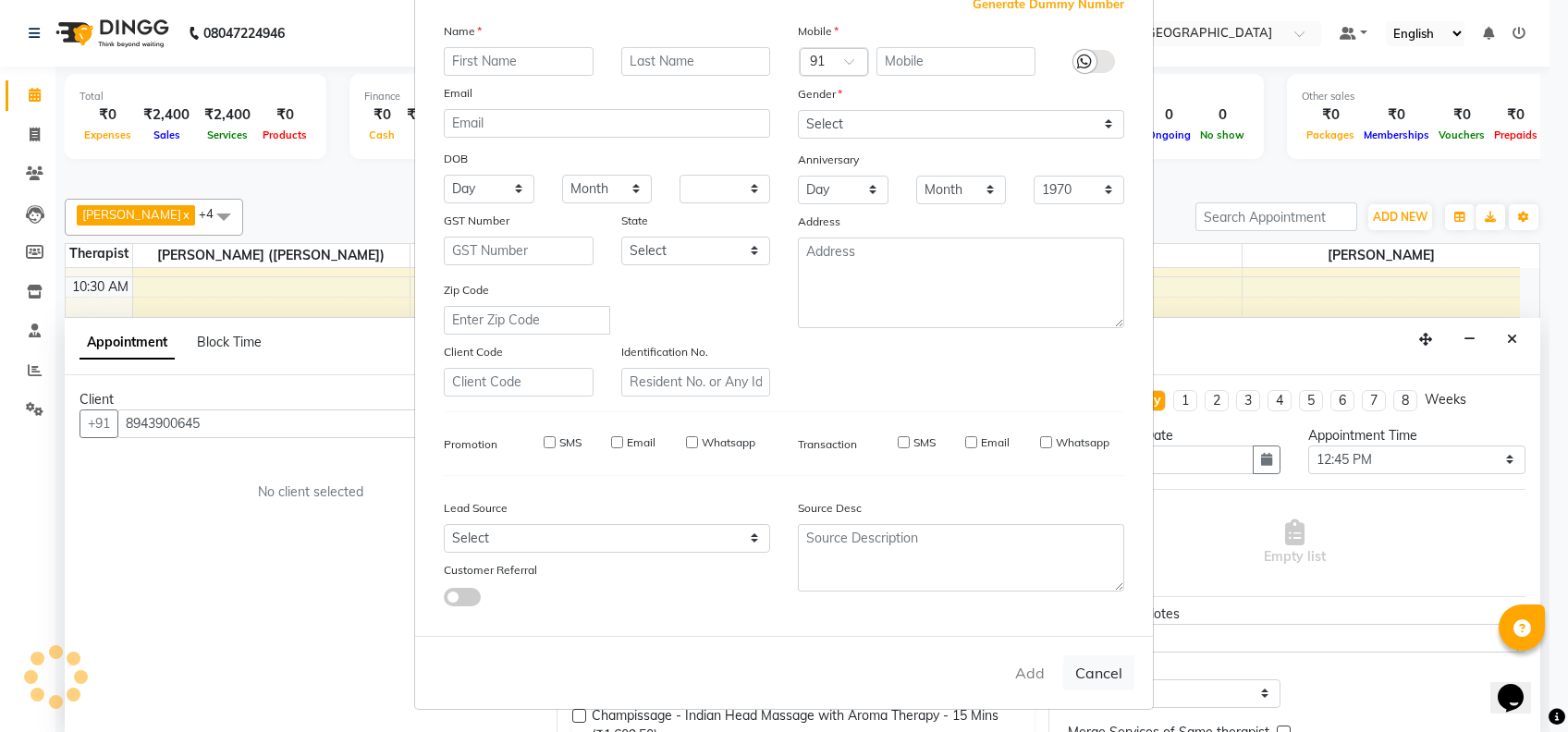
select select
checkbox input "false"
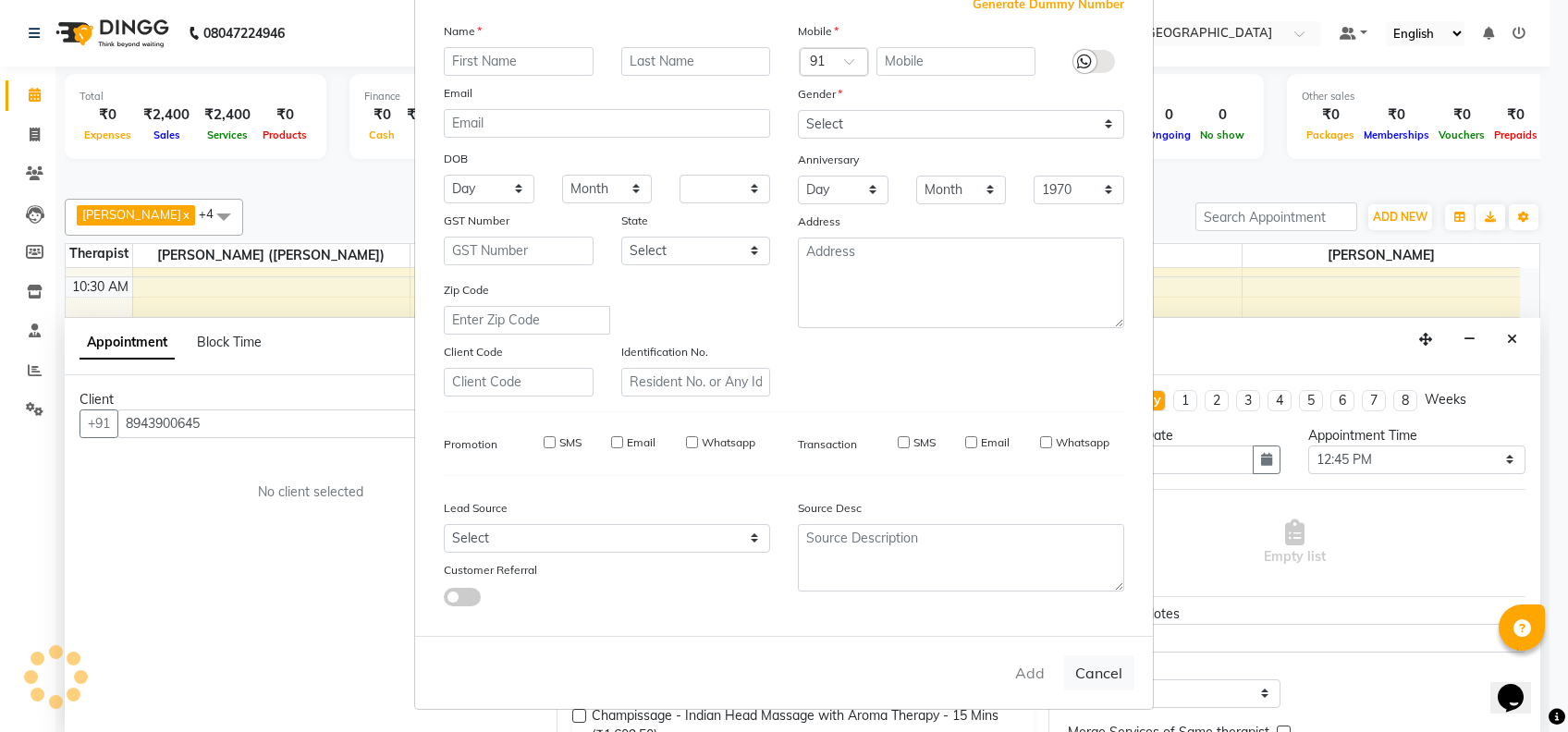
checkbox input "false"
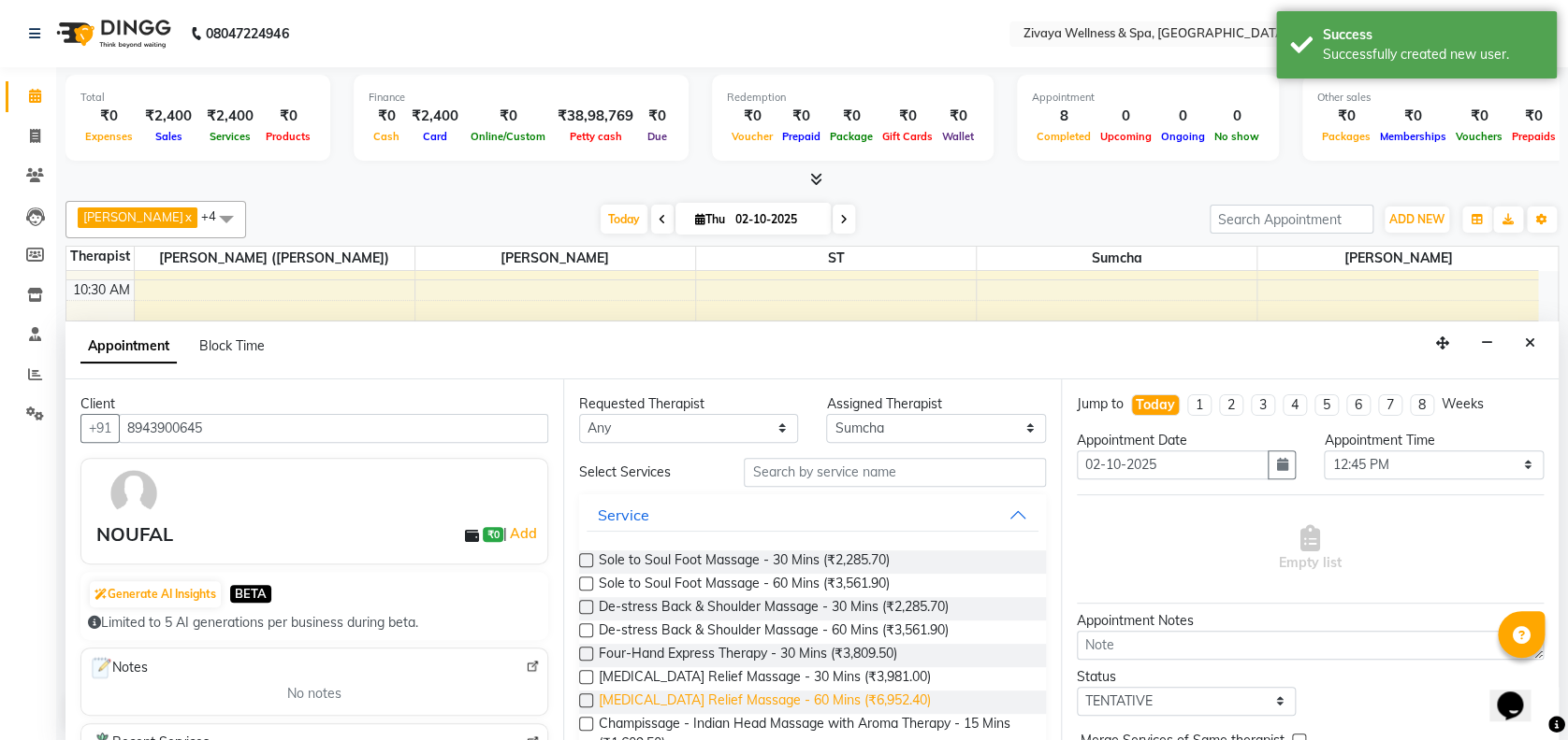
click at [828, 699] on span "[MEDICAL_DATA] Relief Massage - 60 Mins (₹6,952.40)" at bounding box center [765, 702] width 332 height 24
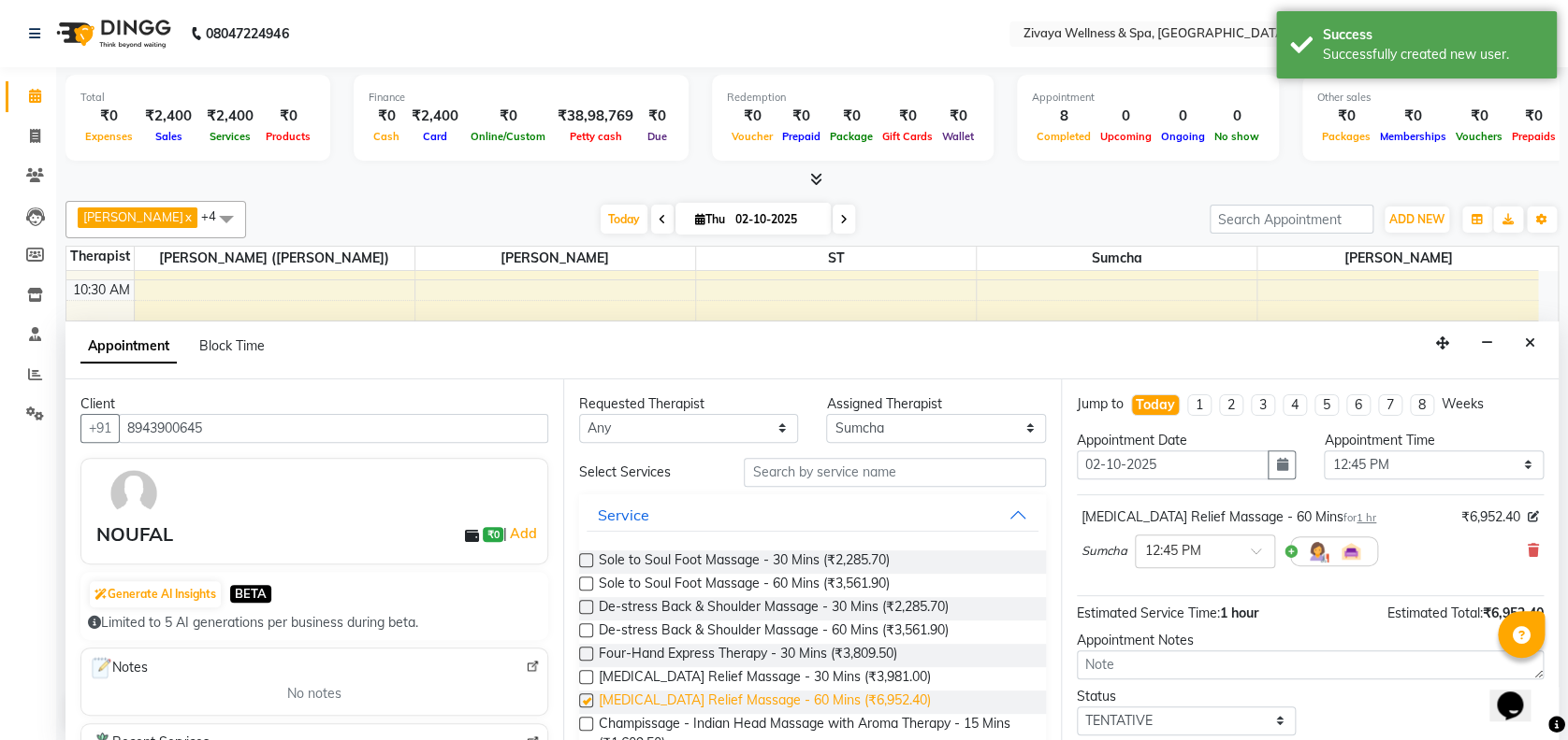
checkbox input "false"
drag, startPoint x: 1546, startPoint y: 666, endPoint x: 2838, endPoint y: 1304, distance: 1440.9
click at [1541, 673] on div "Opens Chat This icon Opens the chat window." at bounding box center [1519, 673] width 44 height 0
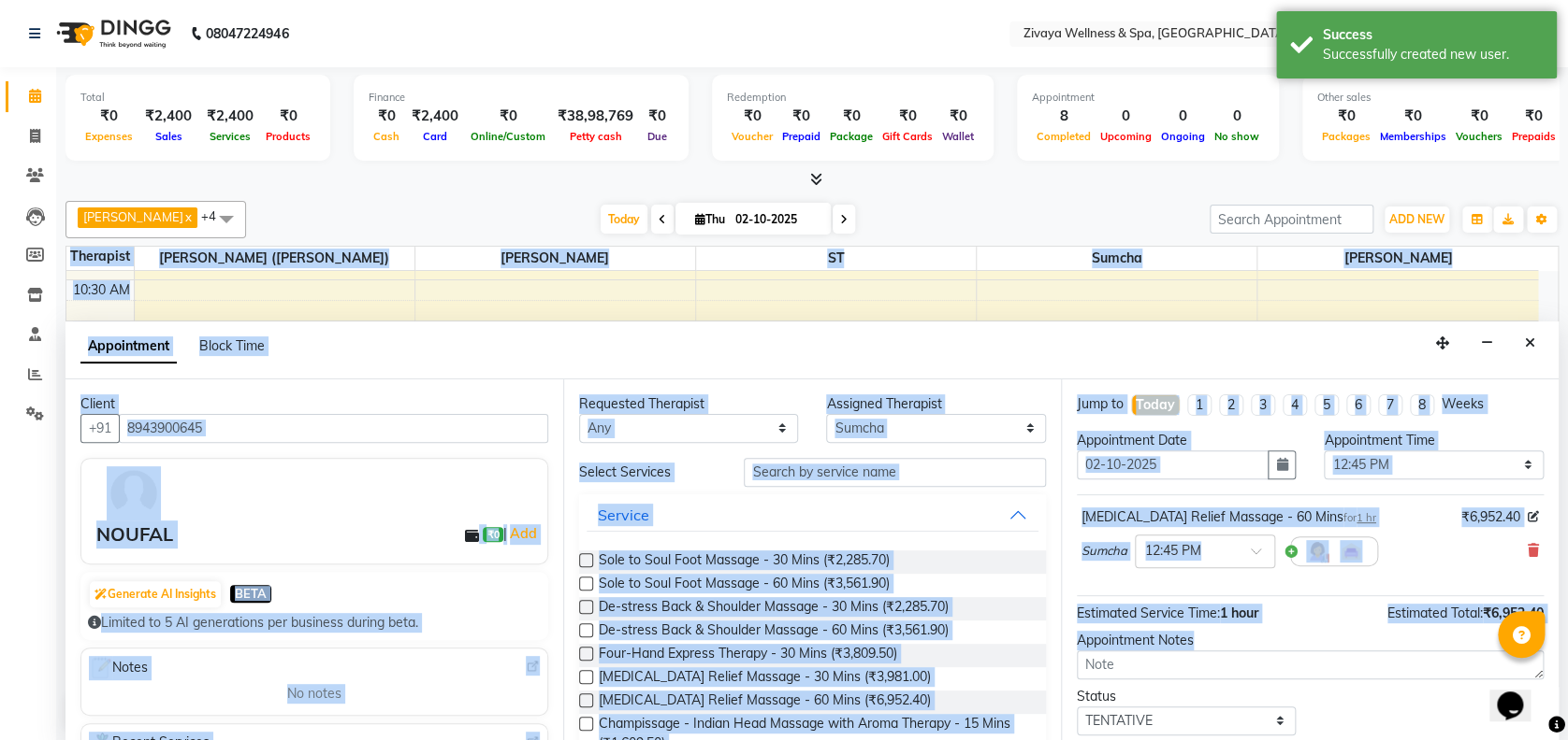
drag, startPoint x: 1560, startPoint y: 662, endPoint x: 1551, endPoint y: 665, distance: 9.5
click at [1551, 665] on div "Total ₹0 Expenses ₹2,400 Sales ₹2,400 Services ₹0 Products Finance ₹0 Cash ₹2,4…" at bounding box center [812, 404] width 1512 height 675
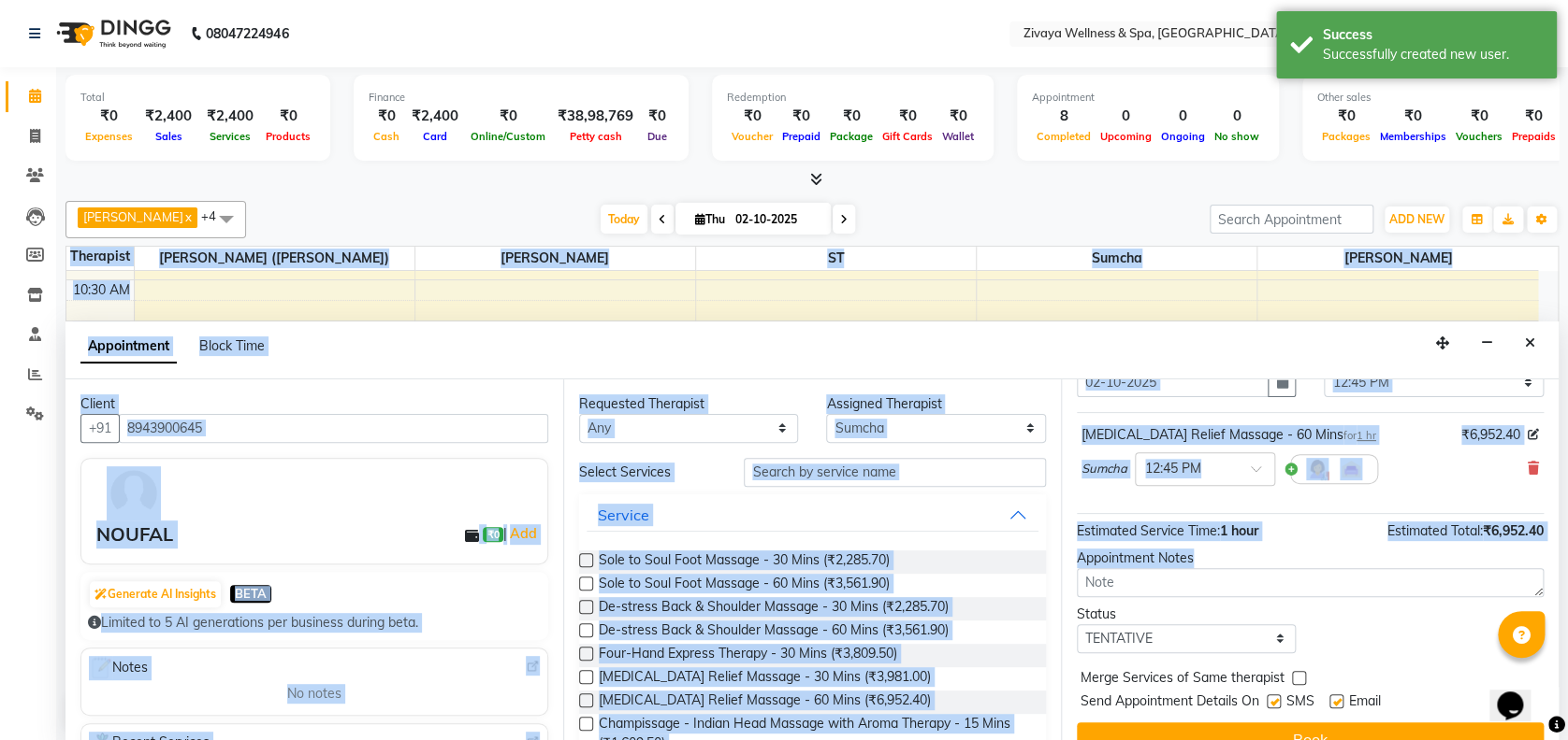
scroll to position [111, 0]
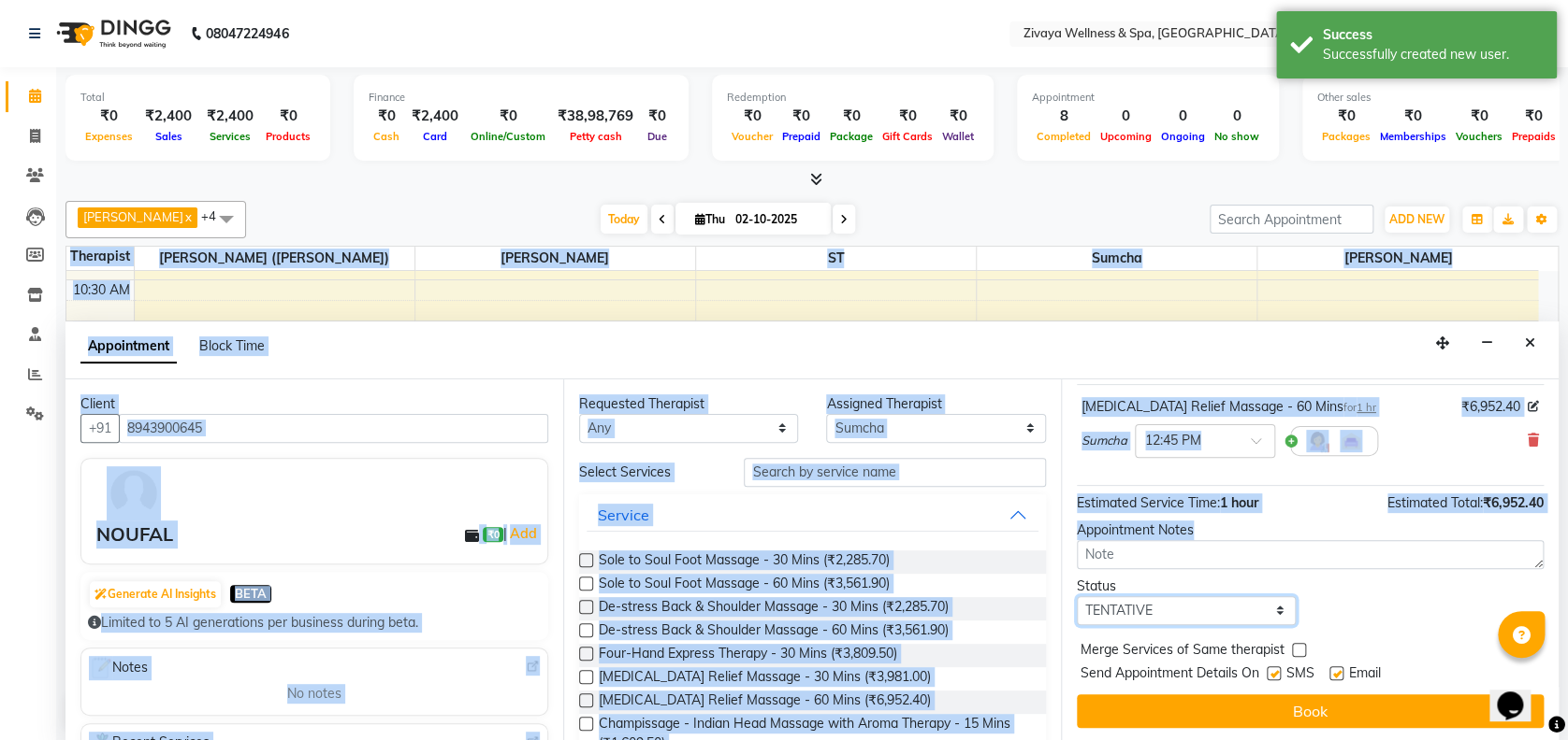
click at [1218, 612] on select "Select TENTATIVE CONFIRM CHECK-IN UPCOMING" at bounding box center [1185, 611] width 218 height 29
select select "confirm booking"
click at [1077, 597] on select "Select TENTATIVE CONFIRM CHECK-IN UPCOMING" at bounding box center [1185, 611] width 218 height 29
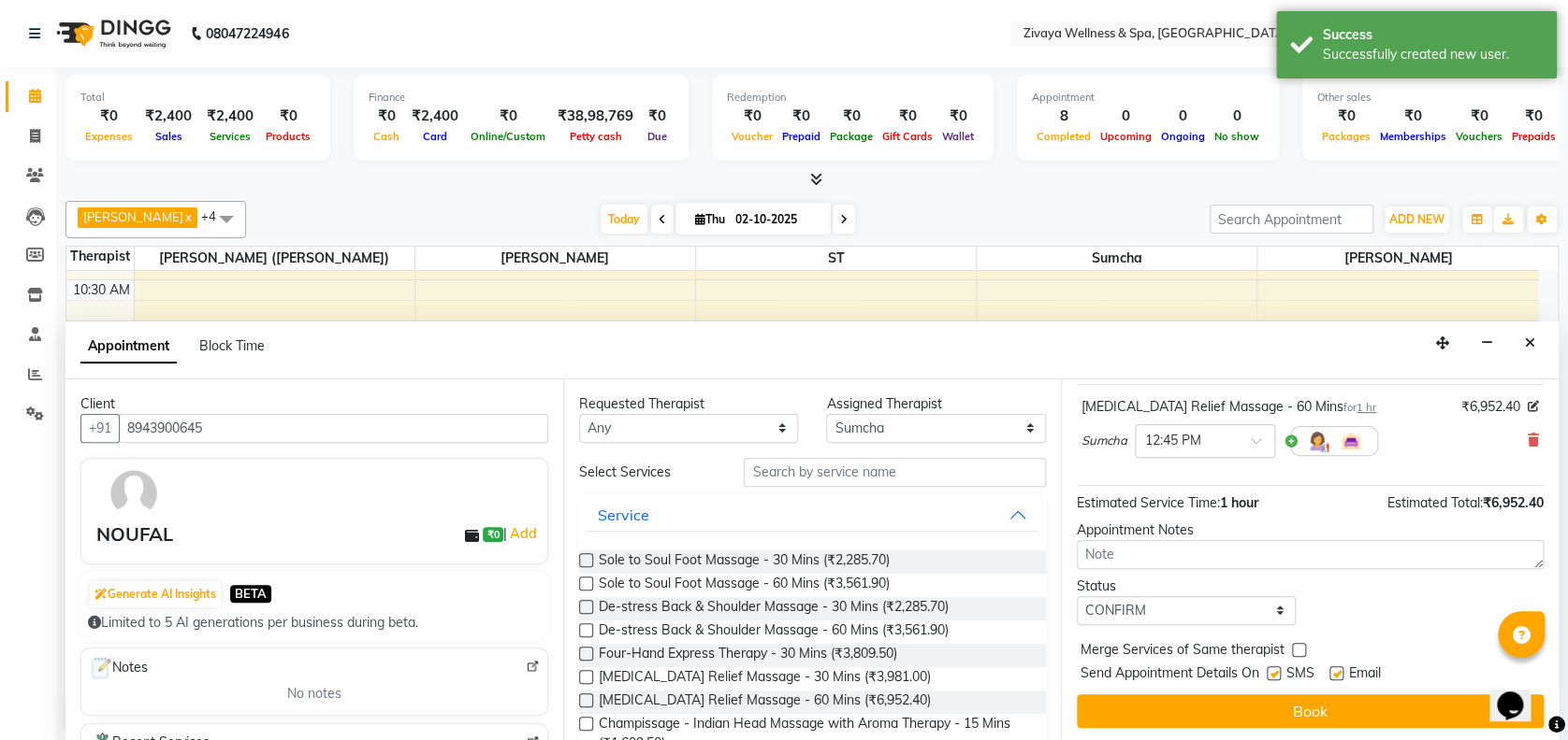
click at [1271, 669] on label at bounding box center [1273, 674] width 14 height 14
click at [1271, 669] on input "checkbox" at bounding box center [1272, 675] width 12 height 12
checkbox input "false"
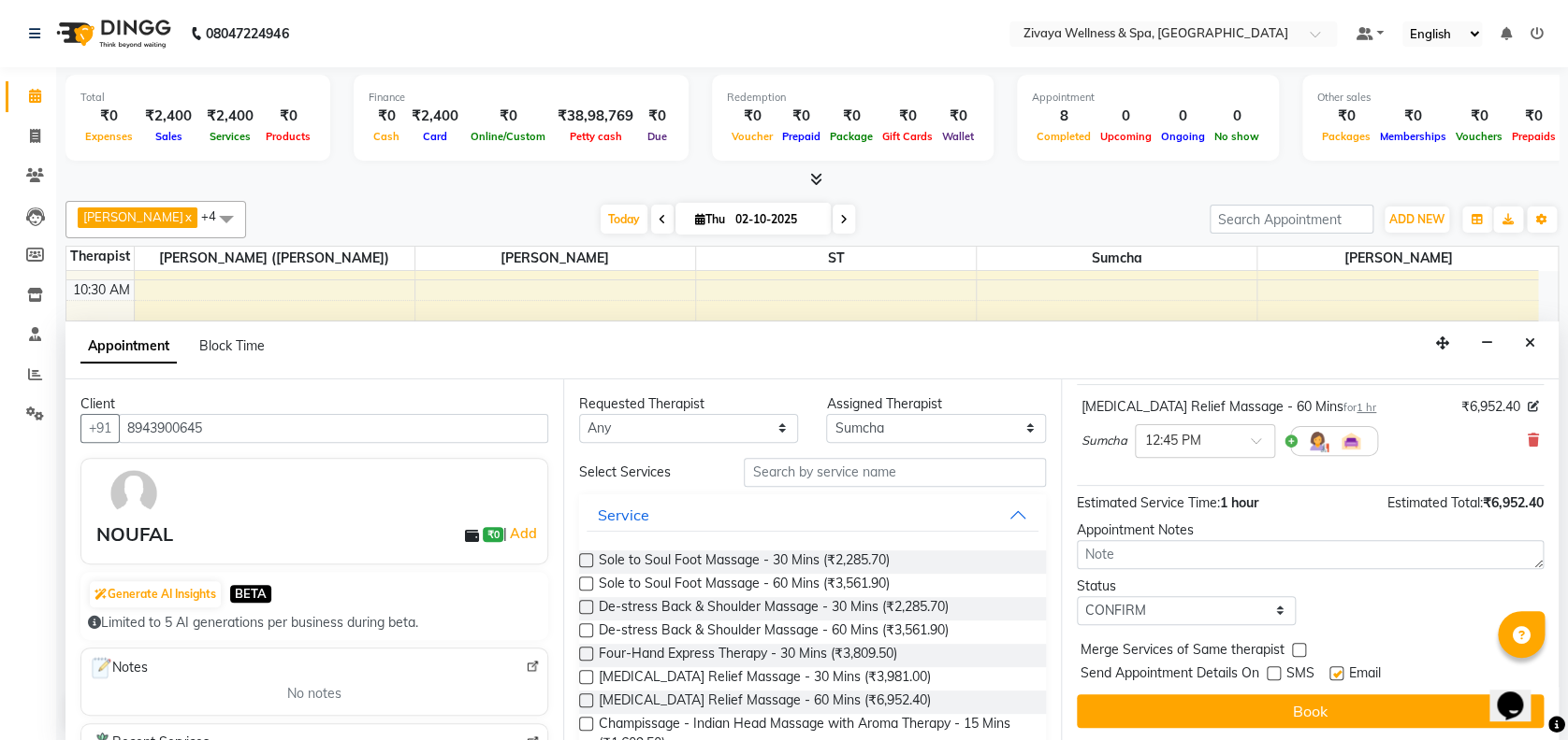
click at [1342, 671] on label at bounding box center [1337, 674] width 14 height 14
click at [1342, 671] on input "checkbox" at bounding box center [1336, 675] width 12 height 12
checkbox input "false"
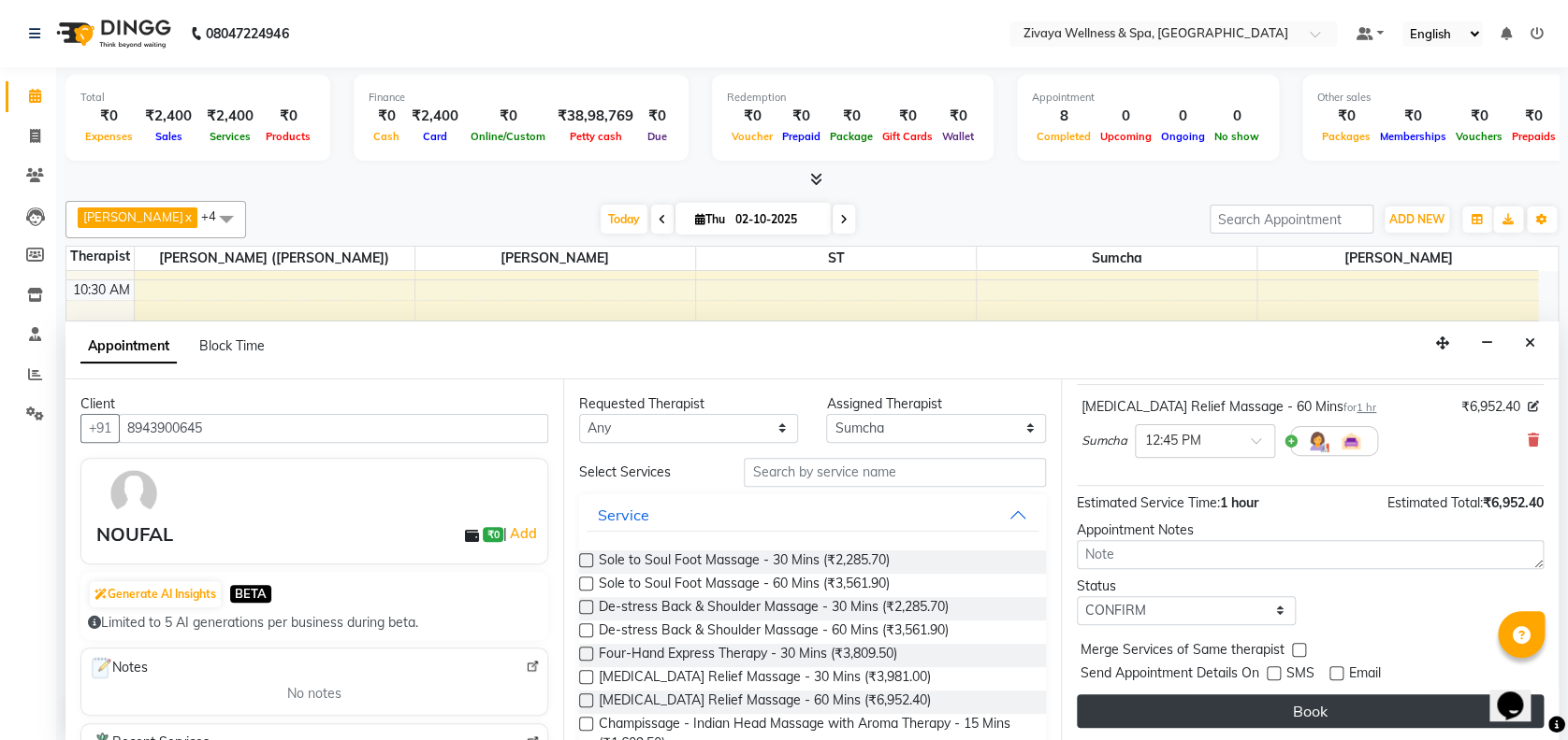
click at [1319, 712] on button "Book" at bounding box center [1310, 711] width 467 height 34
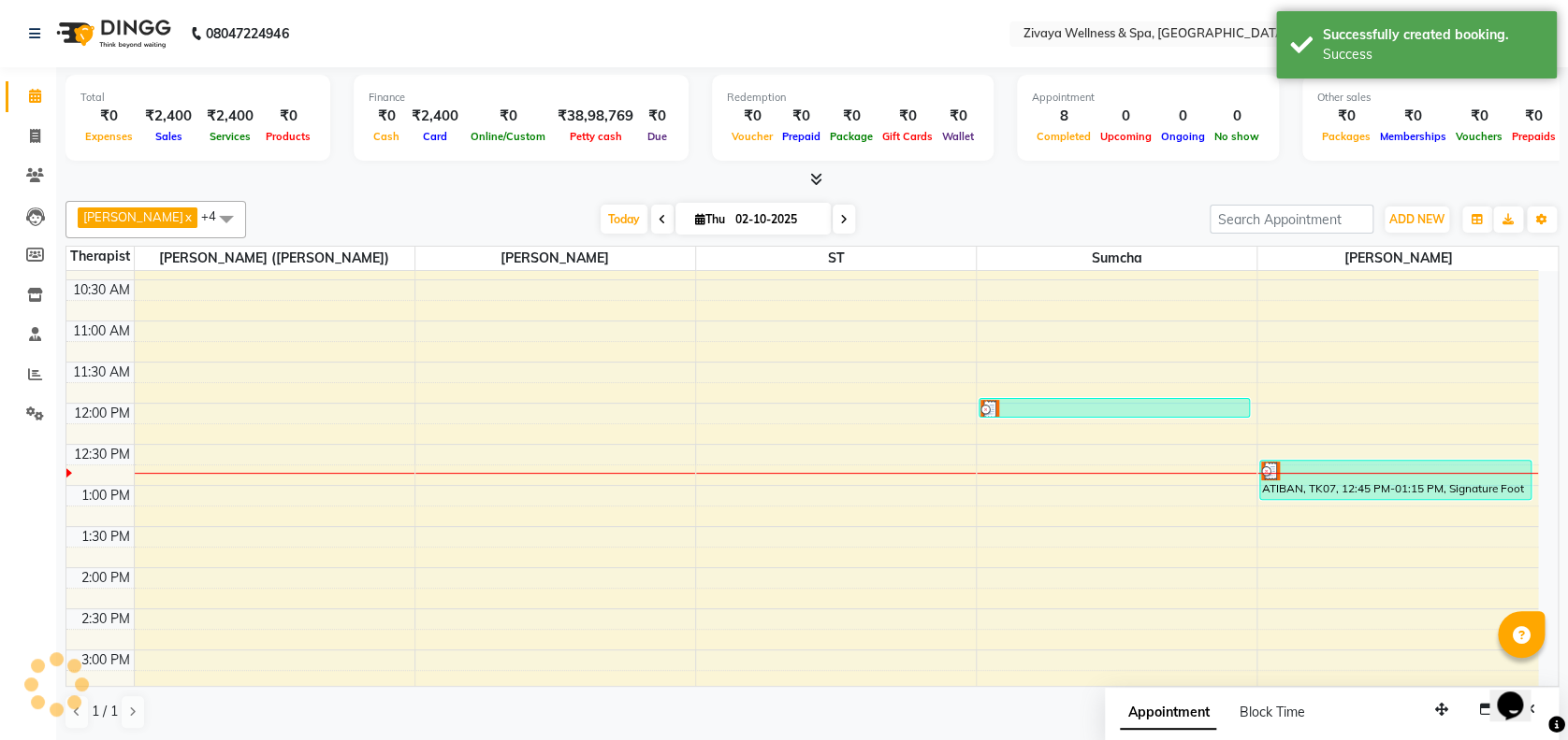
scroll to position [0, 0]
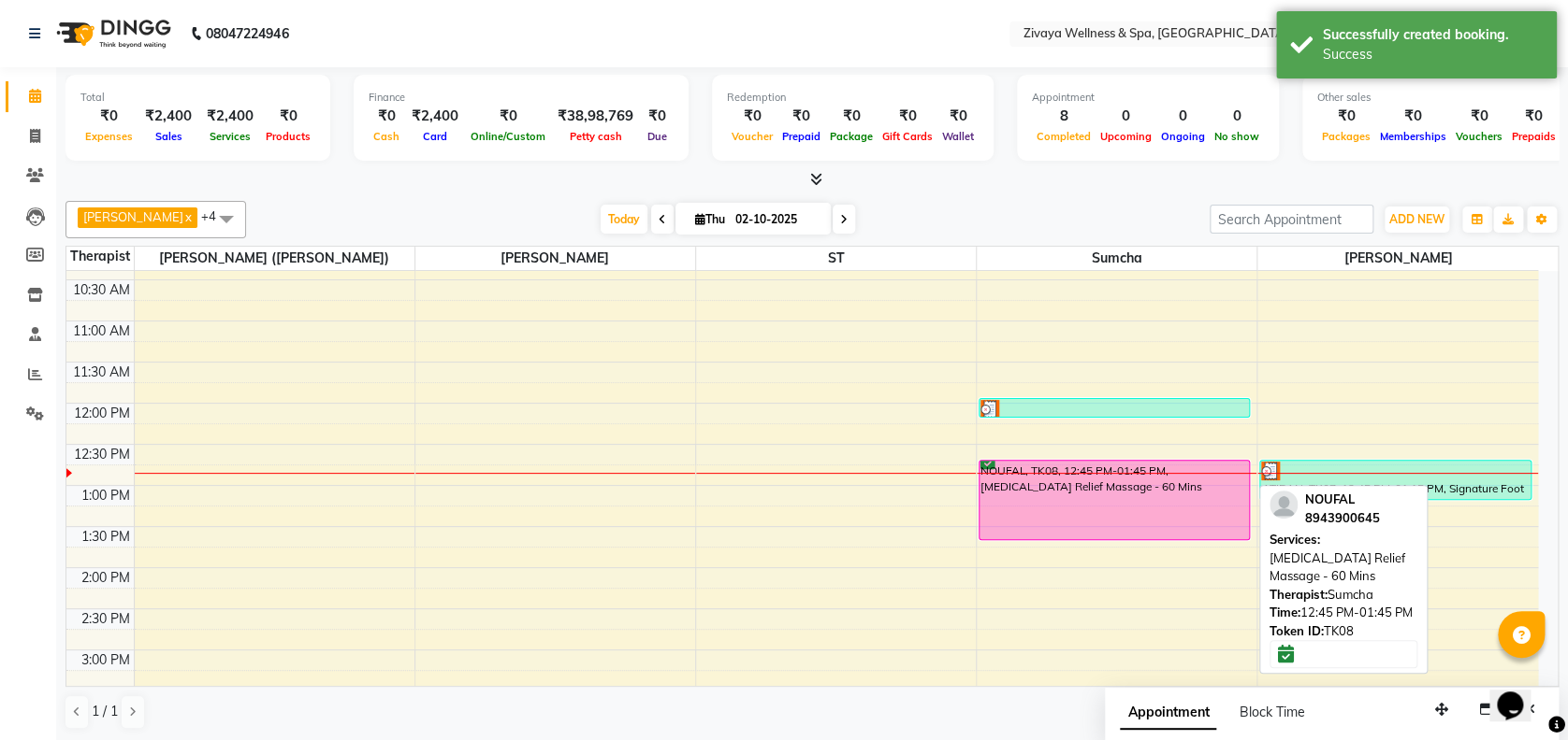
click at [1086, 493] on div "NOUFAL, TK08, 12:45 PM-01:45 PM, [MEDICAL_DATA] Relief Massage - 60 Mins" at bounding box center [1114, 499] width 270 height 78
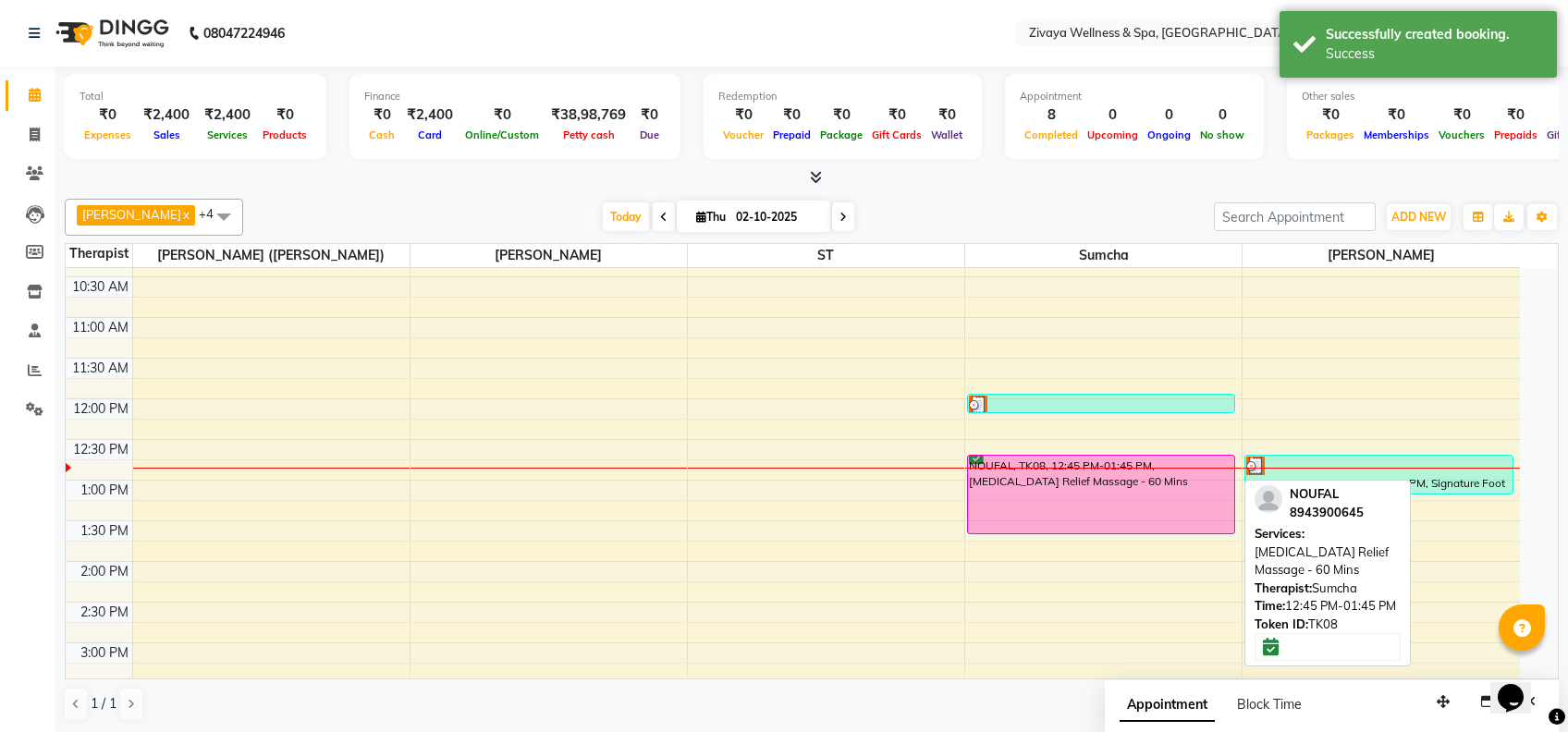
select select "6"
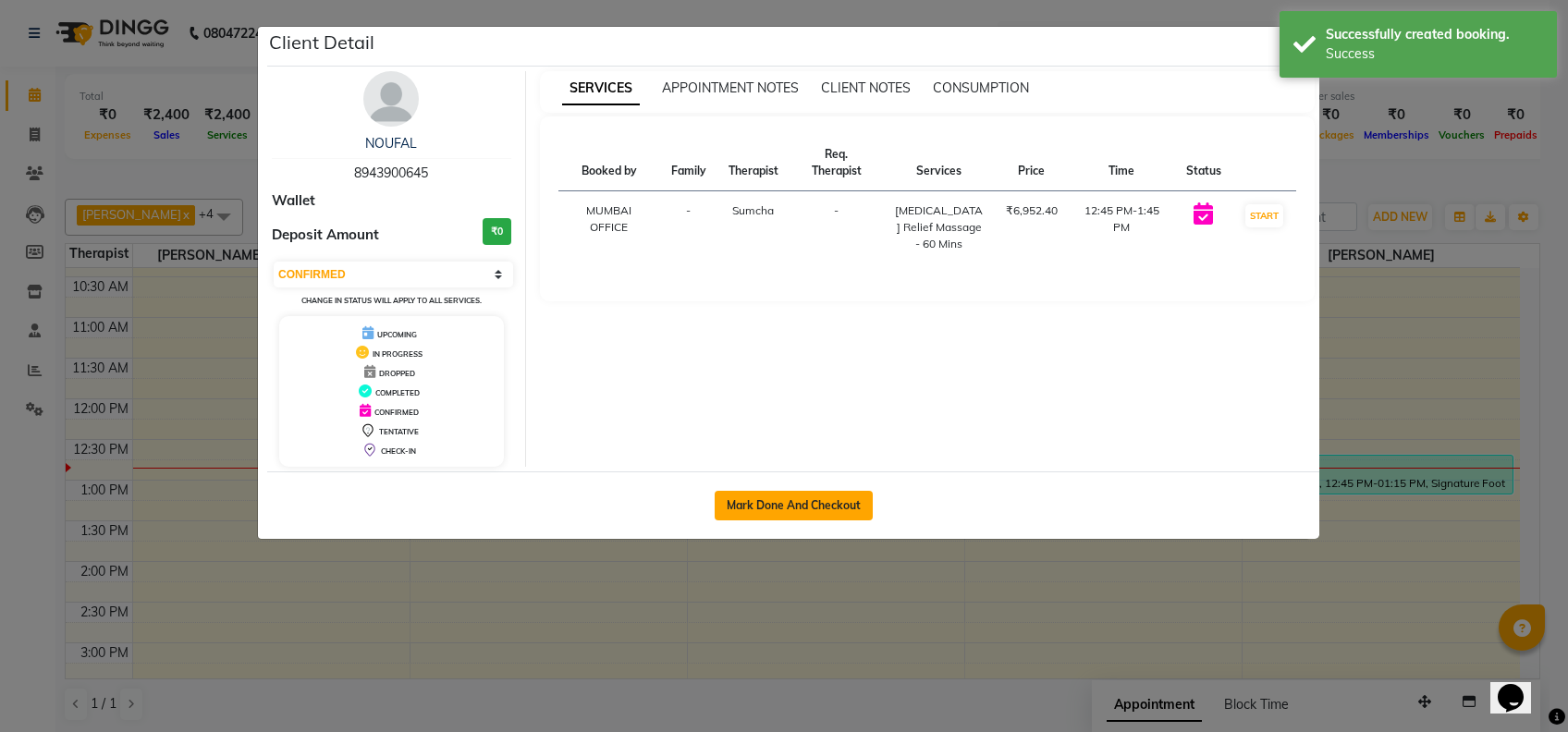
click at [821, 500] on button "Mark Done And Checkout" at bounding box center [793, 505] width 158 height 29
select select "7072"
select select "service"
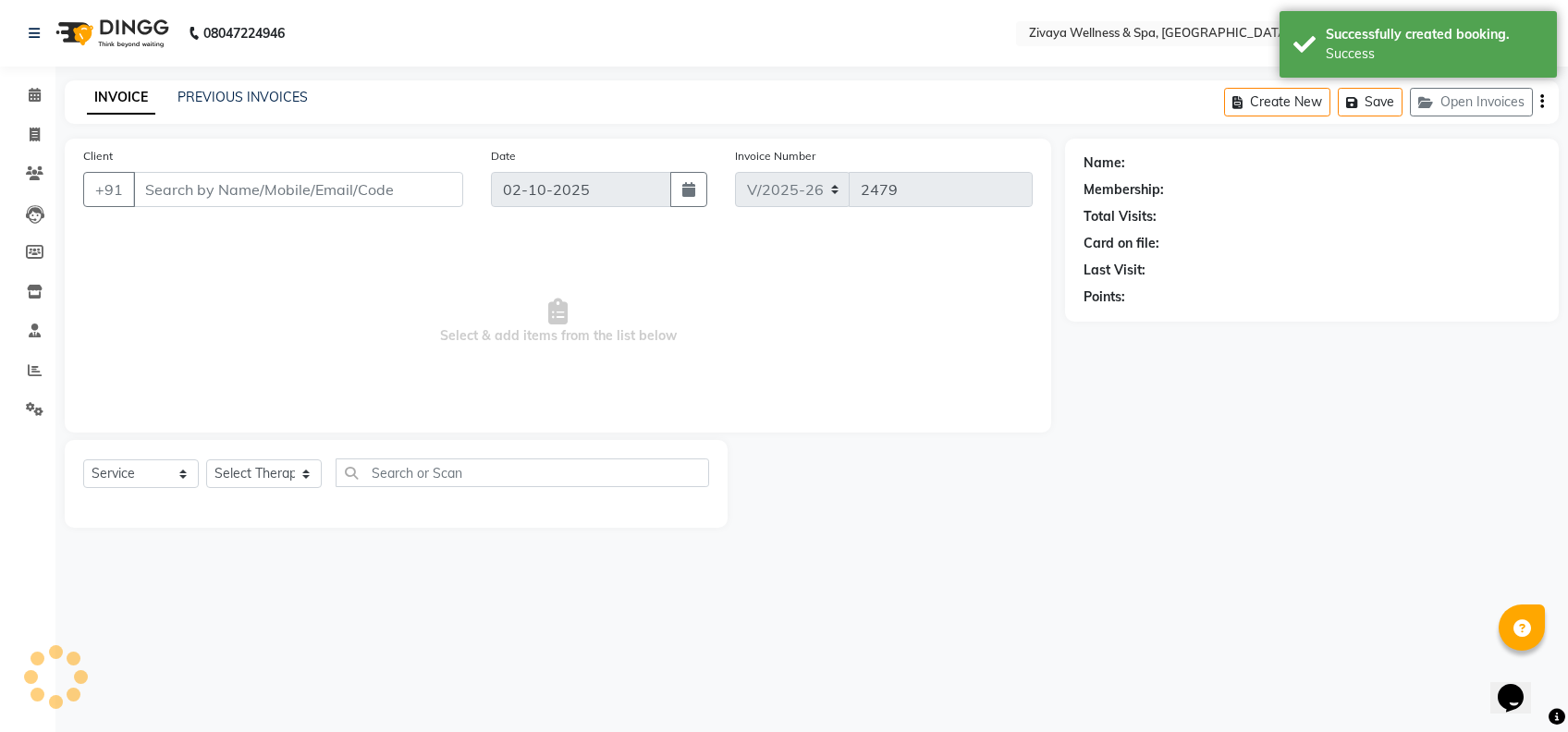
type input "8943900645"
select select "63085"
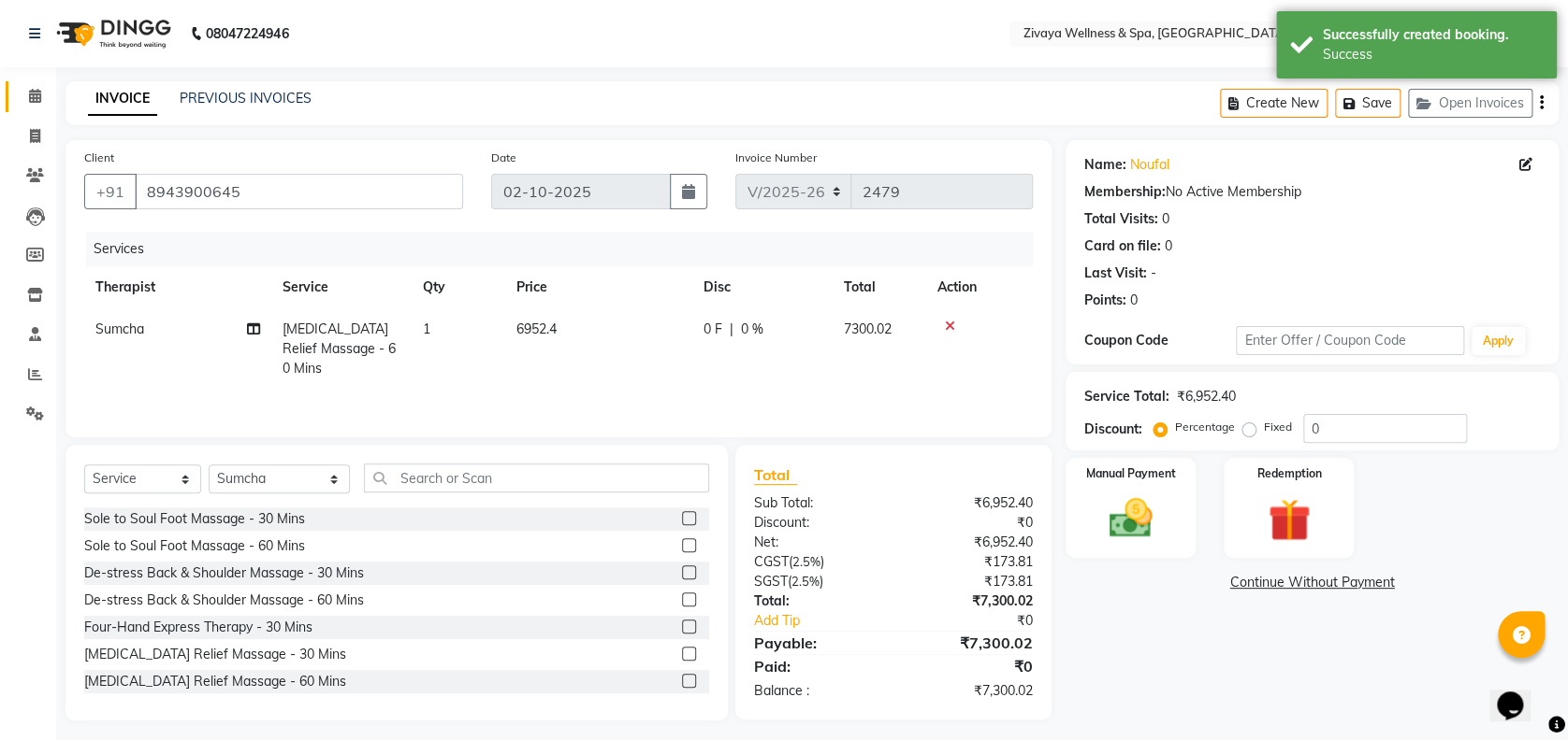
click at [29, 81] on link "Calendar" at bounding box center [28, 96] width 44 height 31
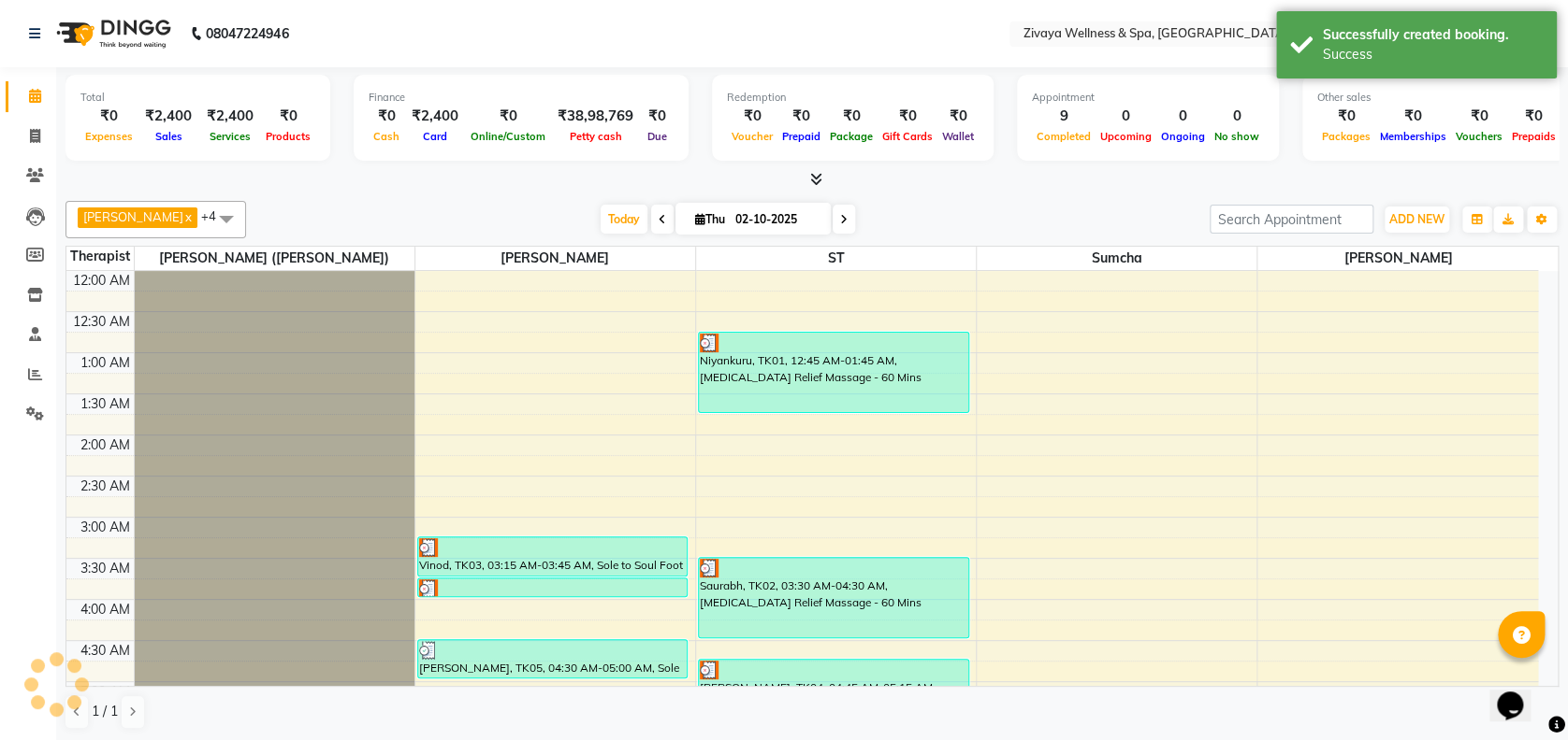
scroll to position [492, 0]
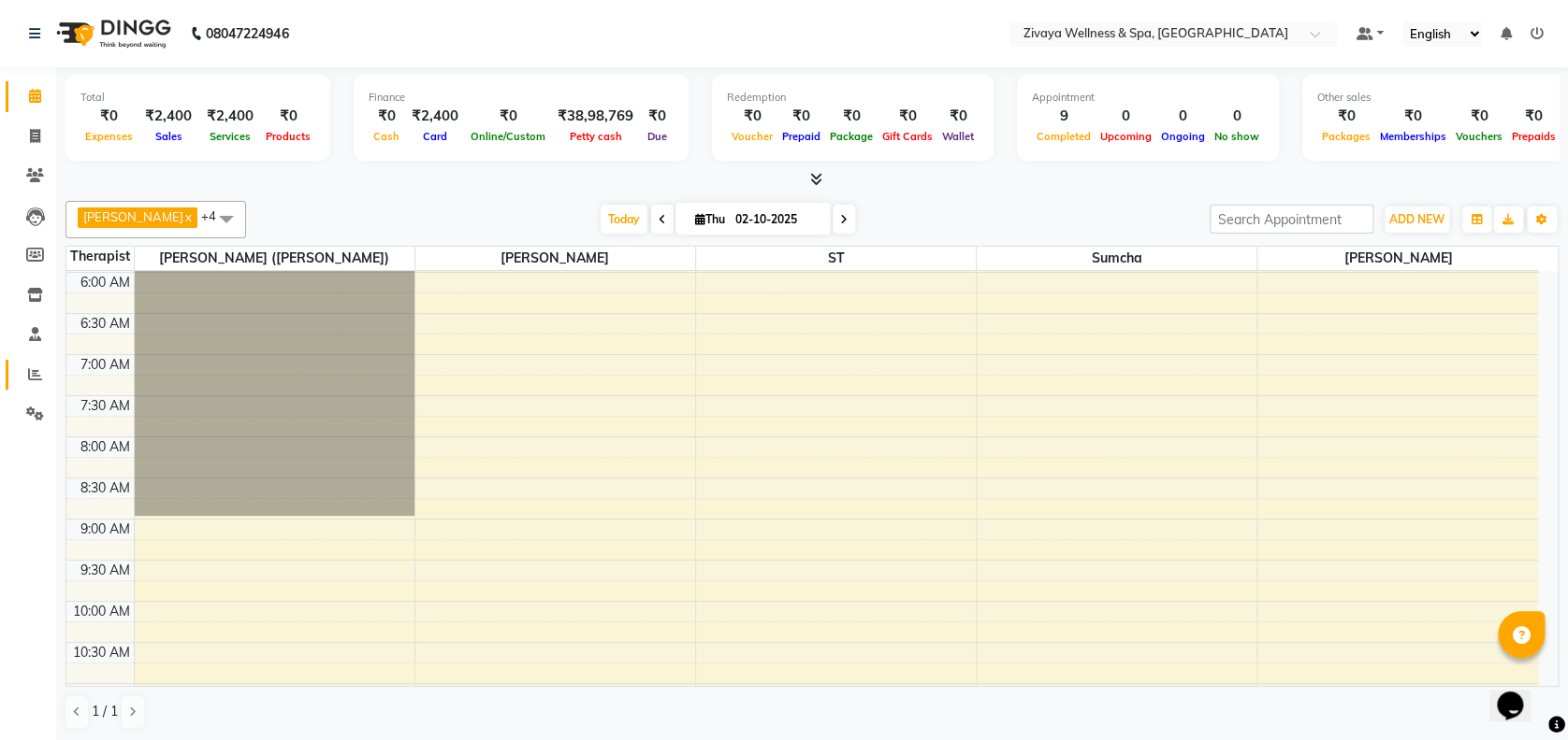
click at [34, 380] on icon at bounding box center [35, 374] width 14 height 14
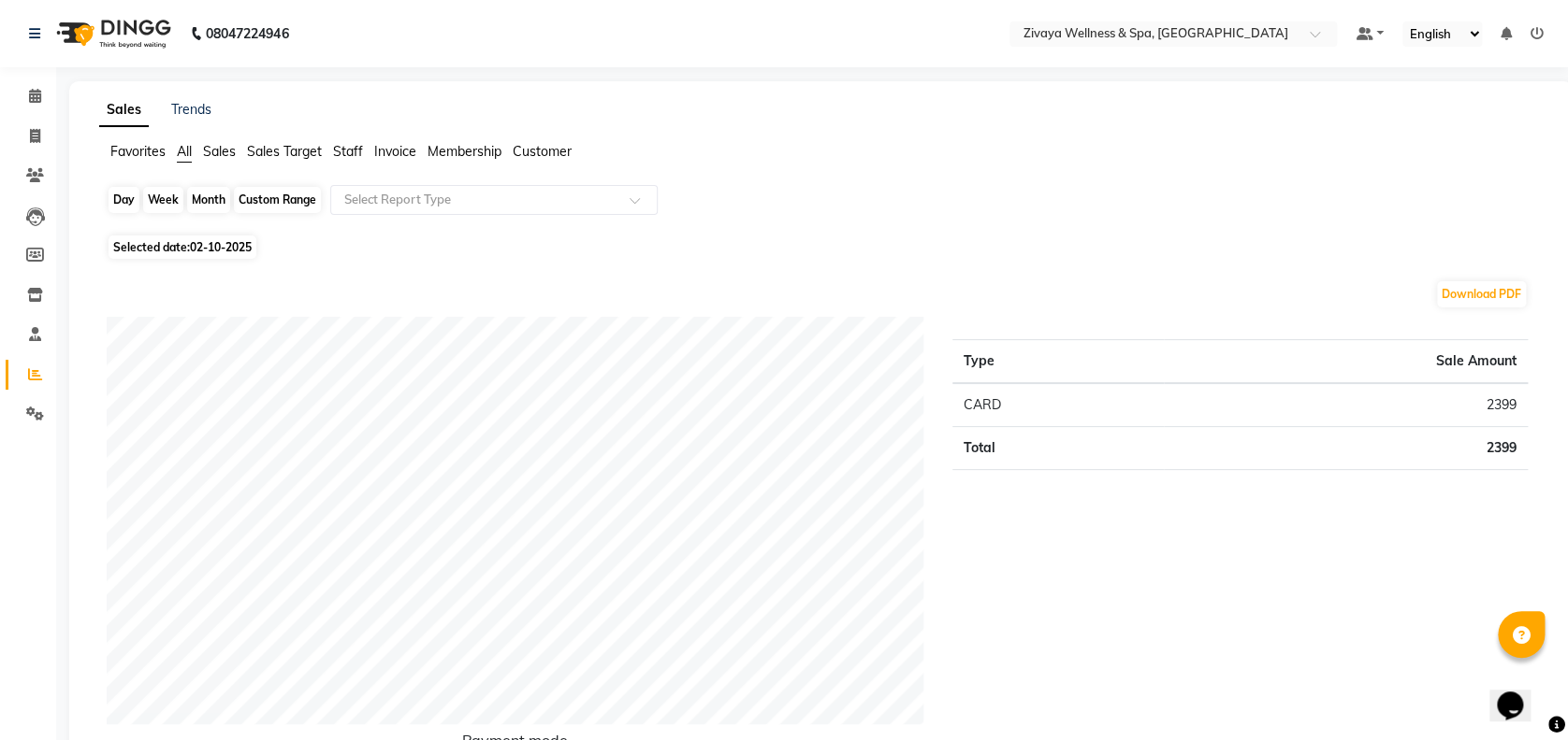
click at [134, 199] on div "Day" at bounding box center [124, 200] width 31 height 26
select select "10"
select select "2025"
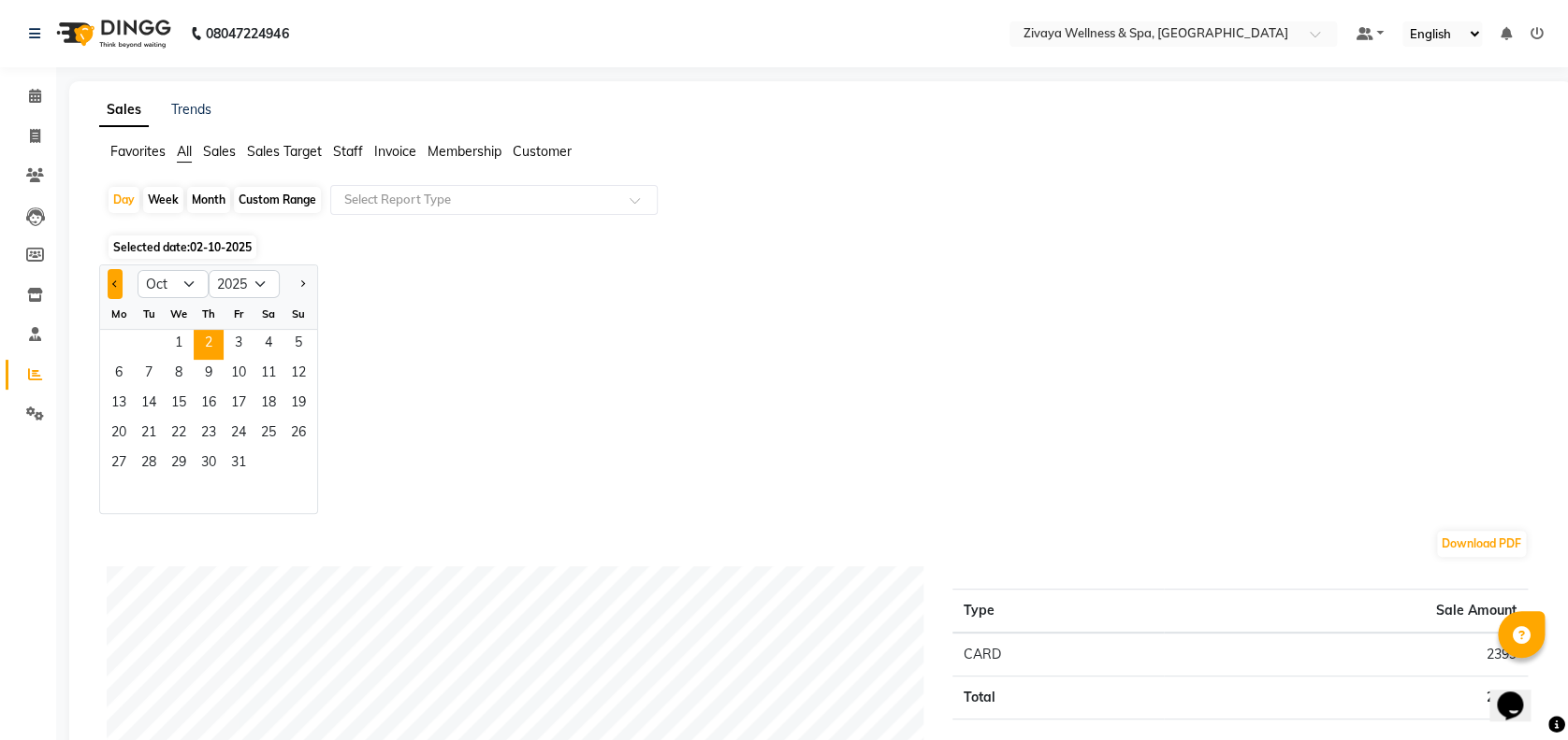
click at [113, 288] on button "Previous month" at bounding box center [115, 285] width 15 height 30
select select "9"
click at [200, 424] on span "25" at bounding box center [209, 435] width 30 height 30
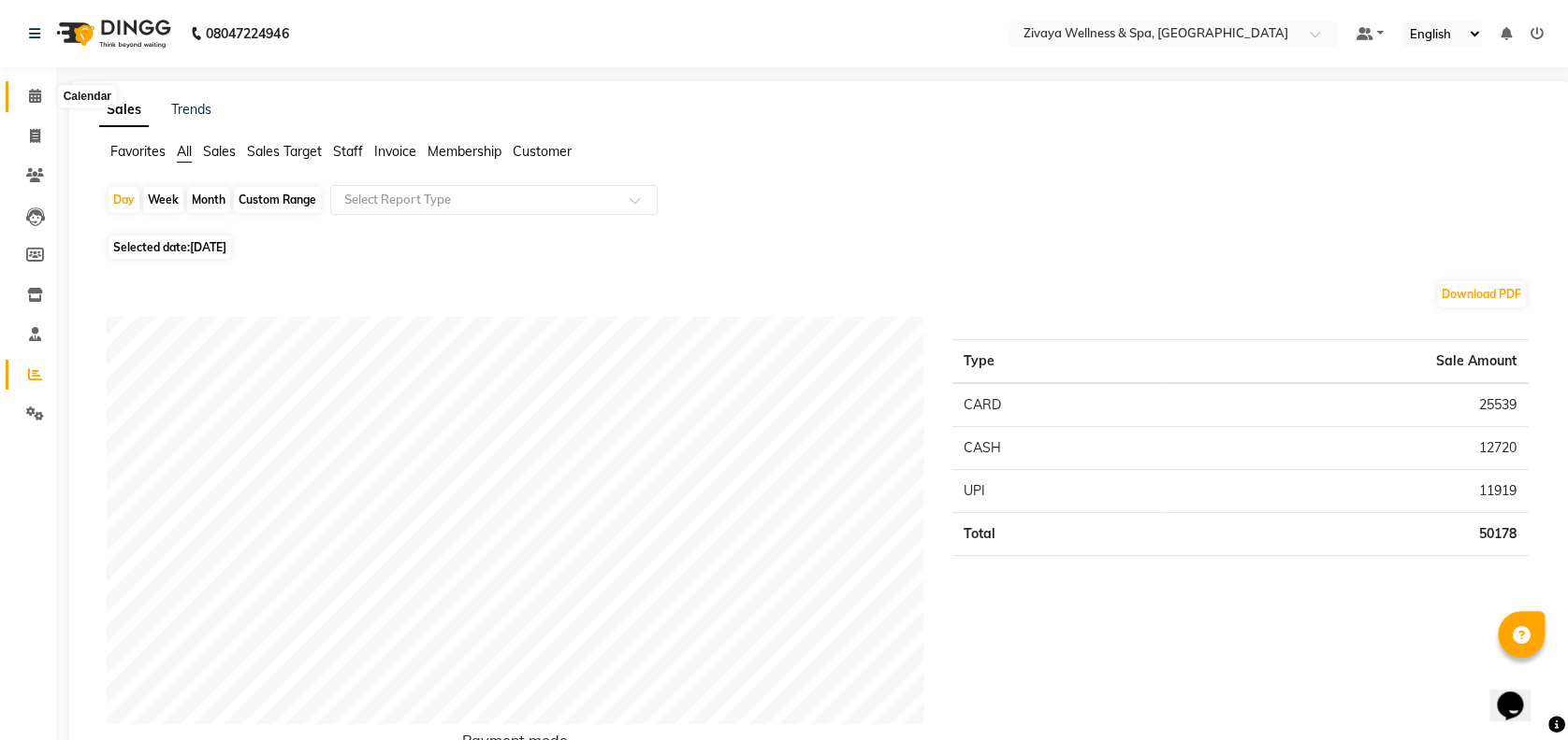
click at [37, 97] on icon at bounding box center [35, 96] width 12 height 14
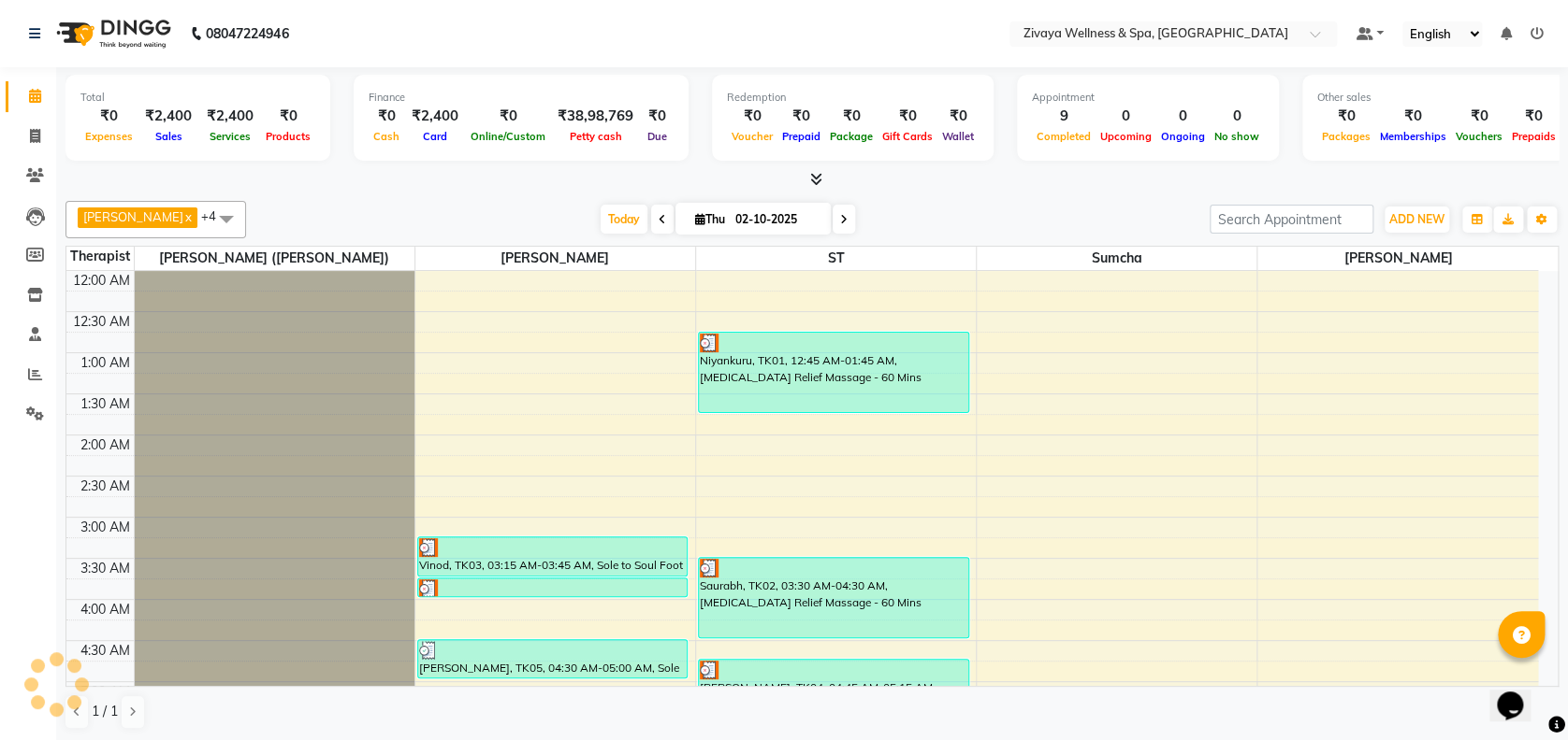
scroll to position [492, 0]
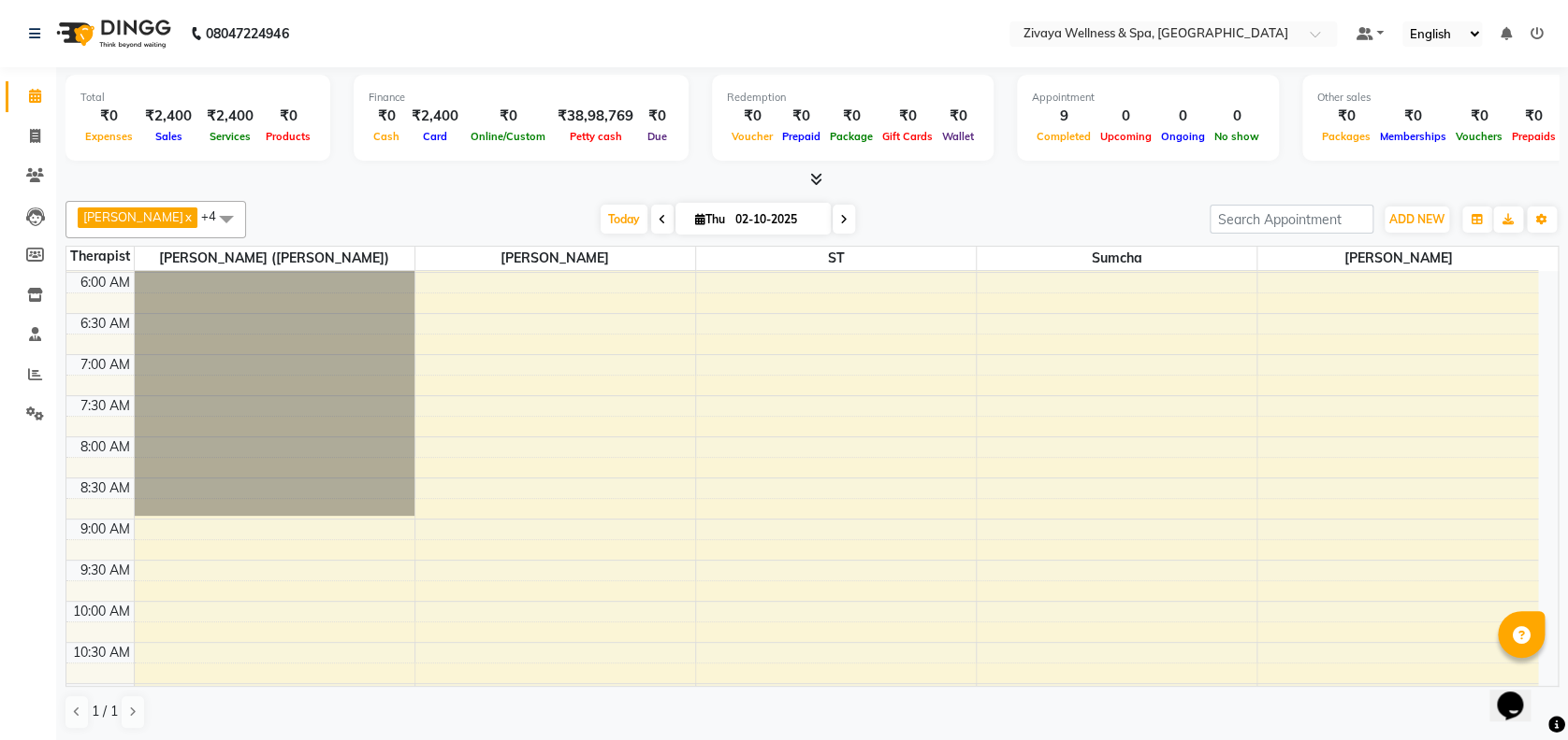
click at [662, 217] on span at bounding box center [662, 218] width 23 height 29
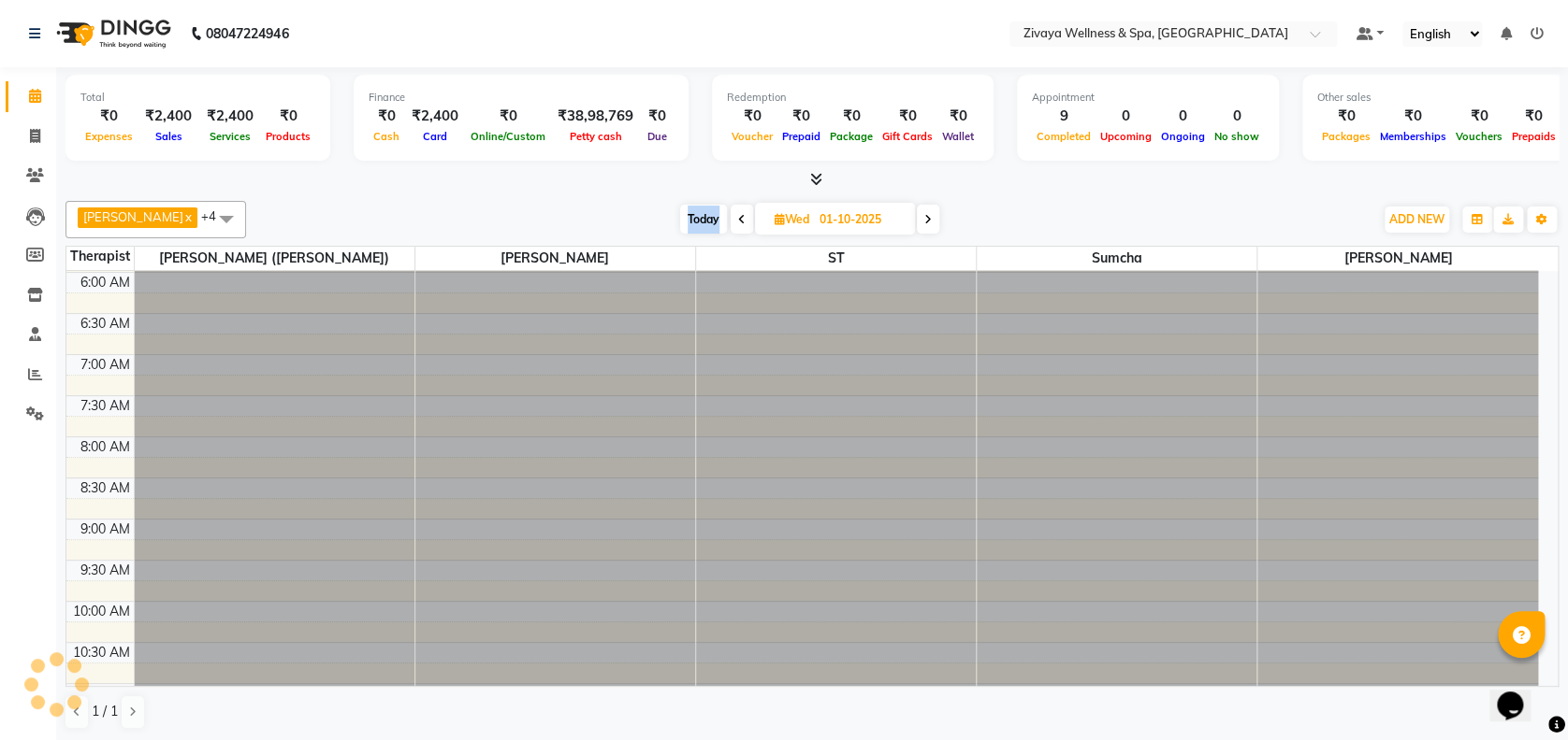
click at [662, 217] on div "[DATE] [DATE]" at bounding box center [809, 219] width 1108 height 28
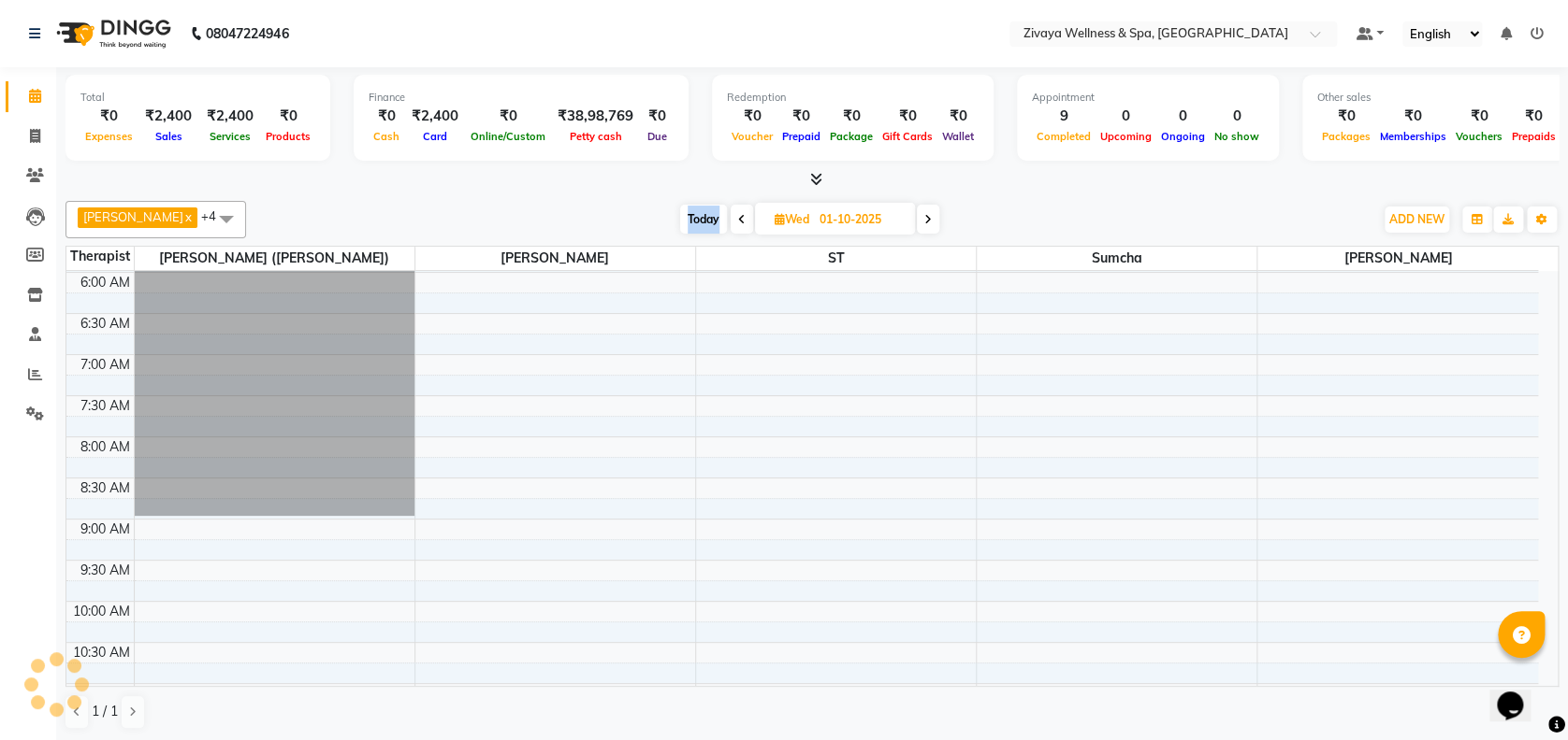
scroll to position [983, 0]
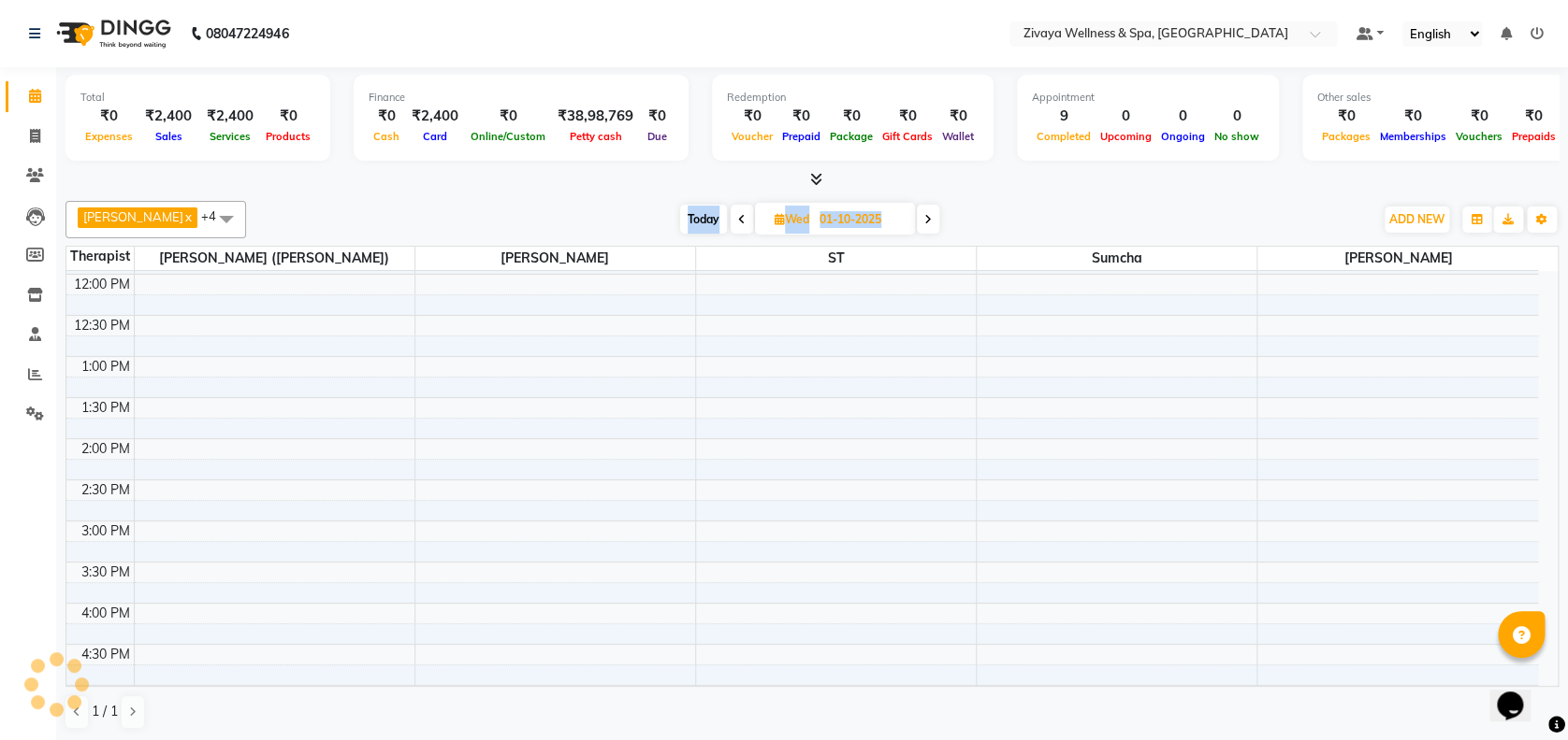
click at [662, 217] on div "[DATE] [DATE]" at bounding box center [809, 219] width 1108 height 28
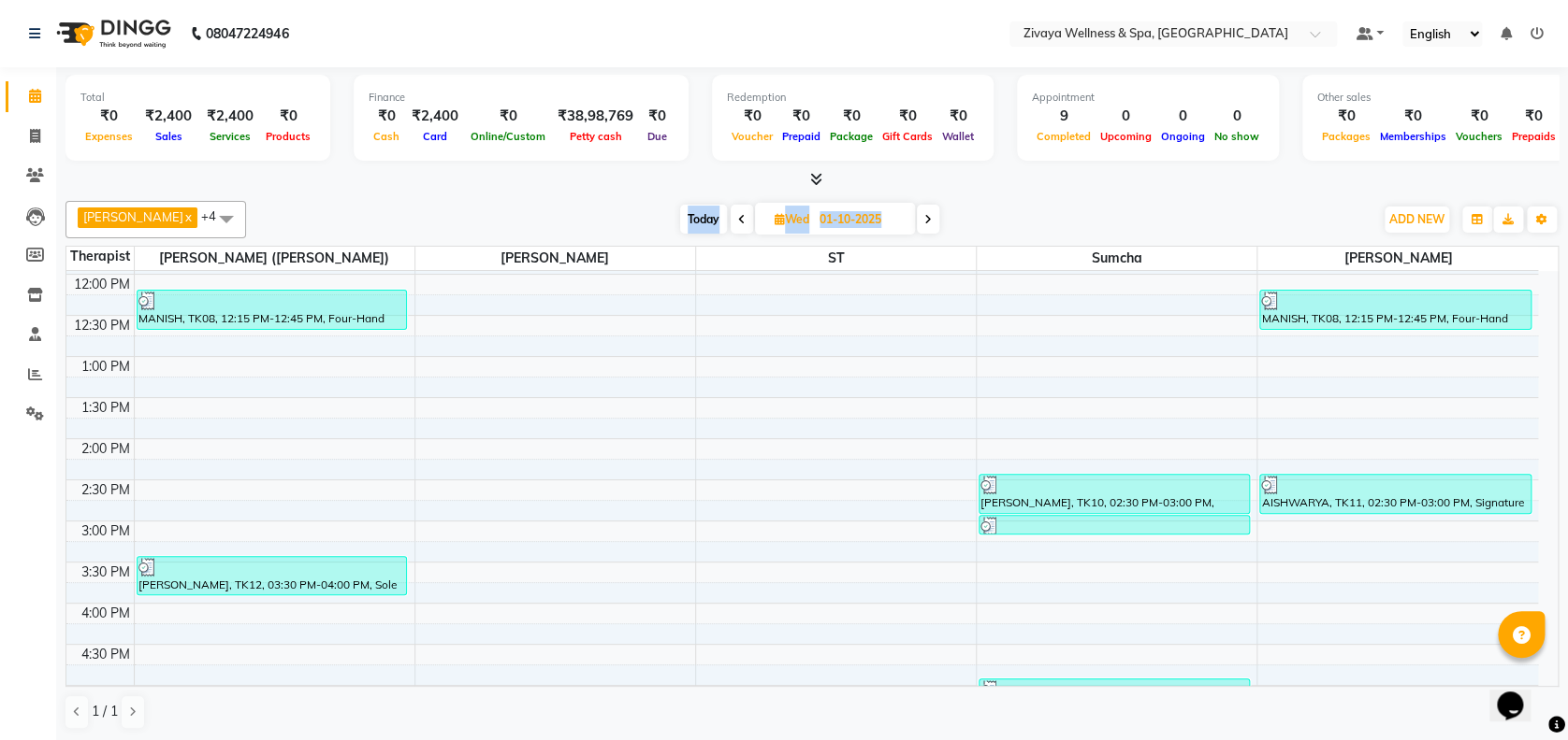
drag, startPoint x: 662, startPoint y: 217, endPoint x: 740, endPoint y: 222, distance: 78.2
click at [740, 222] on icon at bounding box center [742, 219] width 8 height 11
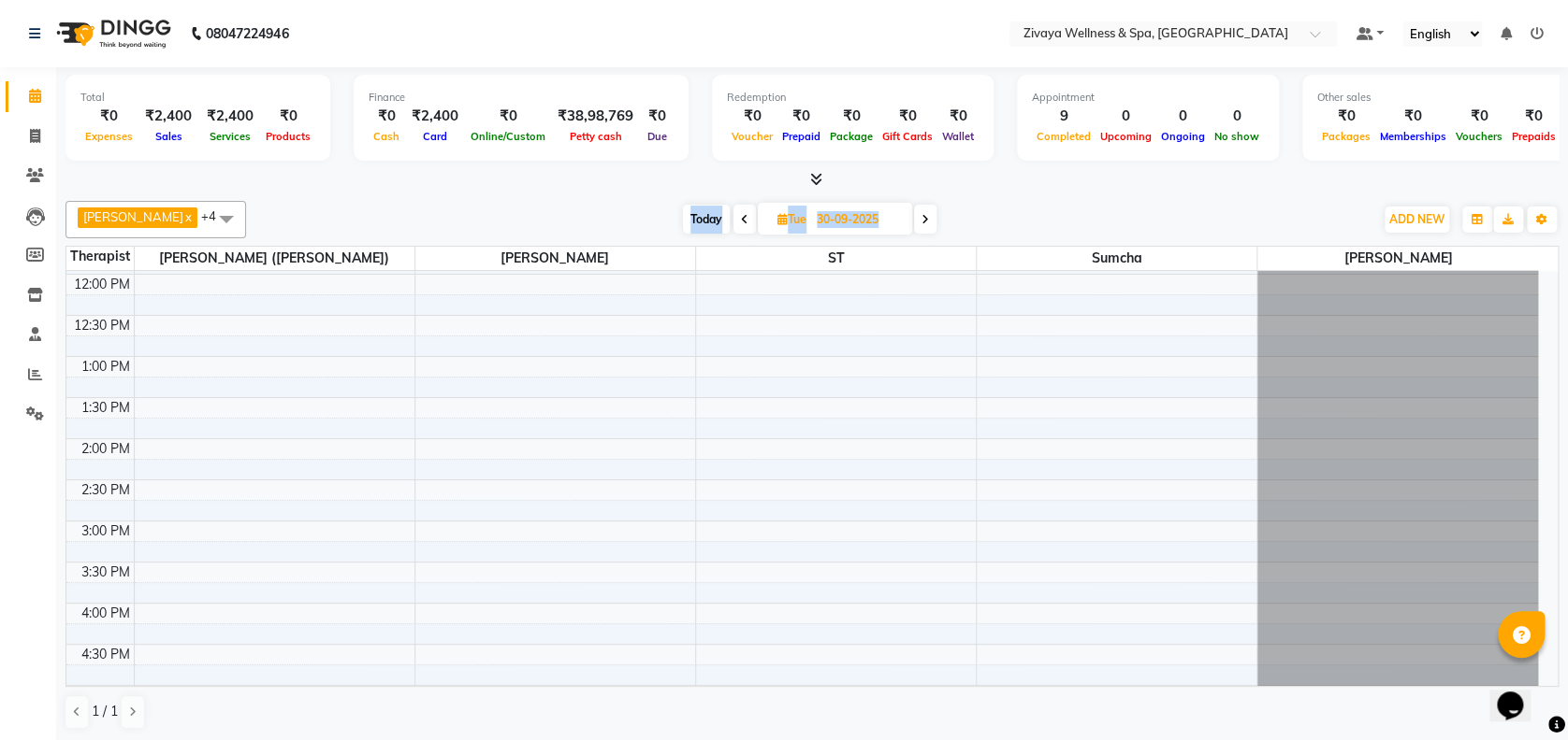
click at [740, 222] on icon at bounding box center [744, 219] width 8 height 11
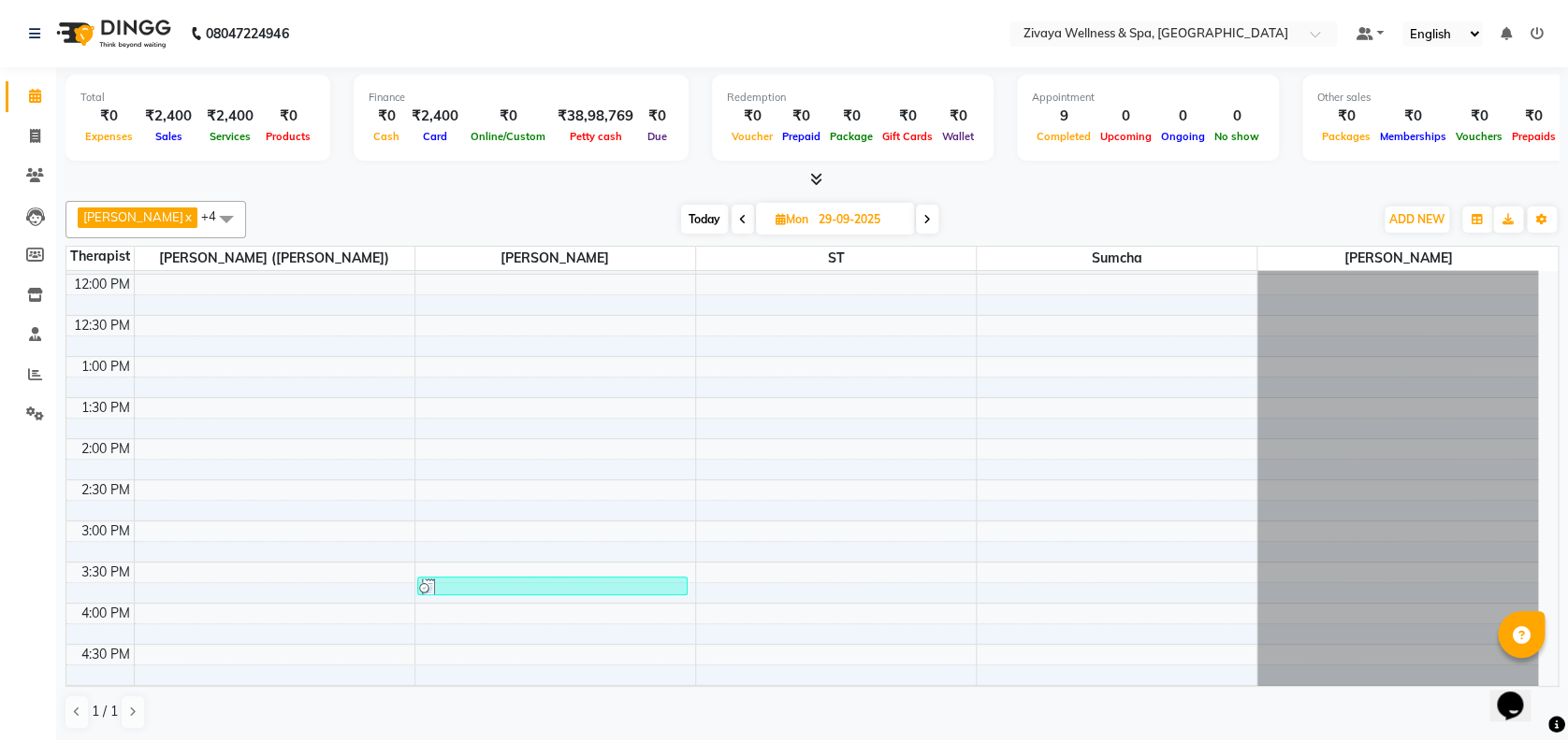
click at [740, 222] on icon at bounding box center [742, 219] width 8 height 11
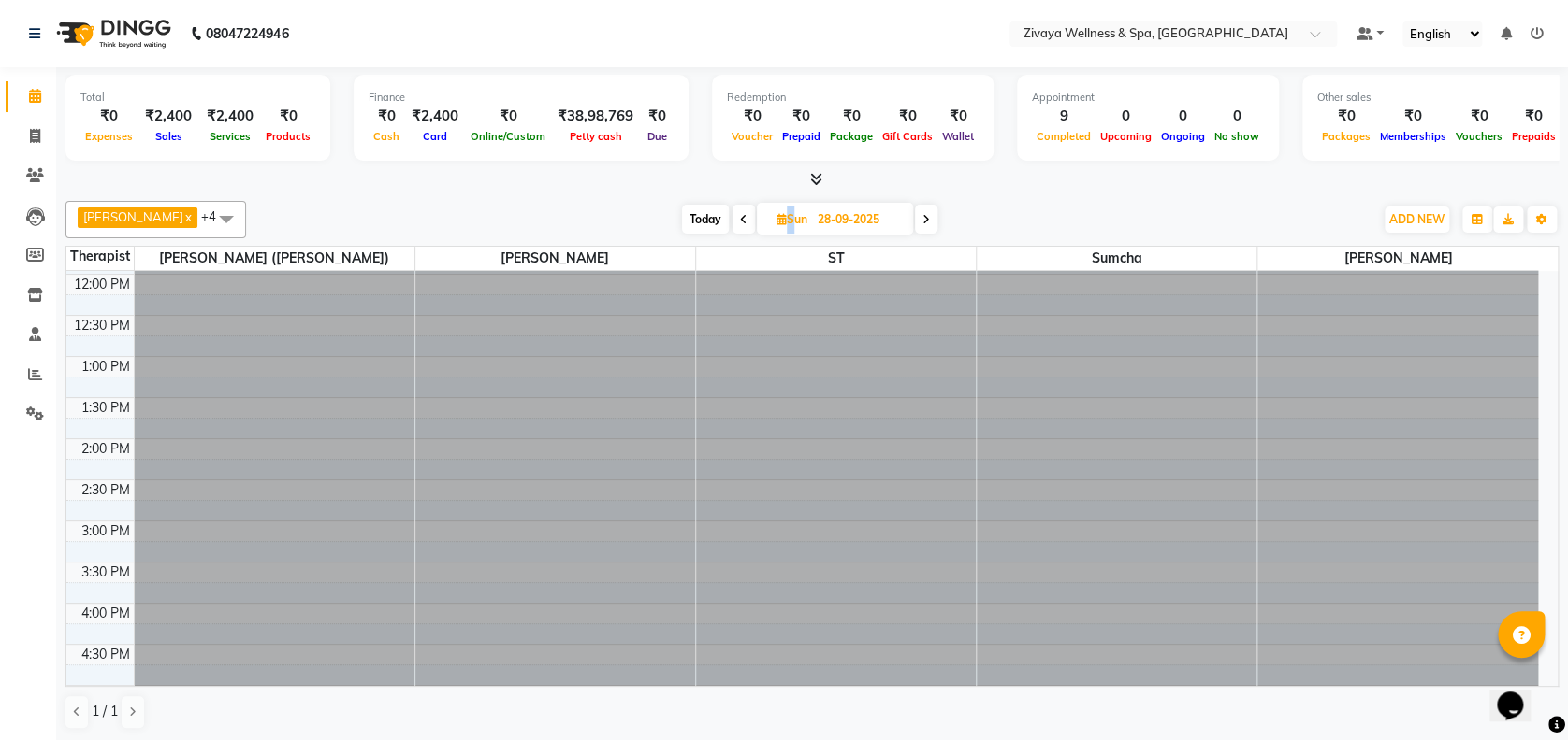
click at [740, 222] on icon at bounding box center [743, 219] width 8 height 11
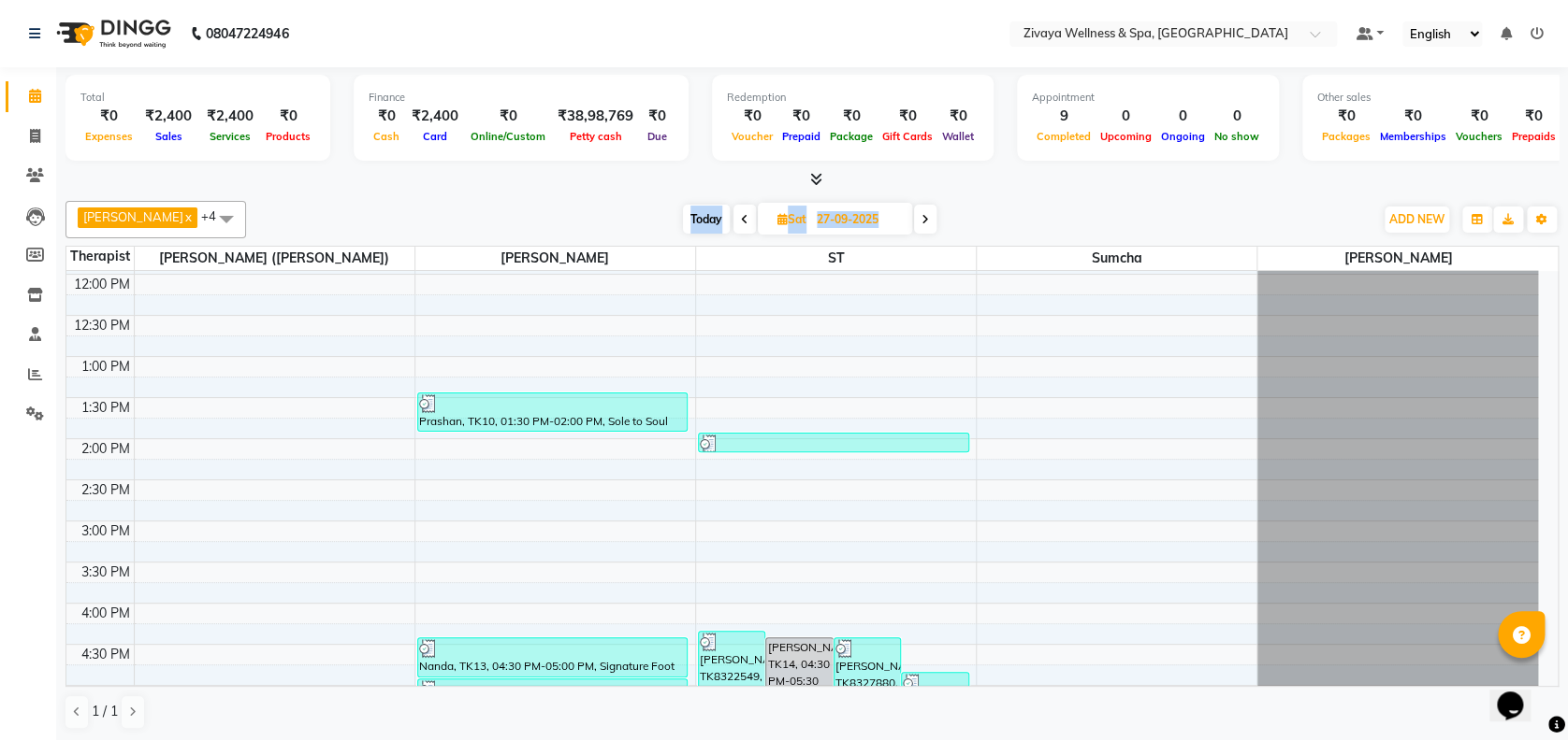
click at [740, 222] on icon at bounding box center [744, 219] width 8 height 11
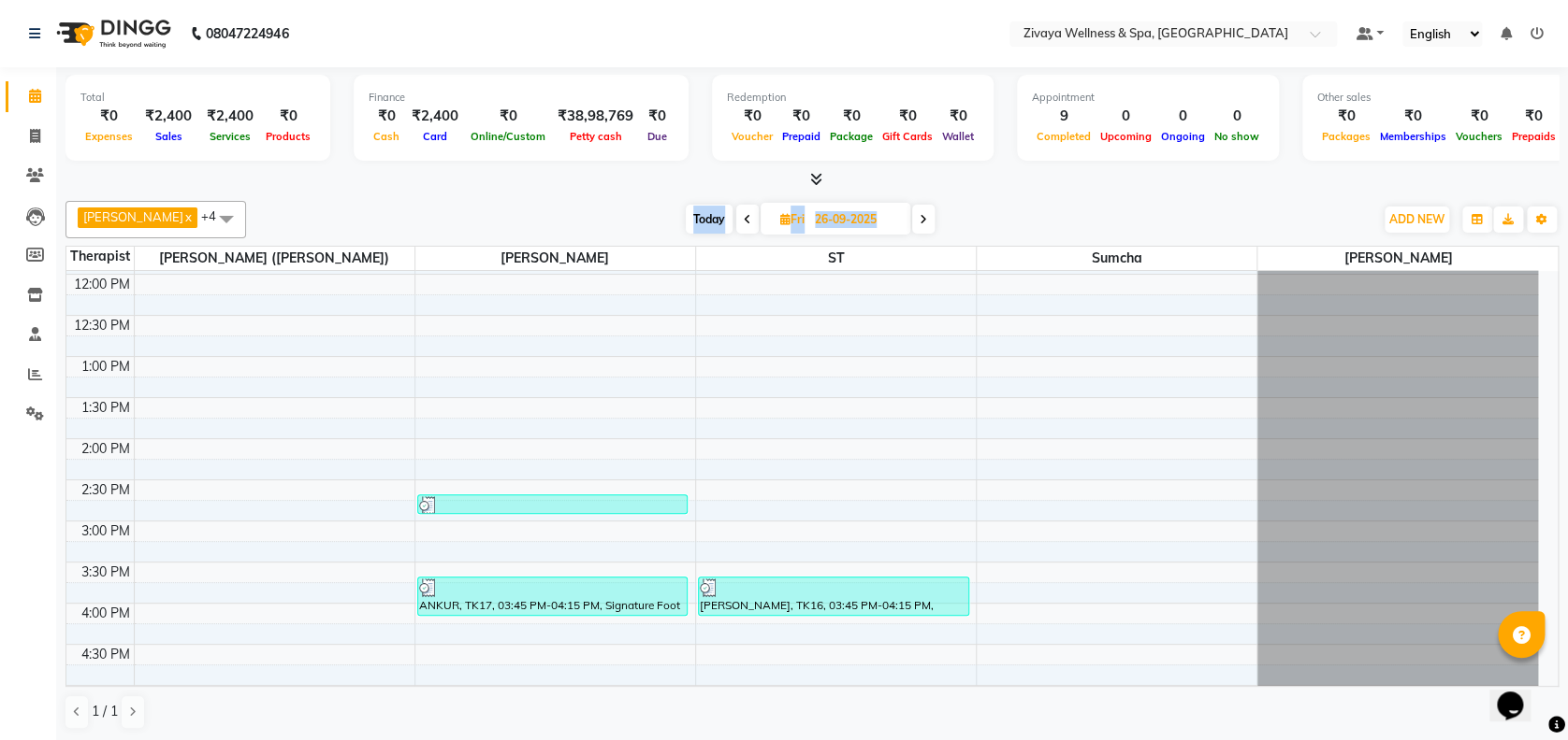
click at [740, 222] on span at bounding box center [747, 218] width 23 height 29
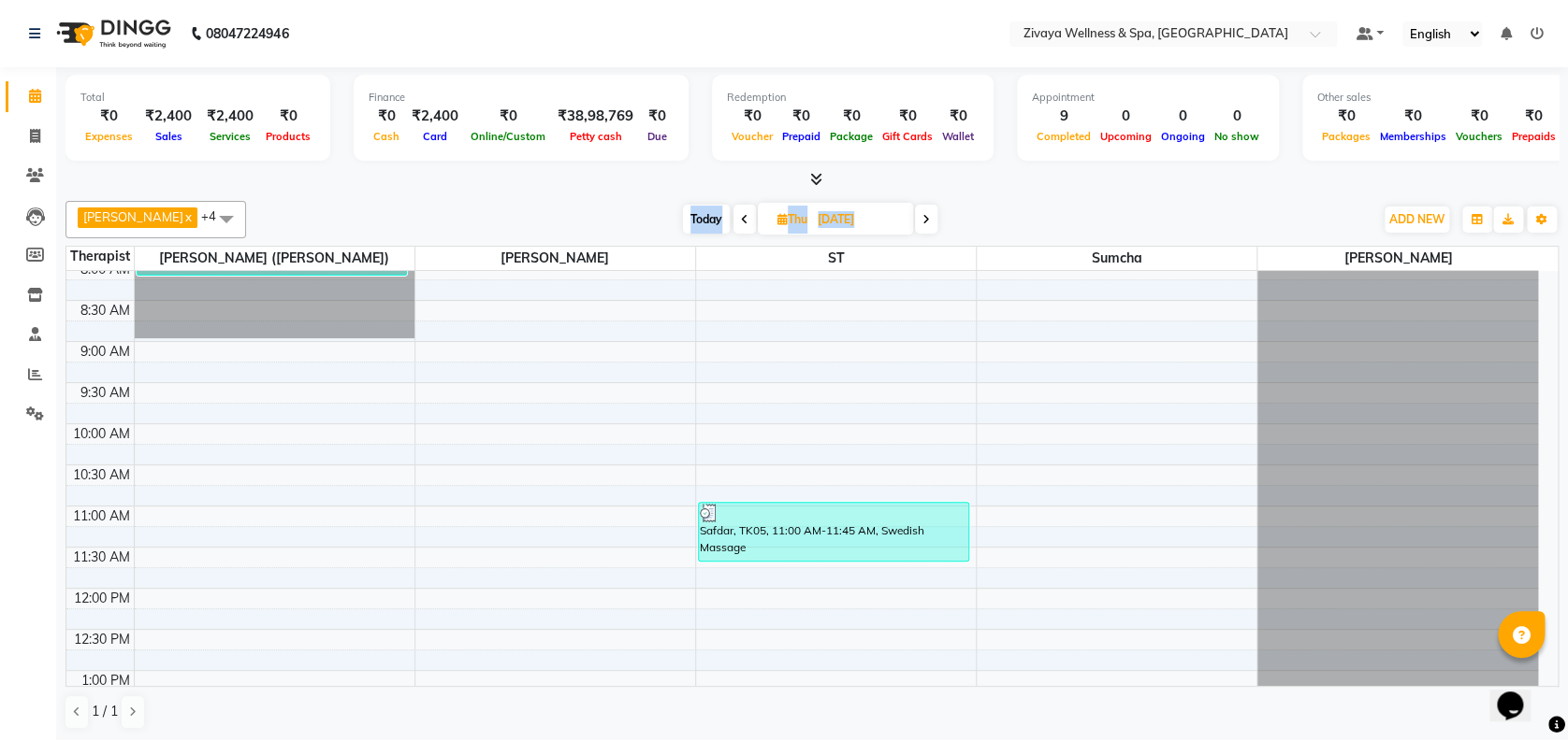
scroll to position [688, 0]
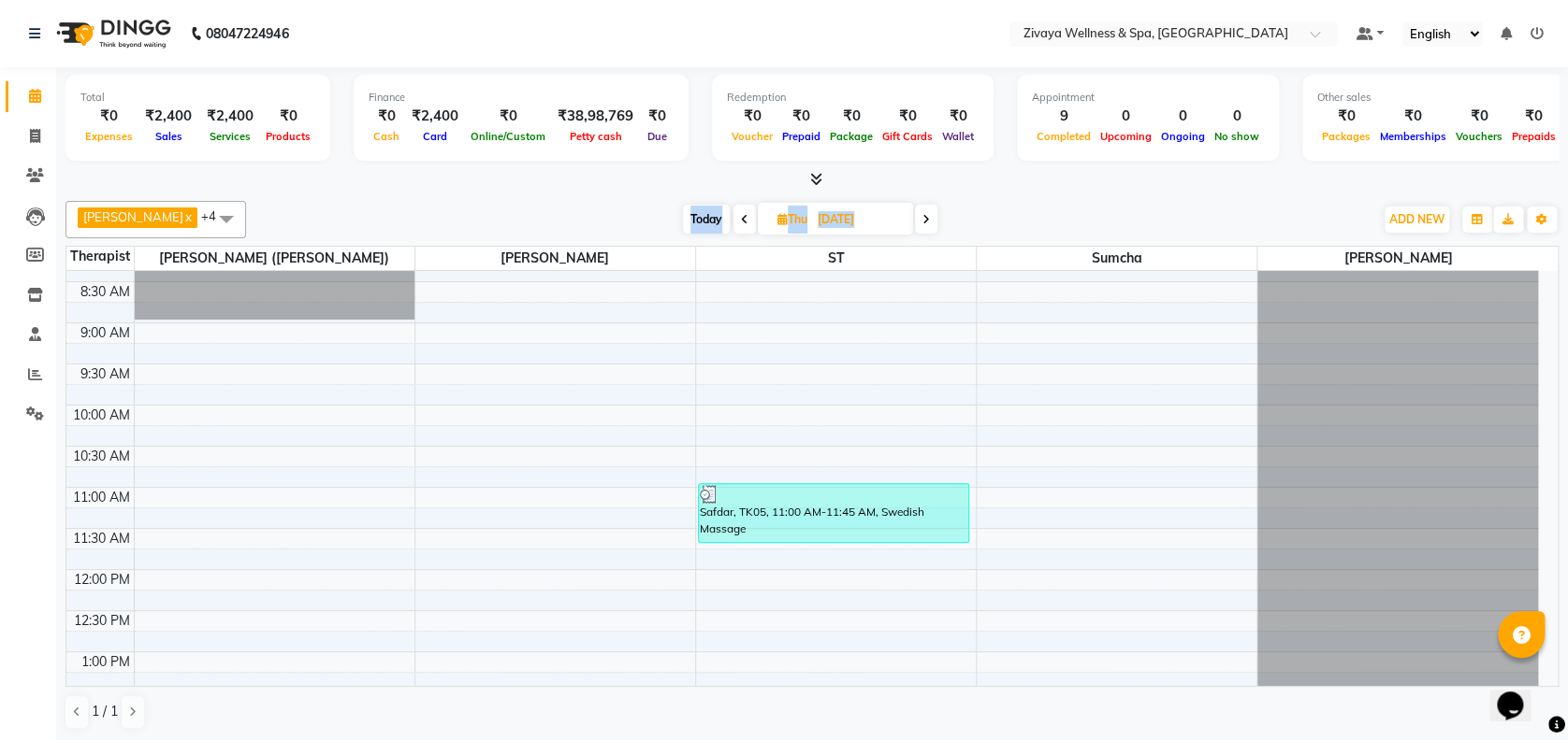
click at [711, 215] on span "Today" at bounding box center [706, 218] width 46 height 29
type input "02-10-2025"
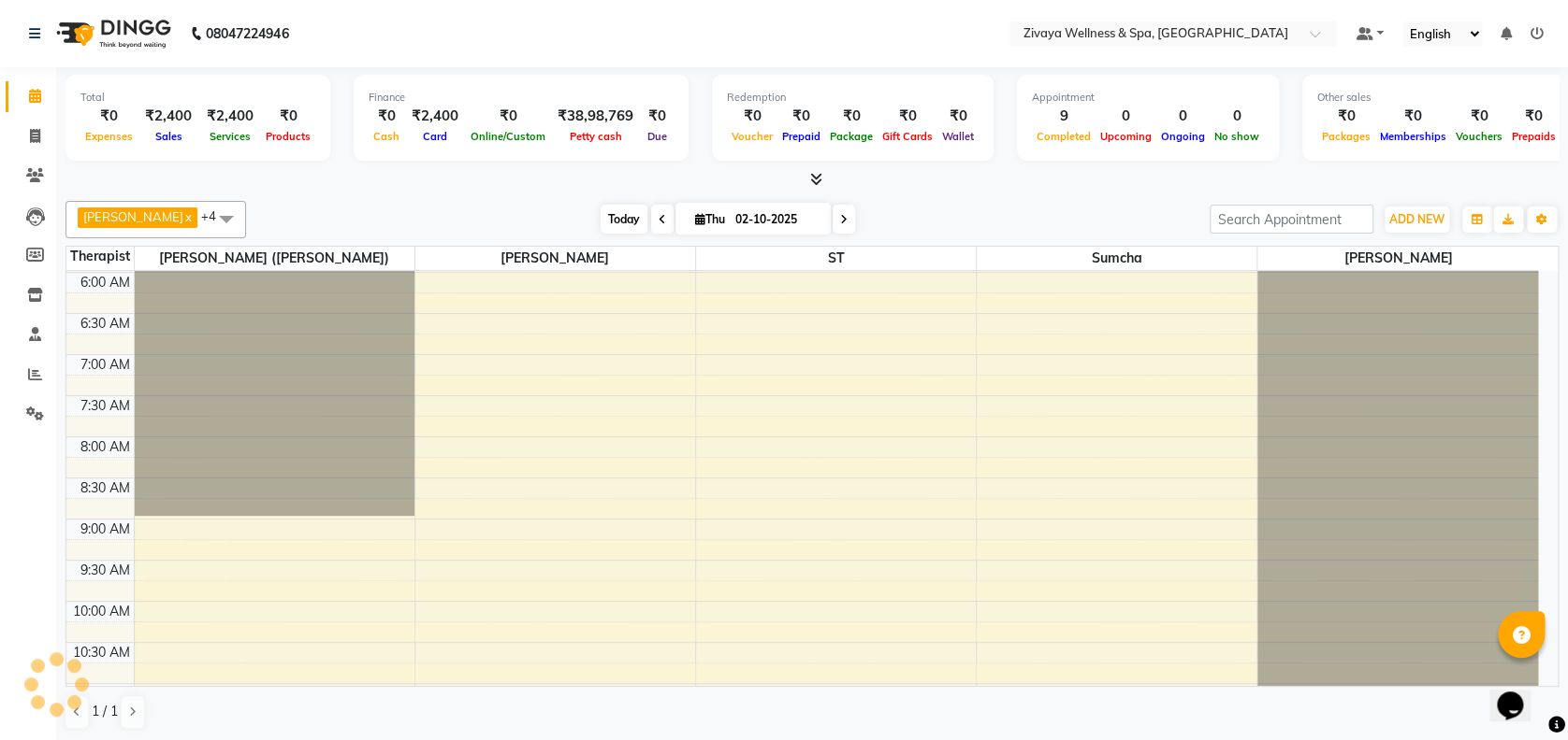
scroll to position [1064, 0]
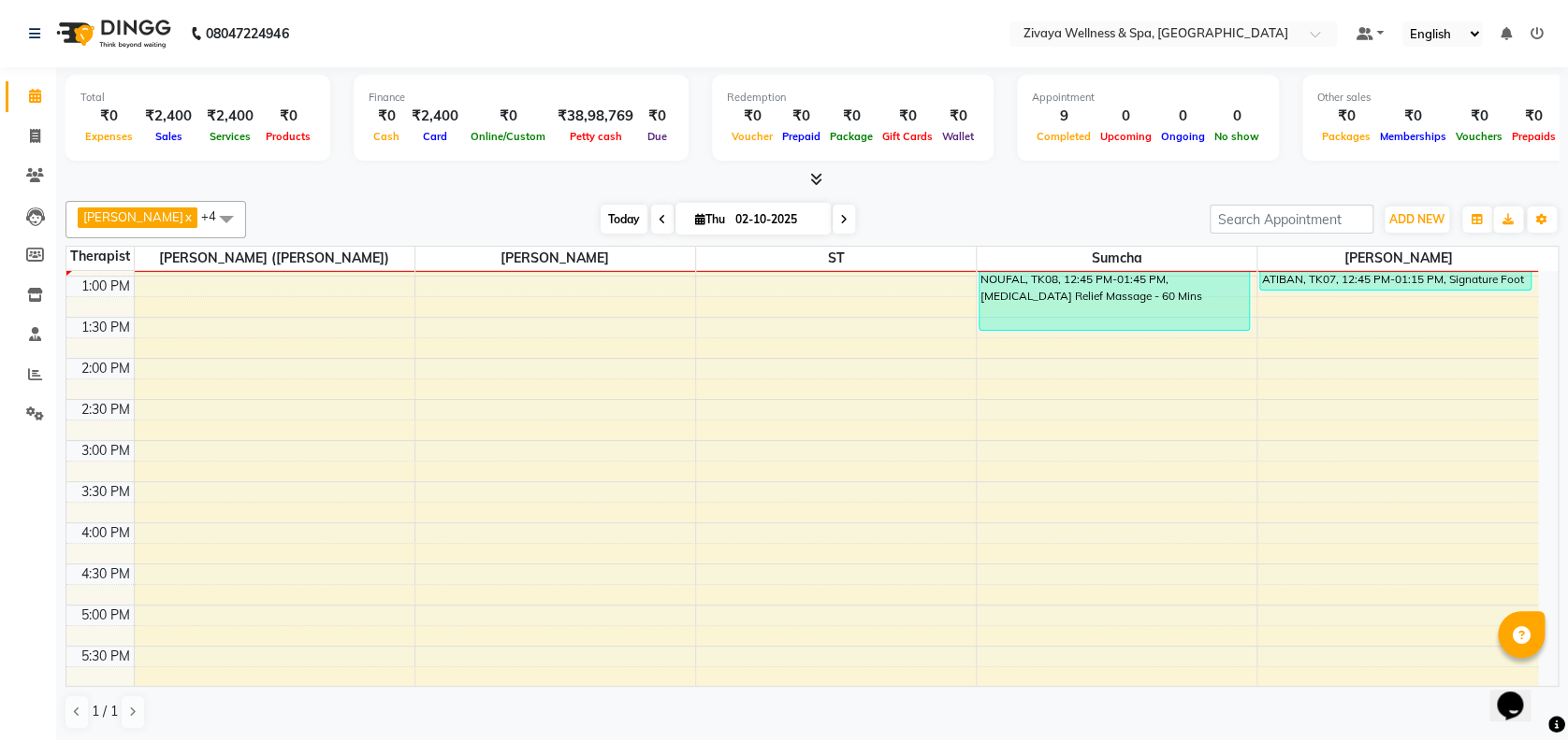
click at [641, 220] on span "Today" at bounding box center [623, 218] width 46 height 29
